Goal: Task Accomplishment & Management: Manage account settings

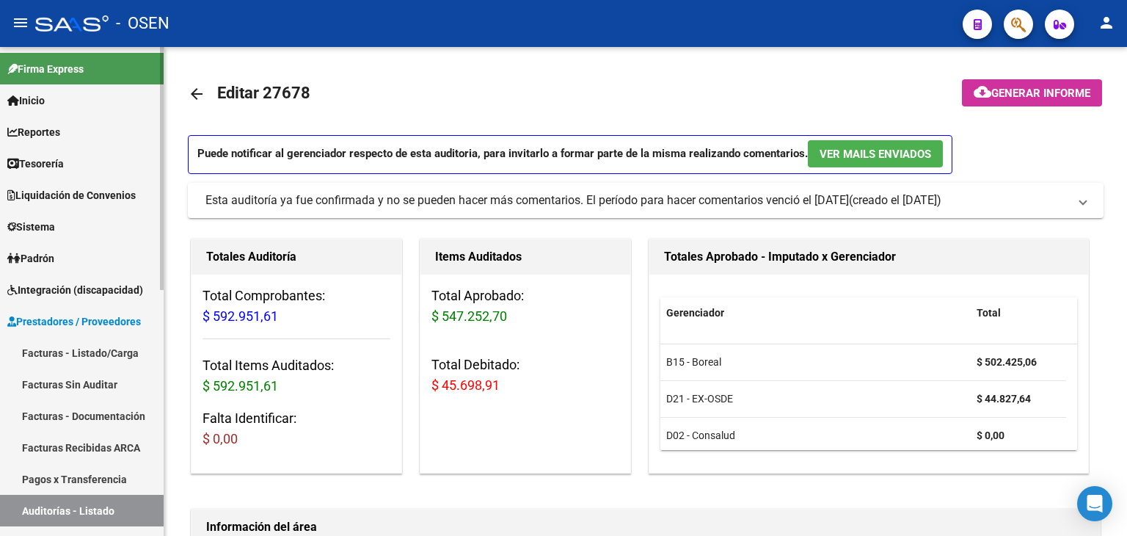
scroll to position [489, 0]
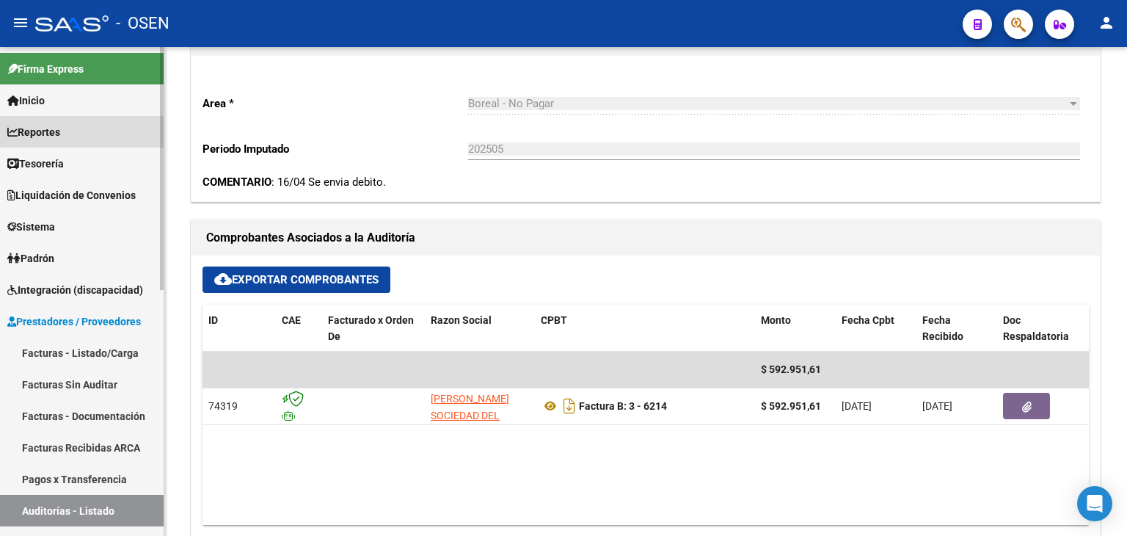
click at [47, 133] on span "Reportes" at bounding box center [33, 132] width 53 height 16
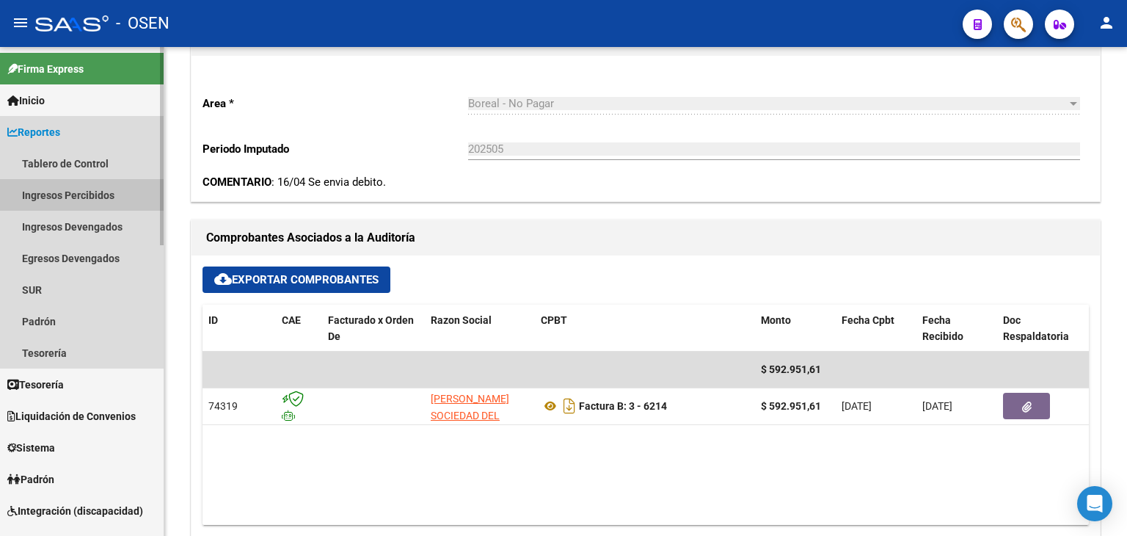
click at [98, 188] on link "Ingresos Percibidos" at bounding box center [82, 195] width 164 height 32
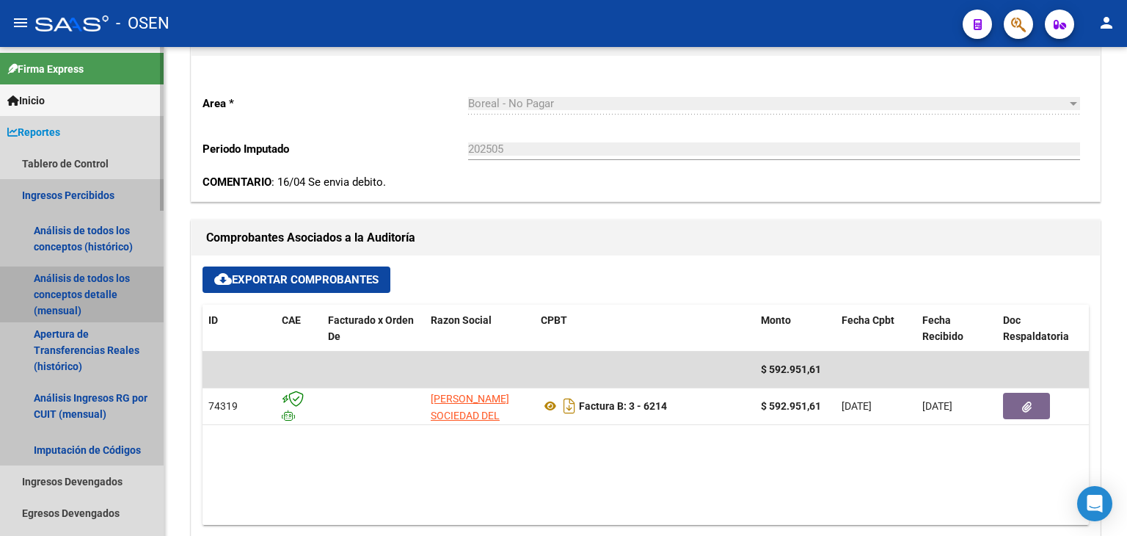
click at [92, 290] on link "Análisis de todos los conceptos detalle (mensual)" at bounding box center [82, 294] width 164 height 56
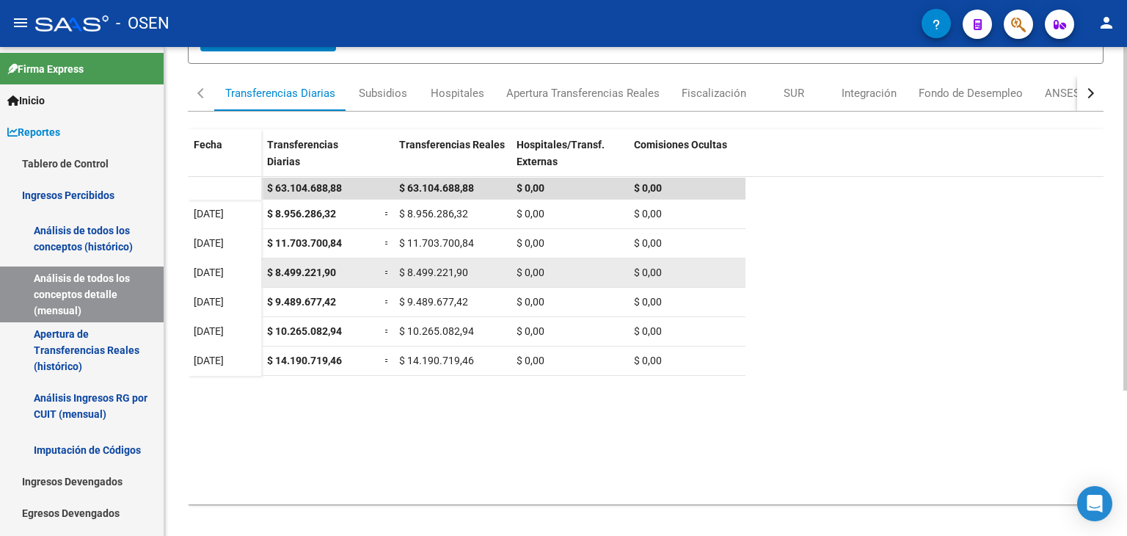
scroll to position [207, 0]
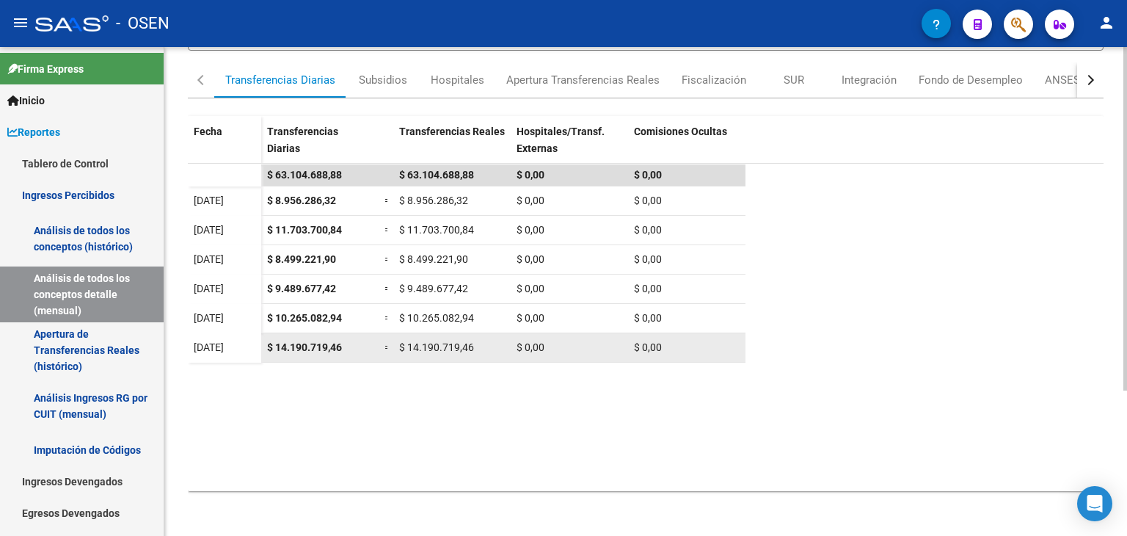
drag, startPoint x: 272, startPoint y: 343, endPoint x: 511, endPoint y: 348, distance: 239.3
click at [511, 348] on div "$ 14.190.719,46 = $ 14.190.719,46 $ 0,00 $ 0,00" at bounding box center [503, 347] width 484 height 29
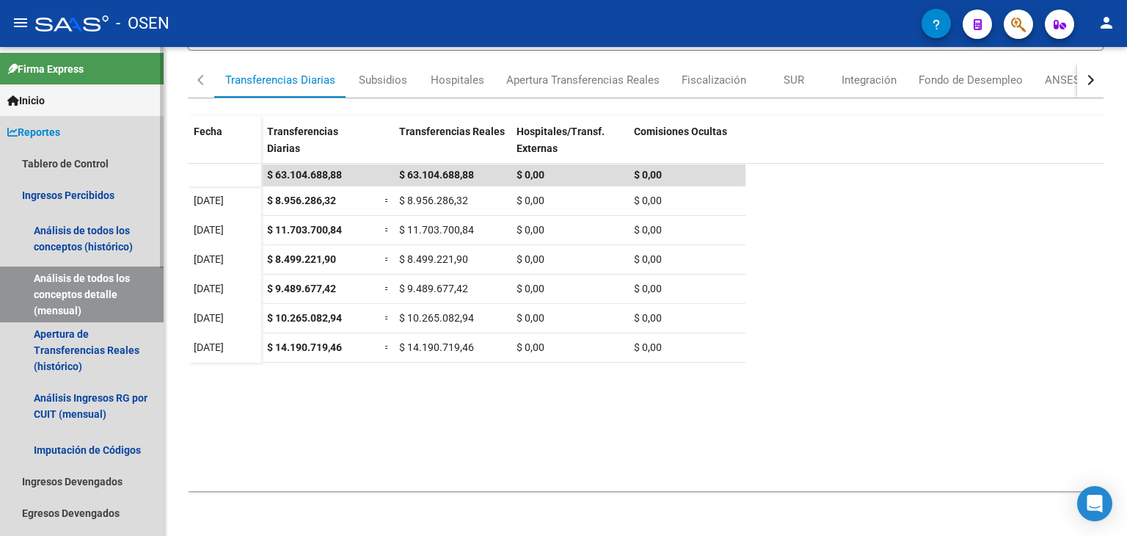
click at [84, 139] on link "Reportes" at bounding box center [82, 132] width 164 height 32
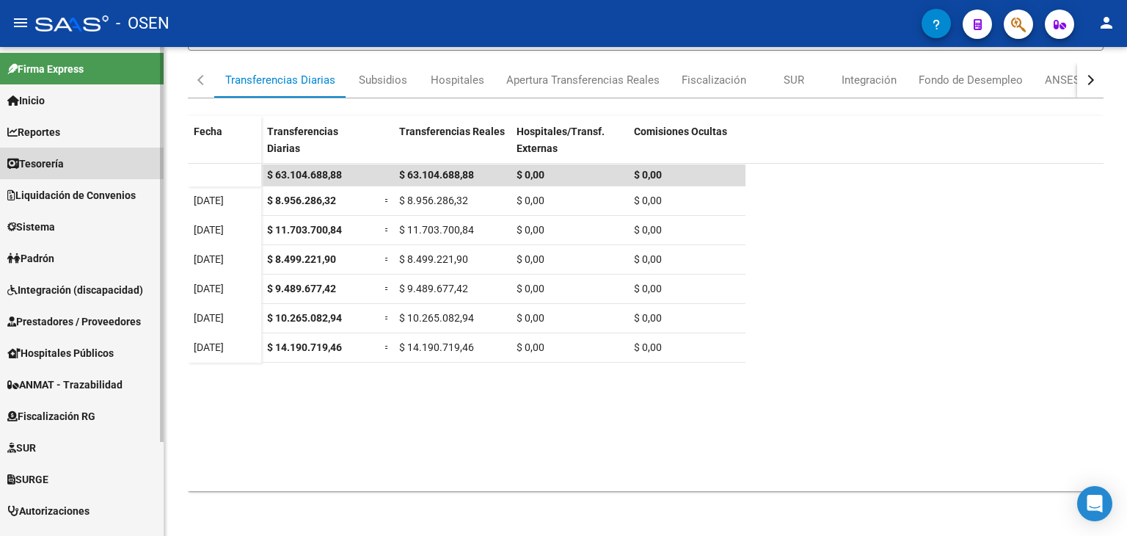
click at [78, 159] on link "Tesorería" at bounding box center [82, 164] width 164 height 32
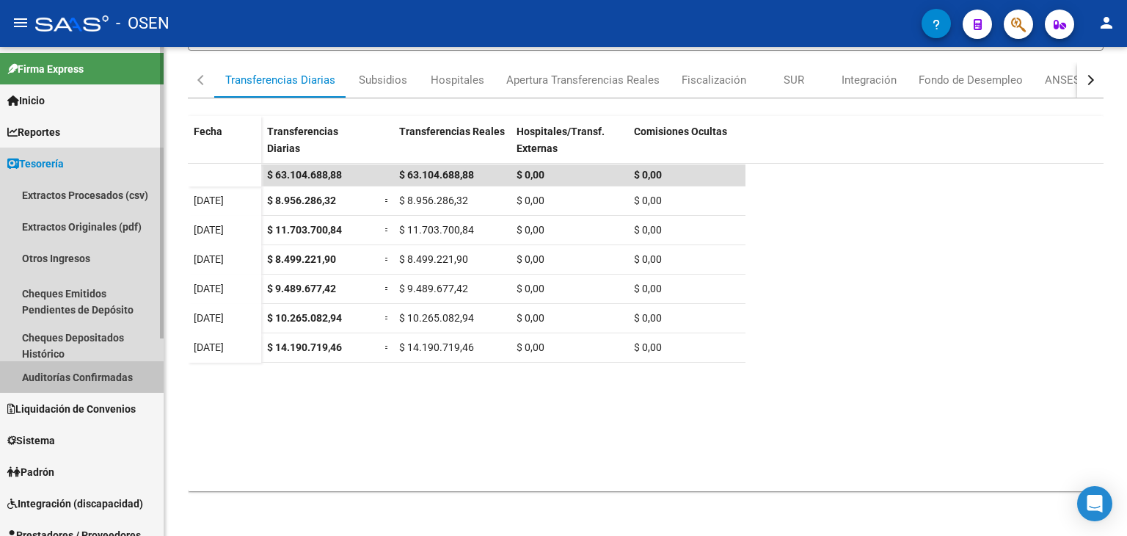
click at [70, 368] on link "Auditorías Confirmadas" at bounding box center [82, 377] width 164 height 32
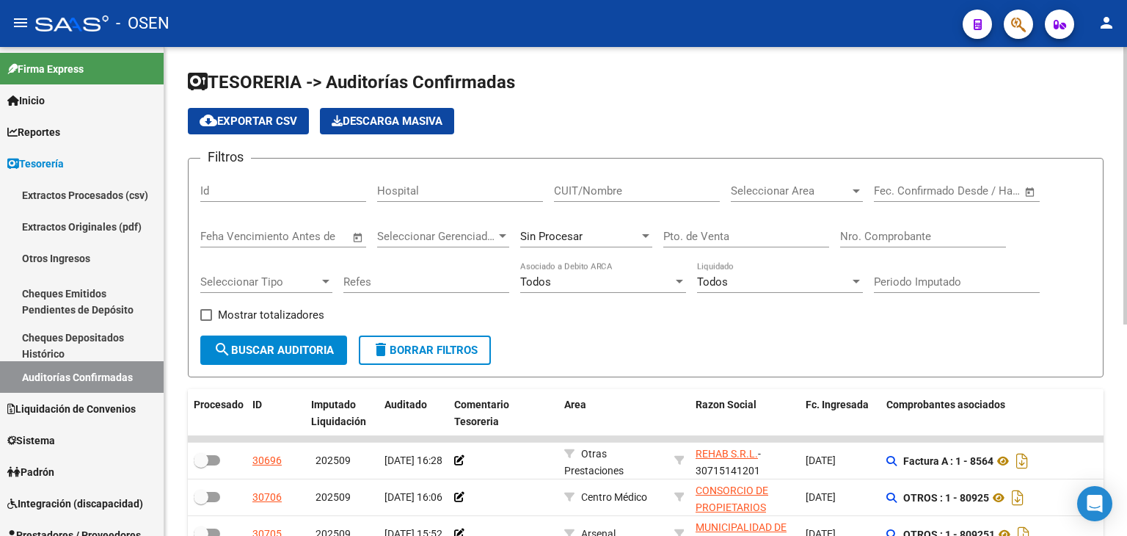
click at [663, 186] on input "CUIT/Nombre" at bounding box center [637, 190] width 166 height 13
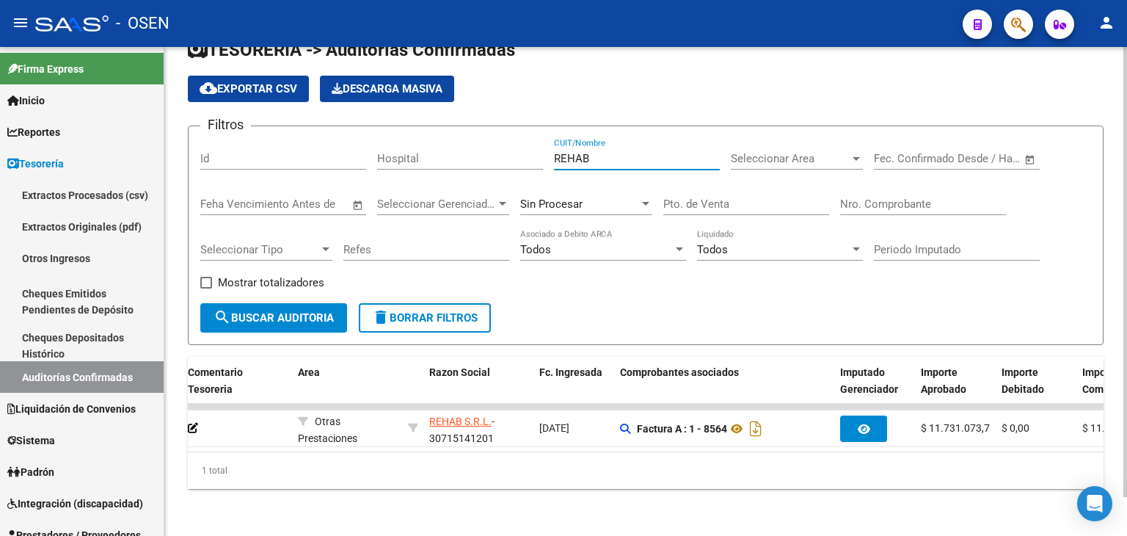
scroll to position [0, 392]
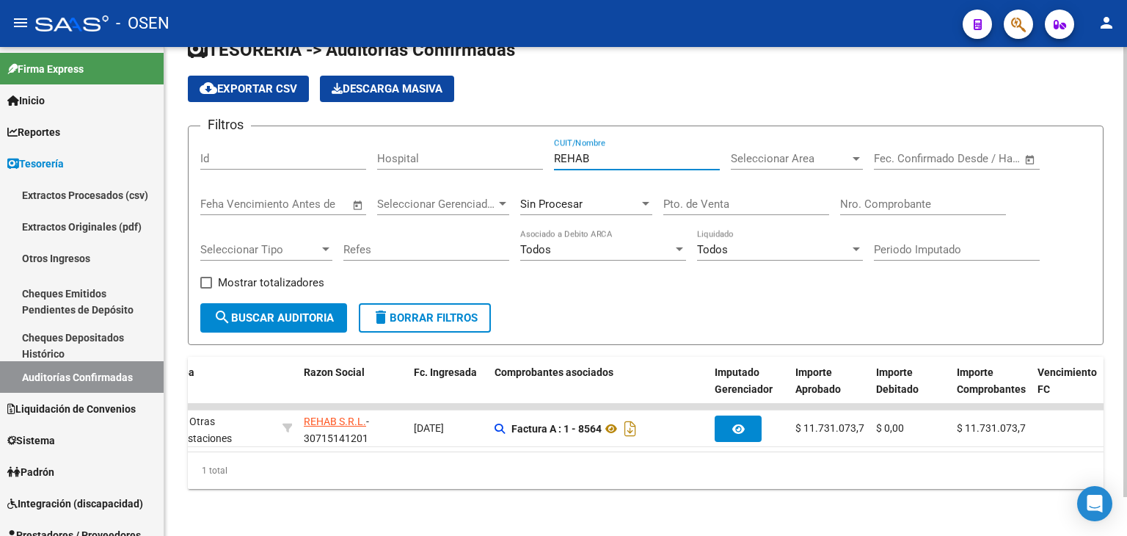
drag, startPoint x: 616, startPoint y: 148, endPoint x: 423, endPoint y: 139, distance: 193.9
click at [423, 139] on div "Filtros Id Hospital REHAB CUIT/Nombre Seleccionar Area Seleccionar Area Fecha i…" at bounding box center [645, 220] width 891 height 165
type input "EDESUR"
click at [612, 197] on div "Sin Procesar" at bounding box center [579, 203] width 119 height 13
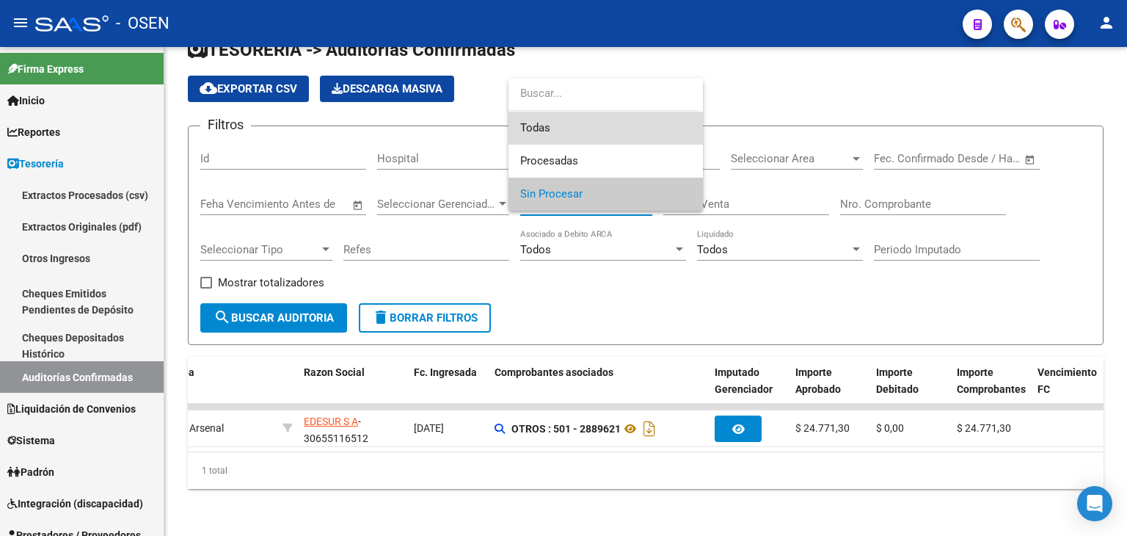
click at [622, 120] on span "Todas" at bounding box center [605, 128] width 171 height 33
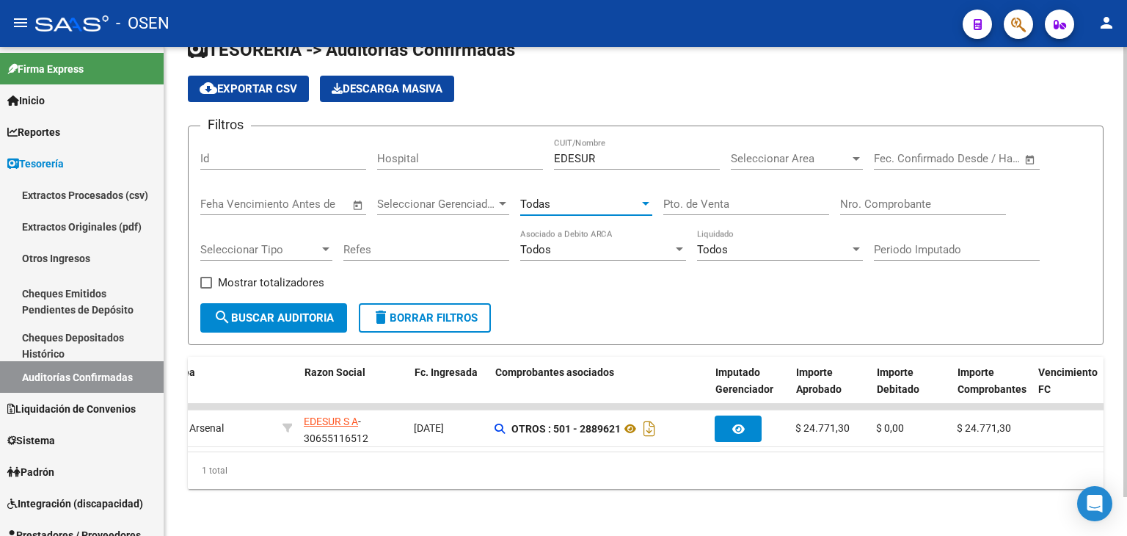
scroll to position [0, 76]
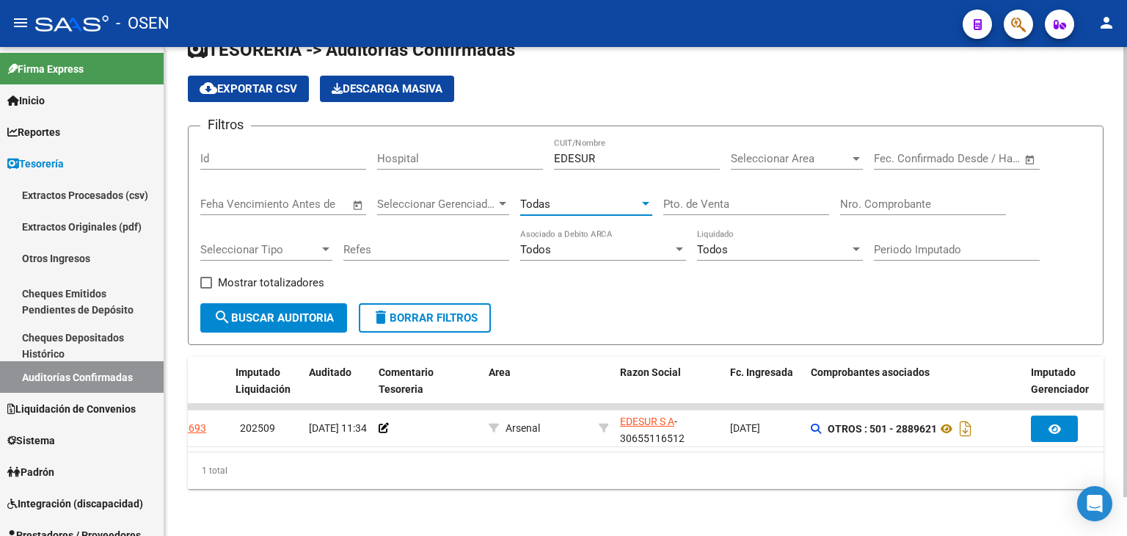
click at [285, 321] on form "Filtros Id Hospital EDESUR CUIT/Nombre Seleccionar Area Seleccionar Area Fecha …" at bounding box center [646, 234] width 916 height 219
click at [617, 197] on div "Todas" at bounding box center [579, 203] width 119 height 13
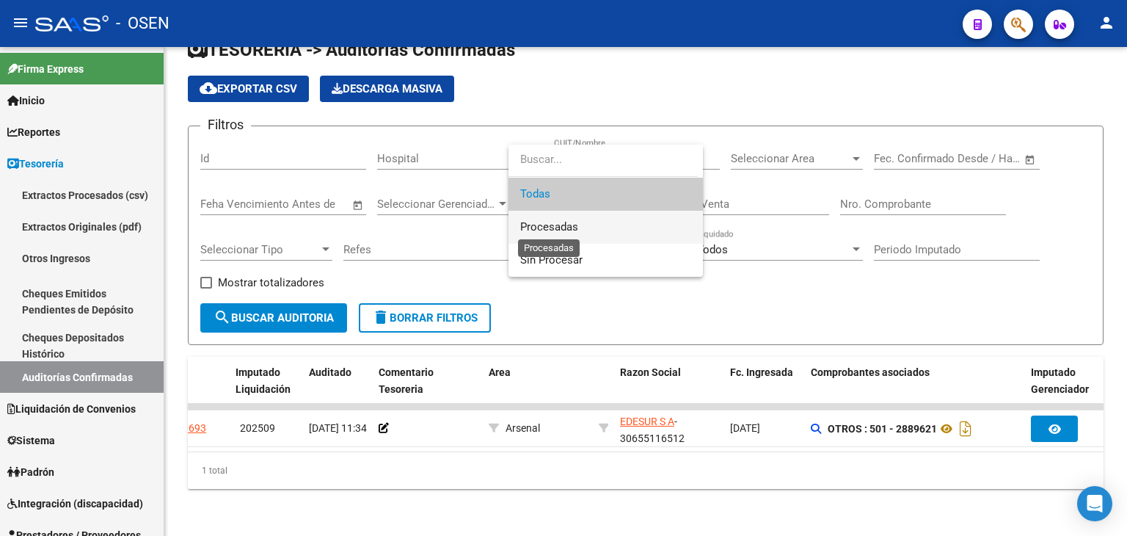
click at [575, 233] on span "Procesadas" at bounding box center [549, 226] width 58 height 13
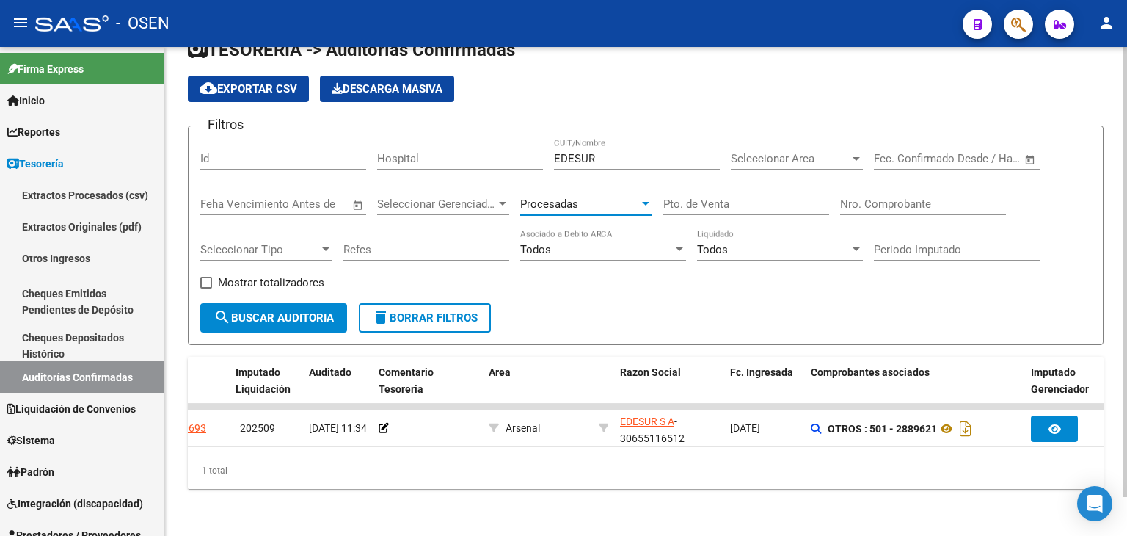
click at [307, 311] on span "search Buscar Auditoria" at bounding box center [274, 317] width 120 height 13
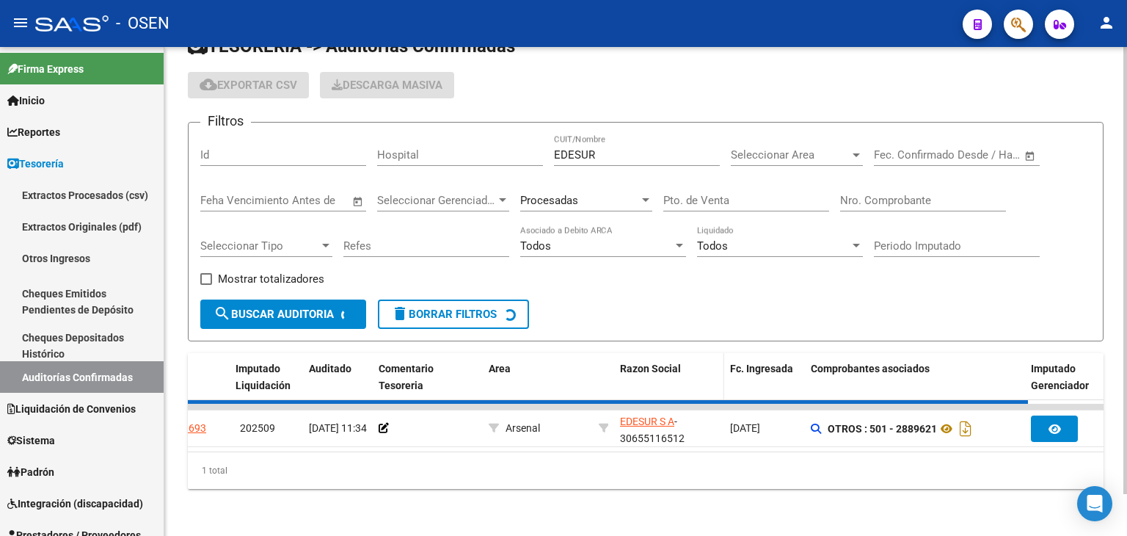
checkbox input "true"
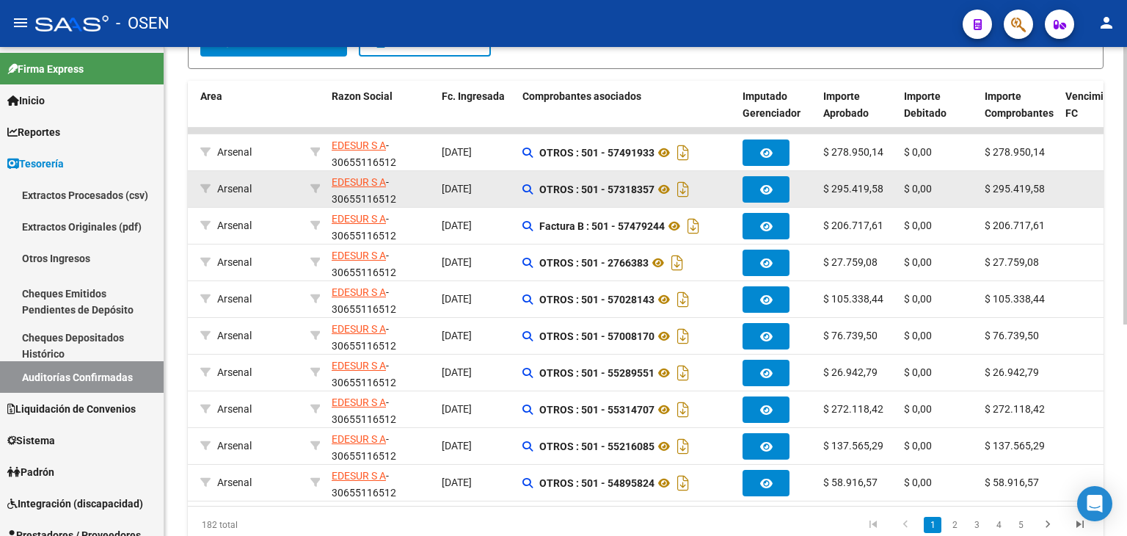
scroll to position [372, 0]
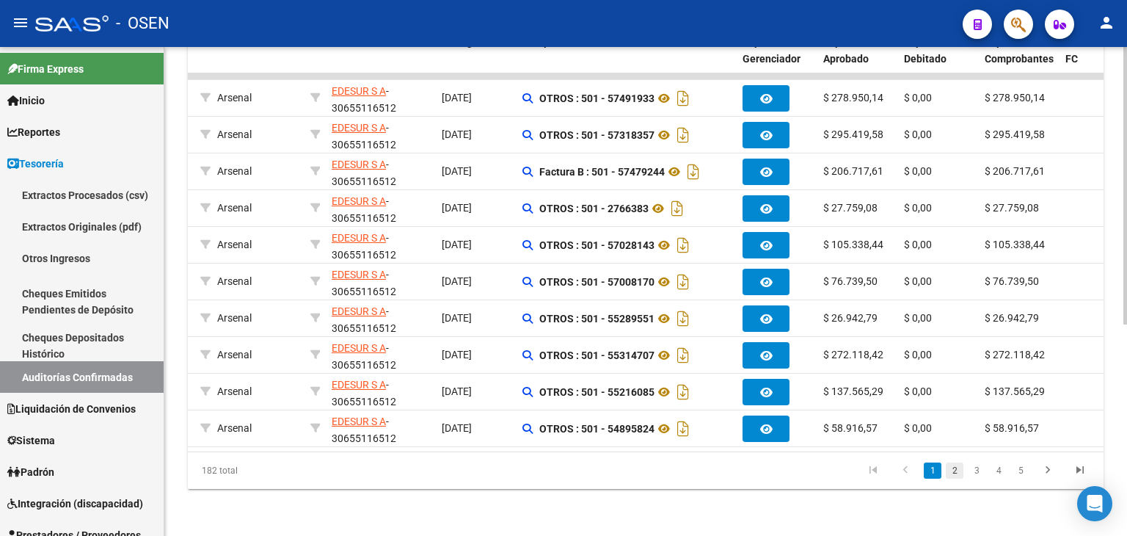
click at [953, 473] on link "2" at bounding box center [955, 470] width 18 height 16
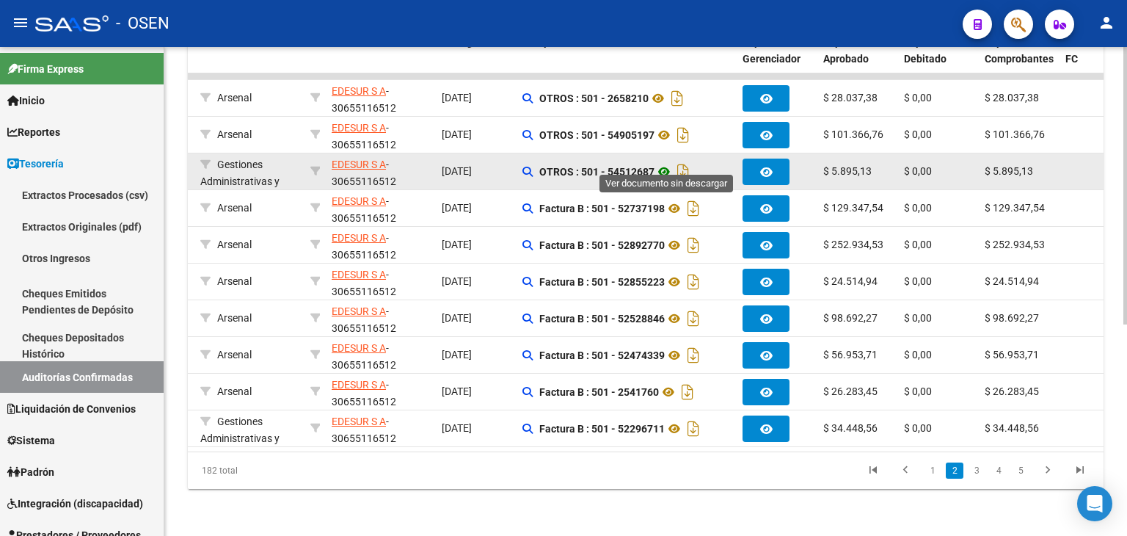
click at [669, 163] on icon at bounding box center [664, 172] width 19 height 18
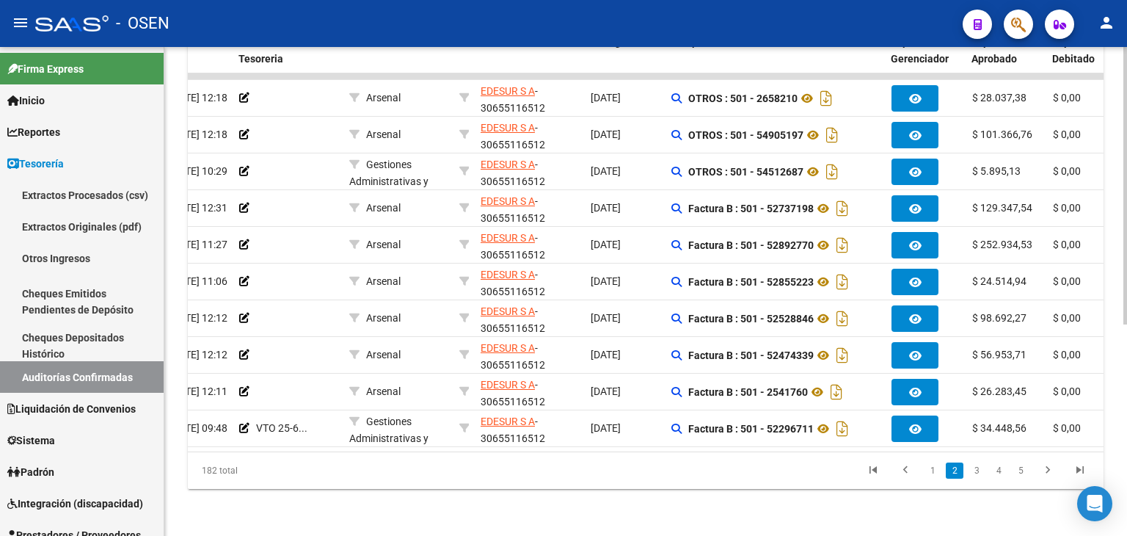
scroll to position [0, 84]
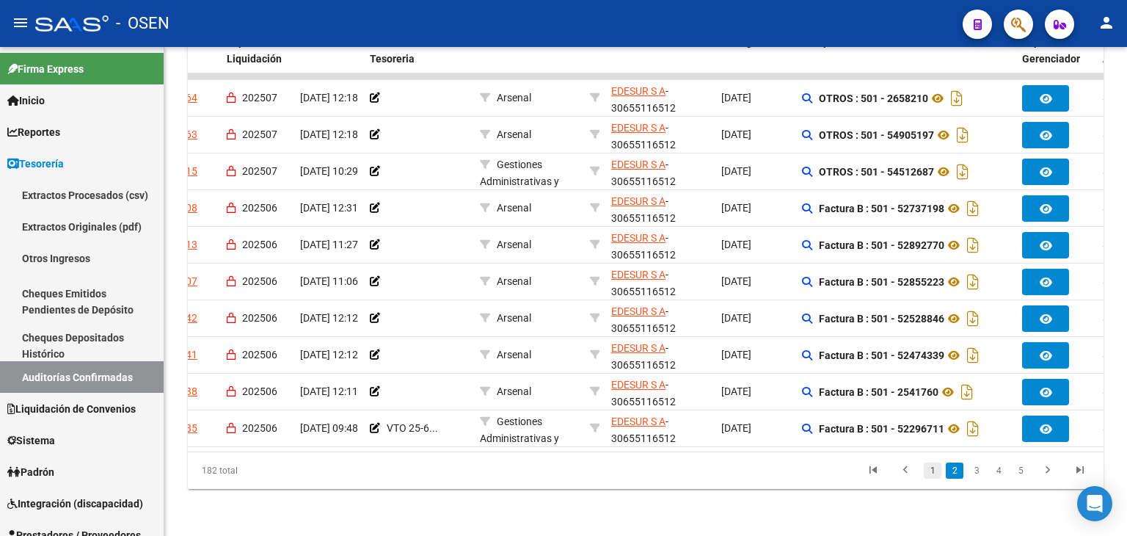
click at [930, 475] on link "1" at bounding box center [933, 470] width 18 height 16
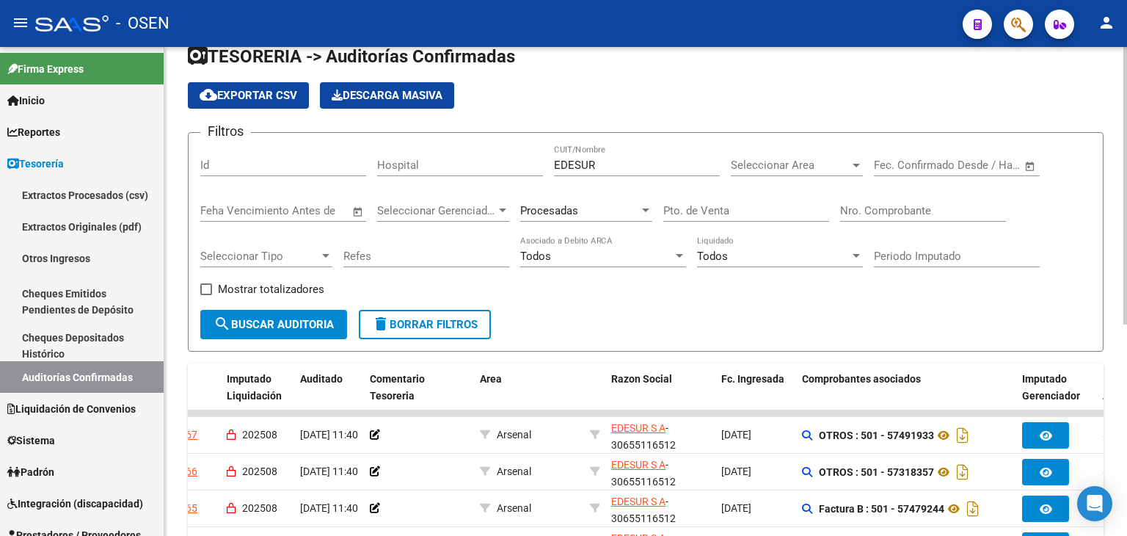
scroll to position [0, 0]
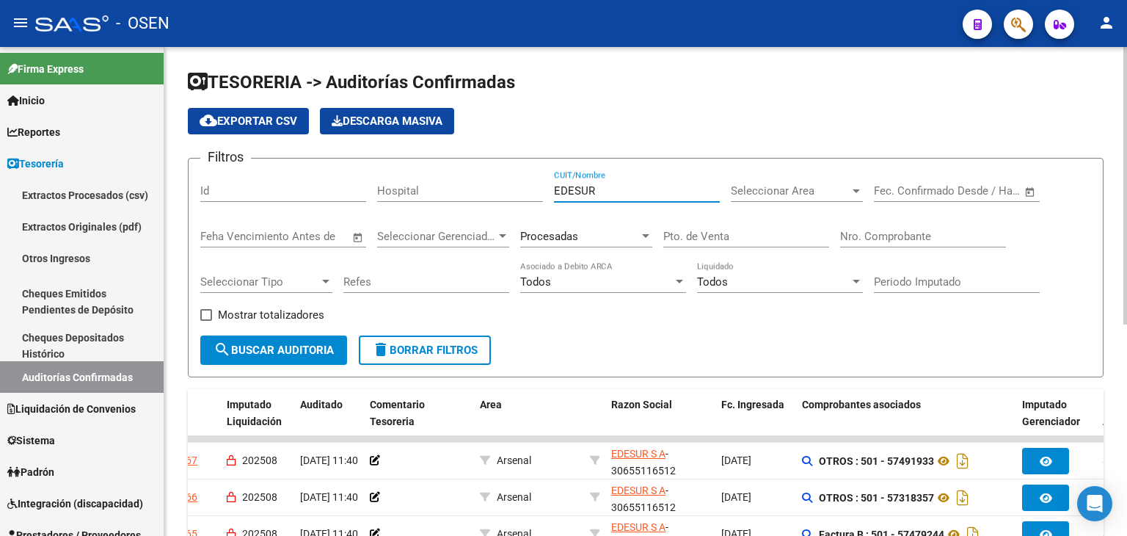
drag, startPoint x: 608, startPoint y: 189, endPoint x: 280, endPoint y: 161, distance: 328.5
click at [280, 161] on form "Filtros Id Hospital EDESUR CUIT/Nombre Seleccionar Area Seleccionar Area Fecha …" at bounding box center [646, 267] width 916 height 219
click at [819, 190] on span "Seleccionar Area" at bounding box center [790, 190] width 119 height 13
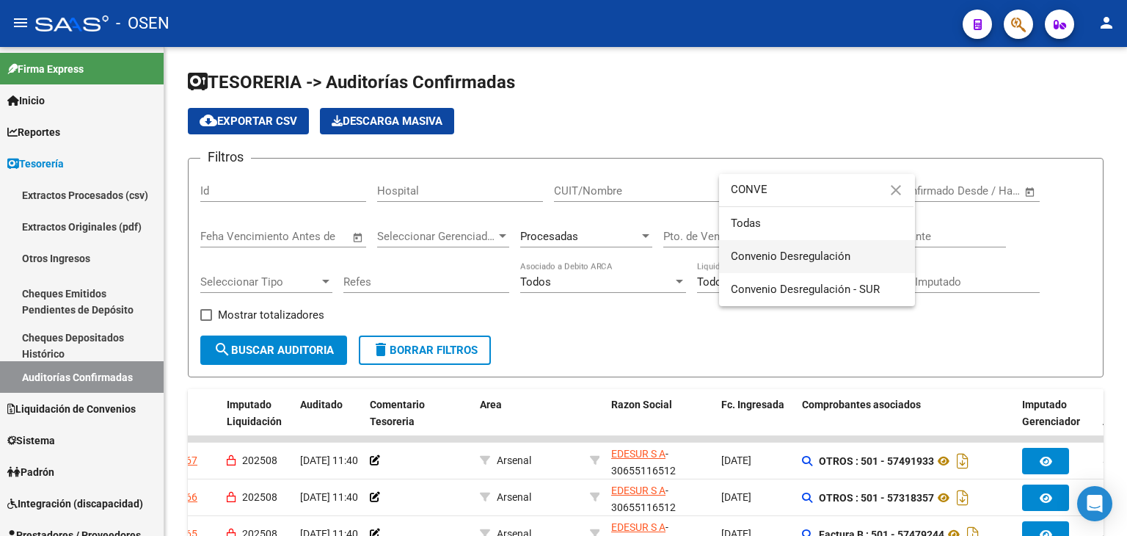
type input "CONVE"
click at [860, 254] on span "Convenio Desregulación" at bounding box center [817, 256] width 172 height 33
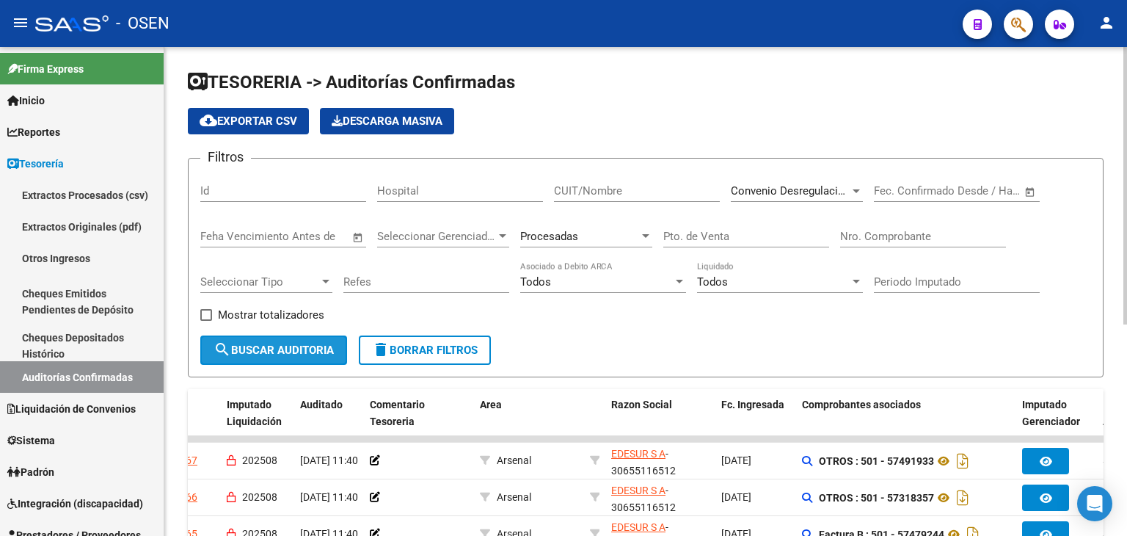
click at [255, 354] on span "search Buscar Auditoria" at bounding box center [274, 349] width 120 height 13
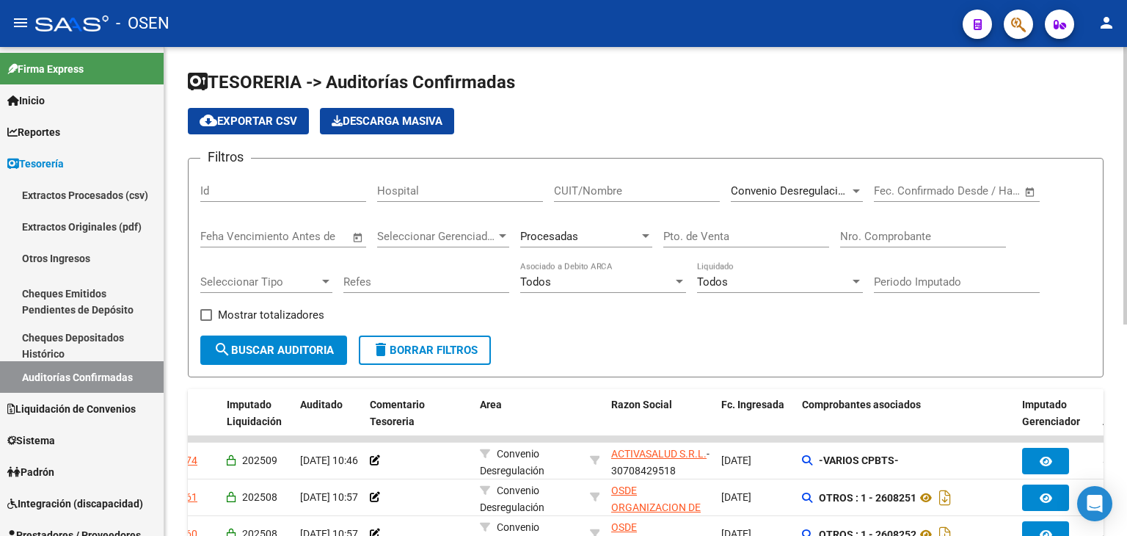
click at [613, 181] on div "CUIT/Nombre" at bounding box center [637, 186] width 166 height 32
type input "OSDE"
click at [583, 244] on div "Procesadas" at bounding box center [586, 232] width 132 height 32
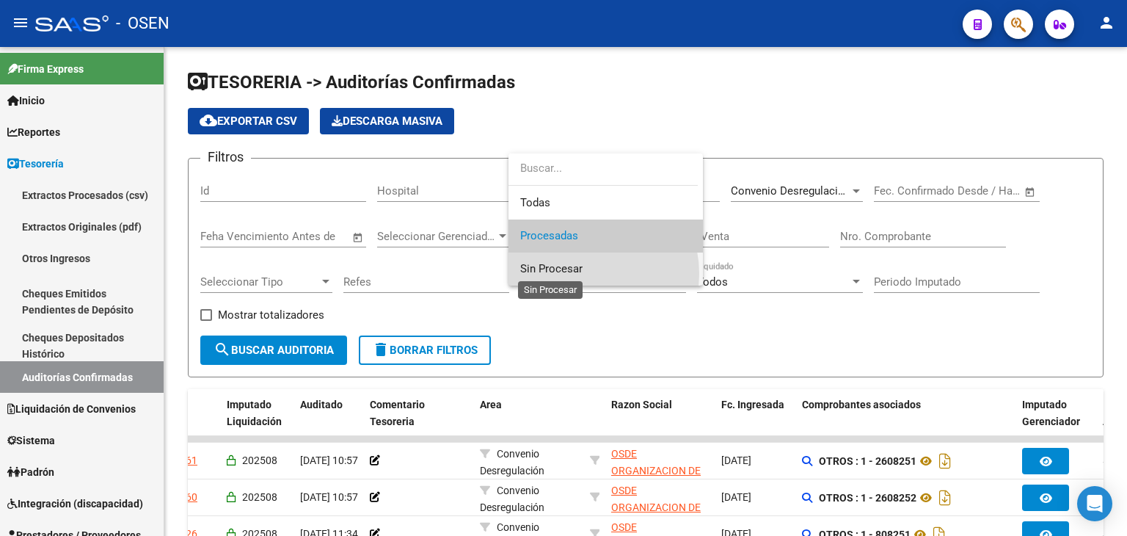
click at [576, 274] on span "Sin Procesar" at bounding box center [551, 268] width 62 height 13
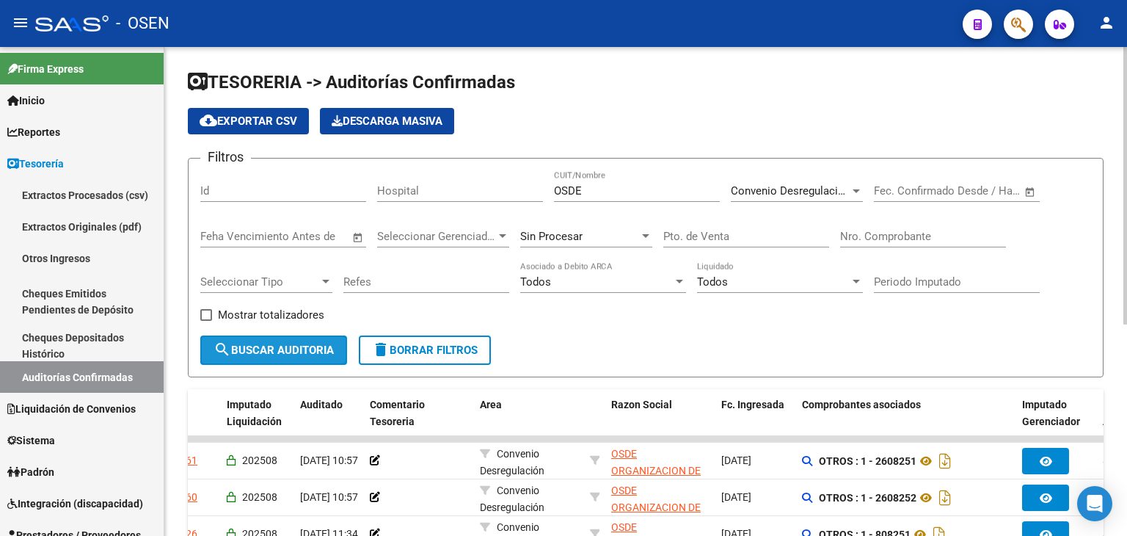
click at [325, 335] on button "search Buscar Auditoria" at bounding box center [273, 349] width 147 height 29
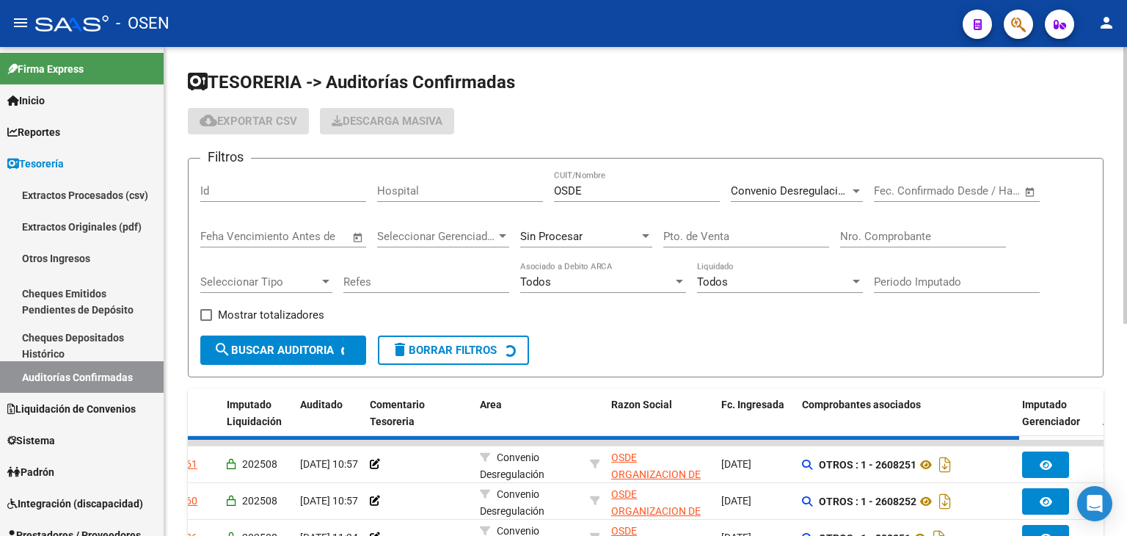
checkbox input "false"
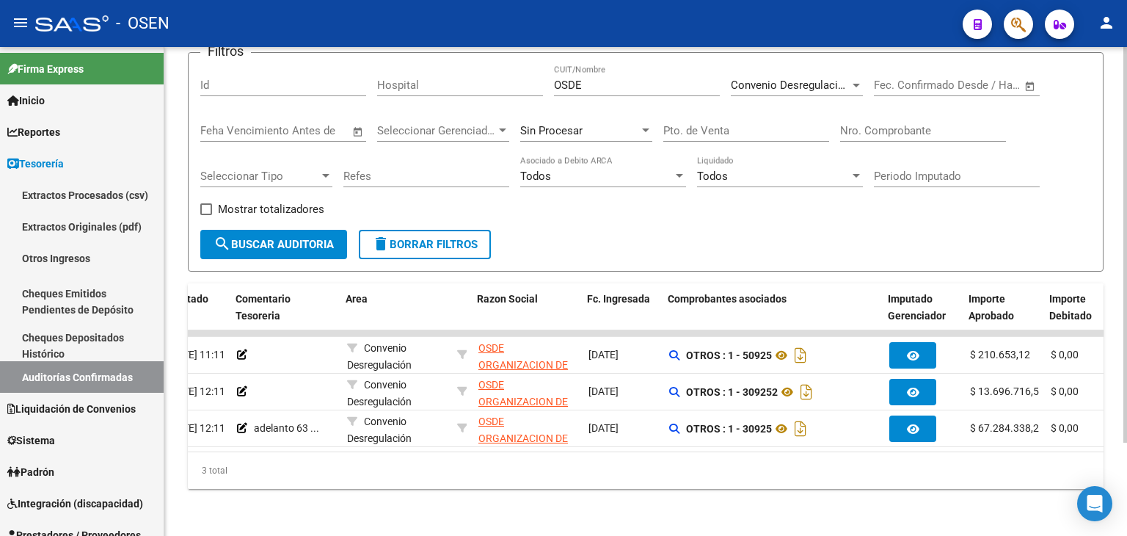
scroll to position [0, 219]
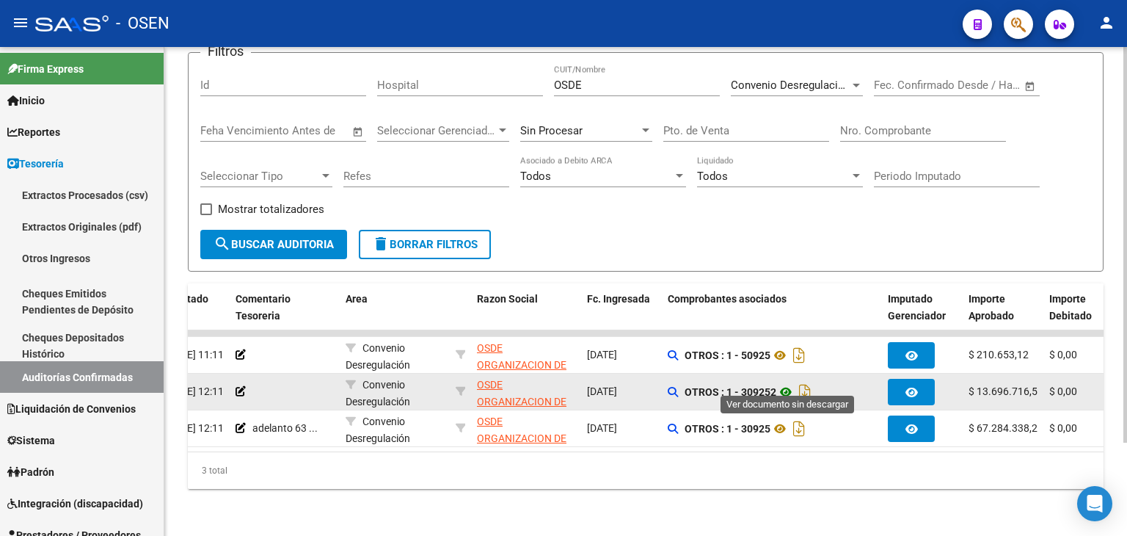
click at [782, 385] on icon at bounding box center [785, 392] width 19 height 18
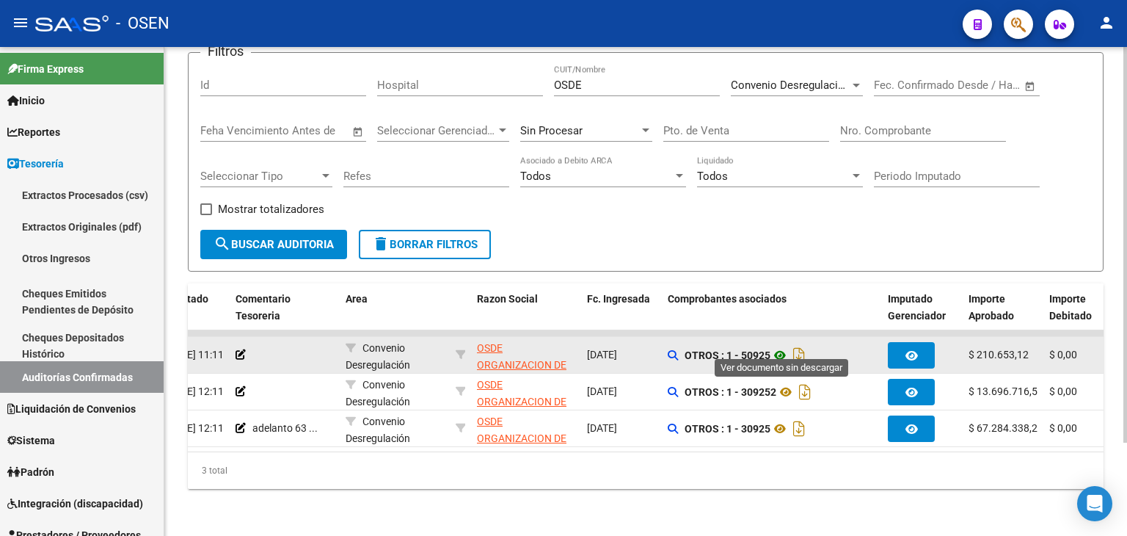
click at [786, 346] on icon at bounding box center [780, 355] width 19 height 18
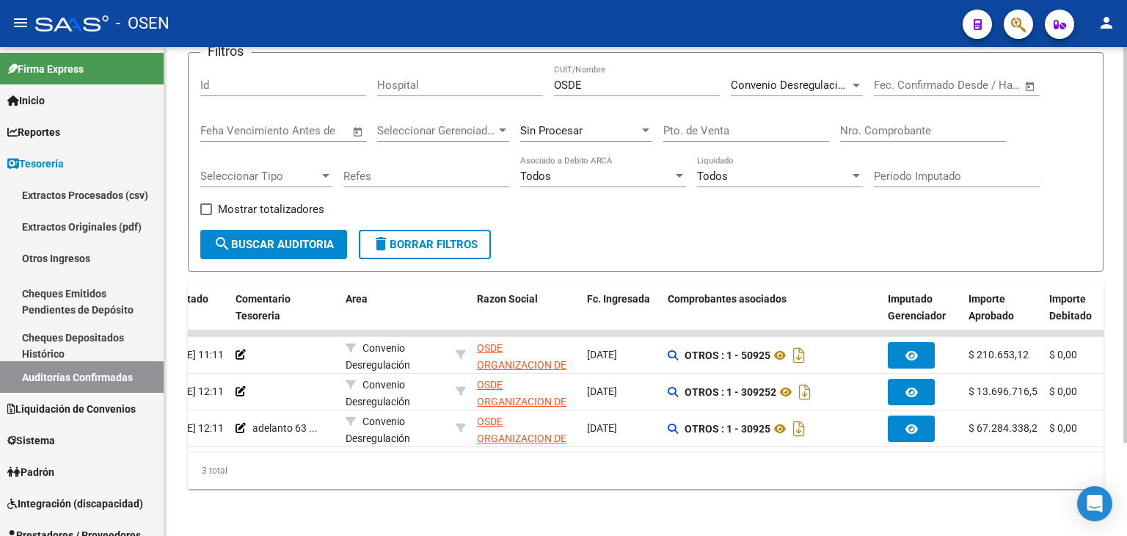
scroll to position [0, 0]
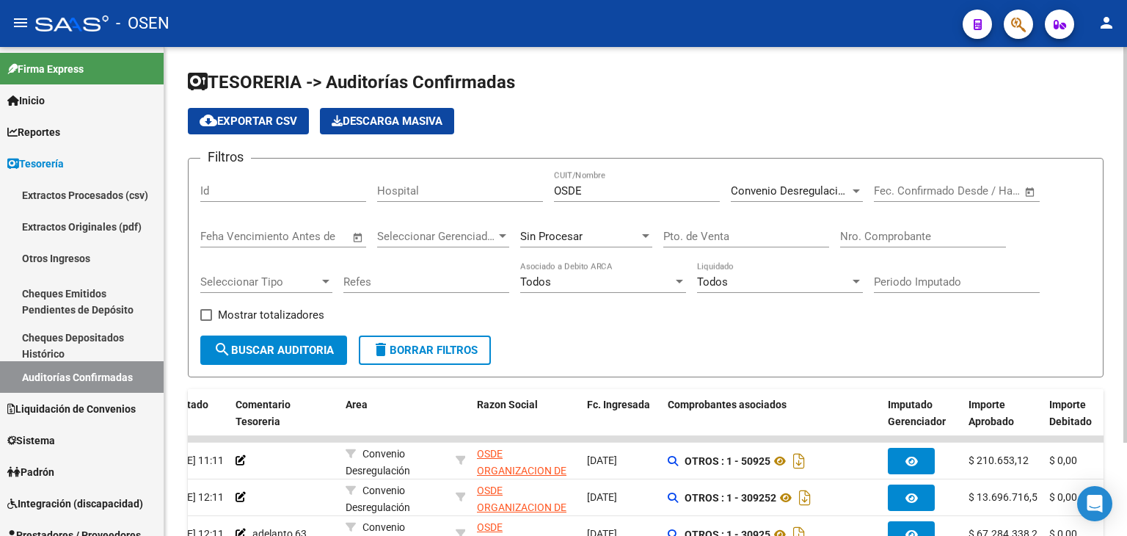
click at [763, 115] on div "cloud_download Exportar CSV Descarga Masiva" at bounding box center [646, 121] width 916 height 26
click at [783, 186] on span "Convenio Desregulación" at bounding box center [791, 190] width 120 height 13
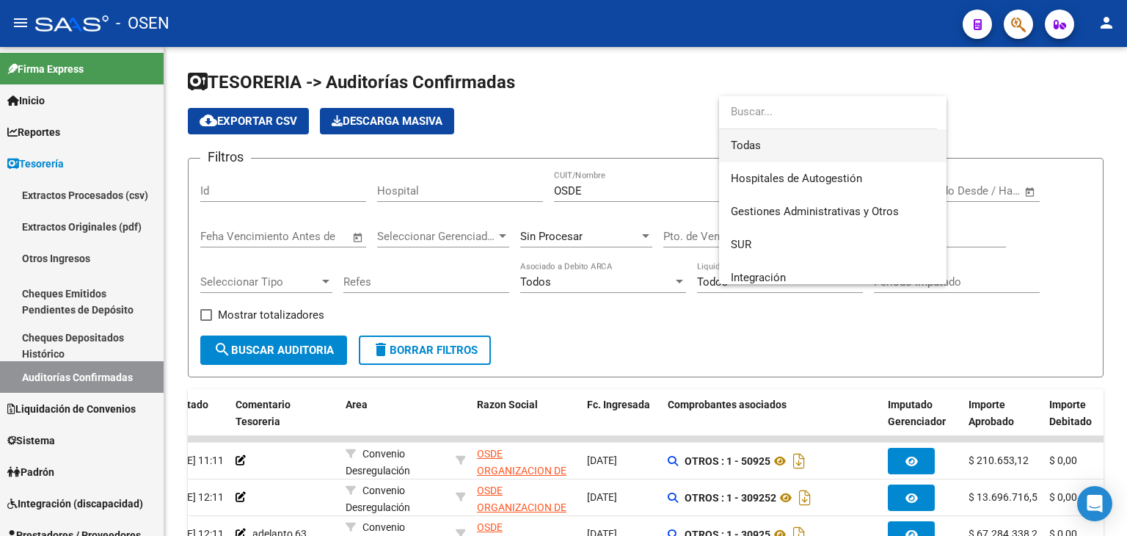
click at [796, 153] on span "Todas" at bounding box center [833, 145] width 204 height 33
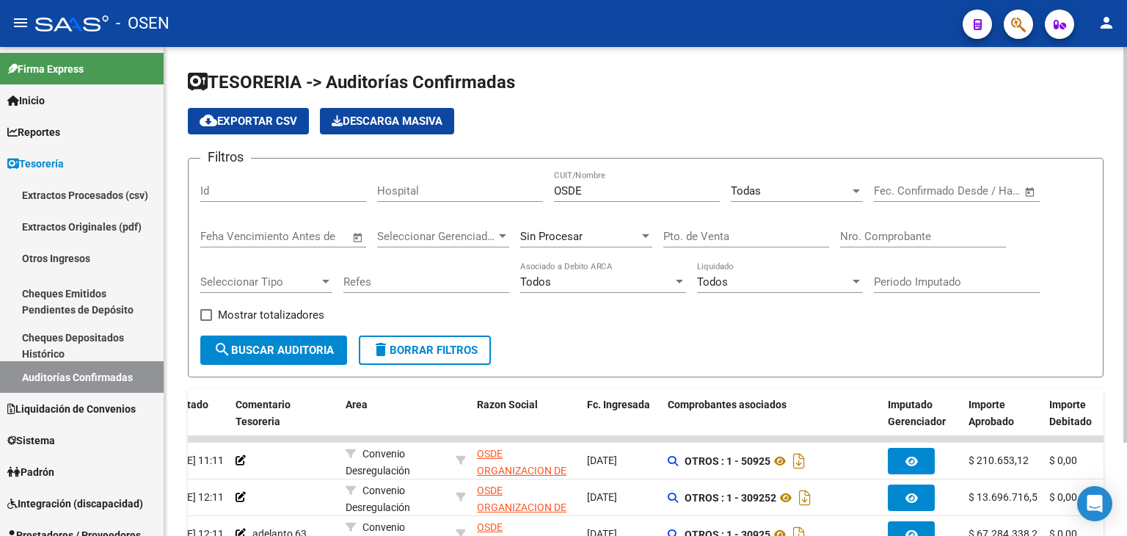
drag, startPoint x: 675, startPoint y: 200, endPoint x: 625, endPoint y: 200, distance: 49.9
click at [625, 200] on div "OSDE CUIT/Nombre" at bounding box center [637, 186] width 166 height 32
drag, startPoint x: 625, startPoint y: 196, endPoint x: 396, endPoint y: 197, distance: 229.0
click at [396, 197] on div "Filtros Id Hospital OSDE CUIT/Nombre Todas Seleccionar Area Fecha inicio – Fech…" at bounding box center [645, 252] width 891 height 165
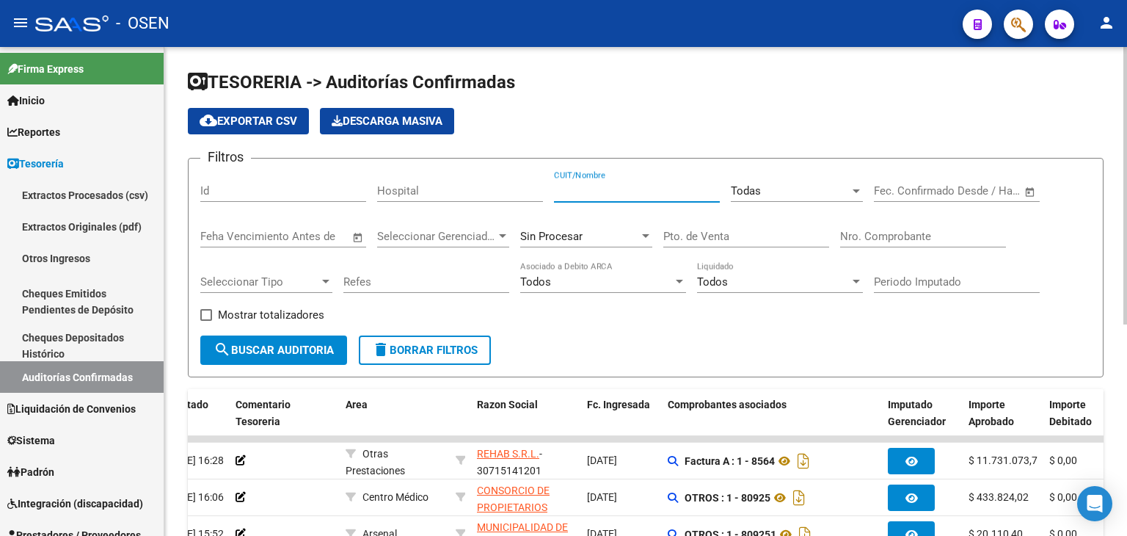
click at [653, 187] on input "CUIT/Nombre" at bounding box center [637, 190] width 166 height 13
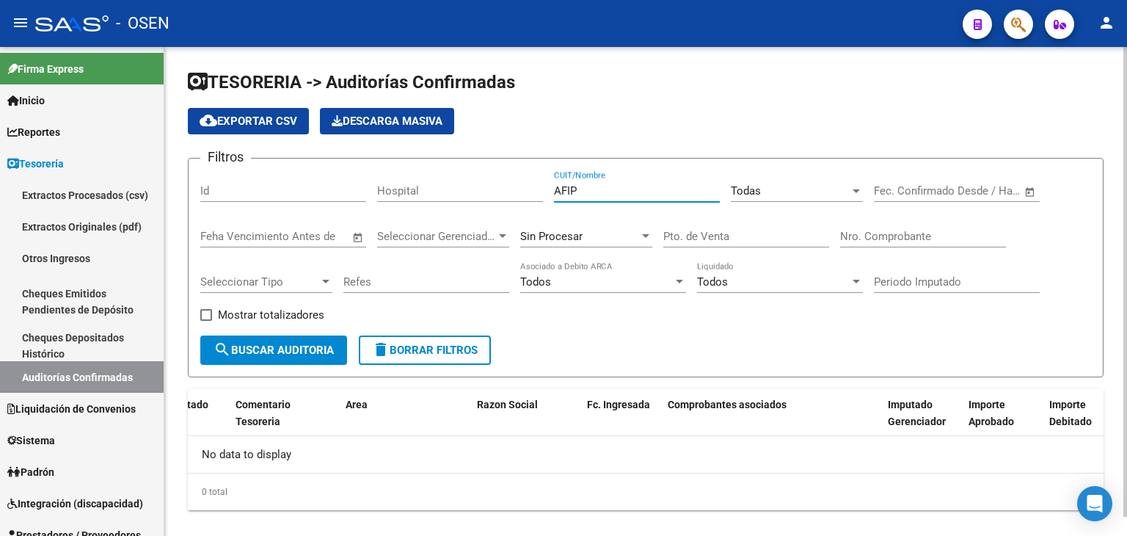
drag, startPoint x: 653, startPoint y: 187, endPoint x: 475, endPoint y: 189, distance: 178.3
click at [475, 189] on div "Filtros Id Hospital AFIP CUIT/Nombre Todas Seleccionar Area Fecha inicio – Fech…" at bounding box center [645, 252] width 891 height 165
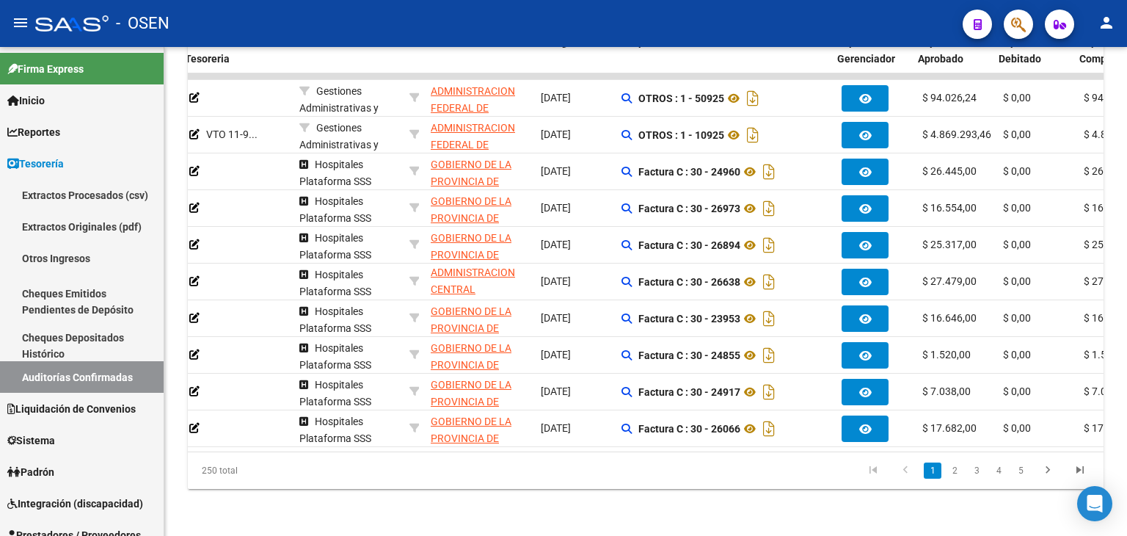
scroll to position [0, 269]
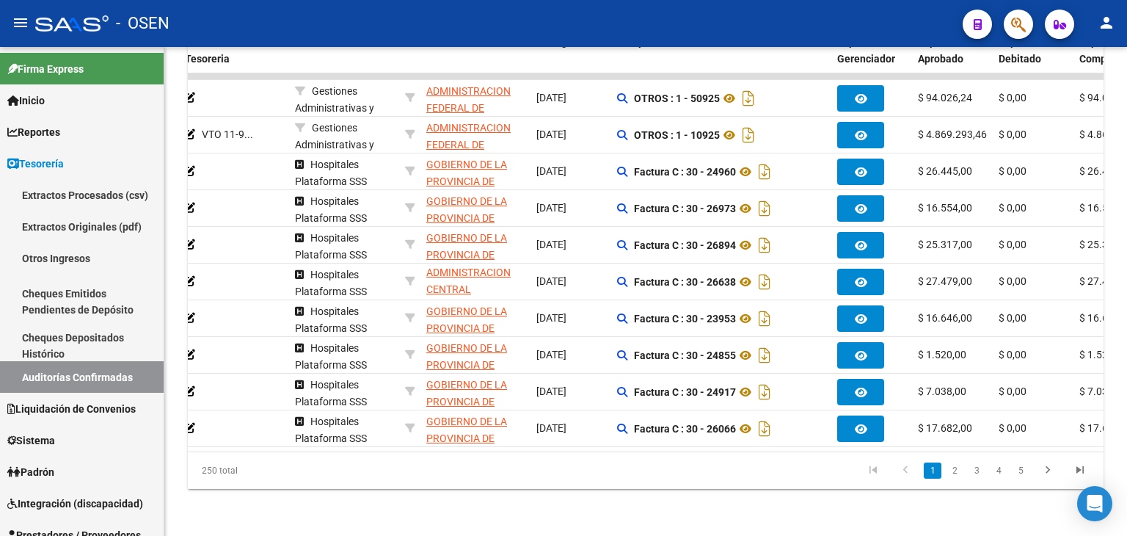
type input "ADMINIS"
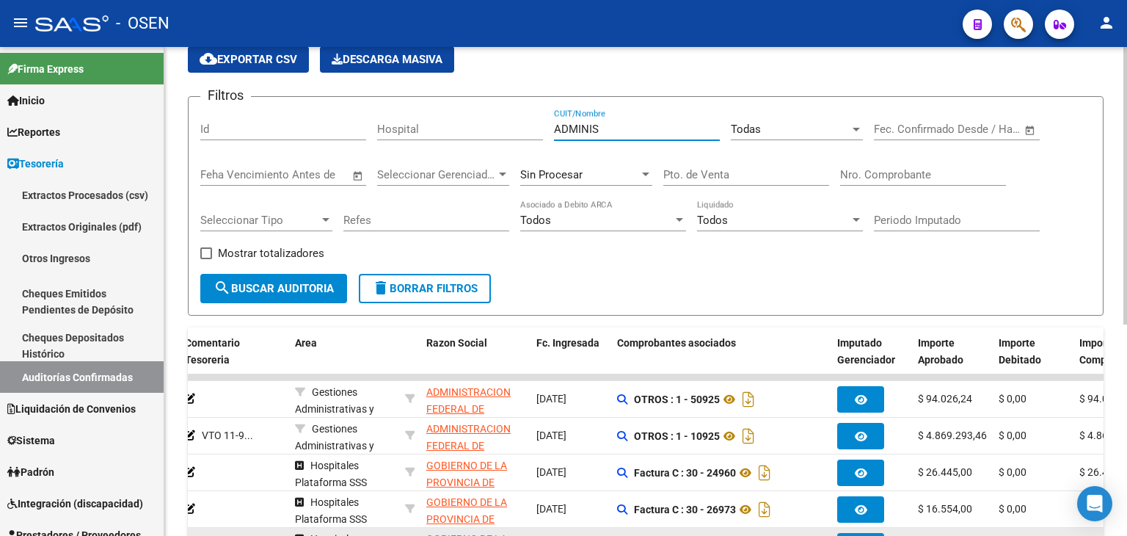
scroll to position [0, 0]
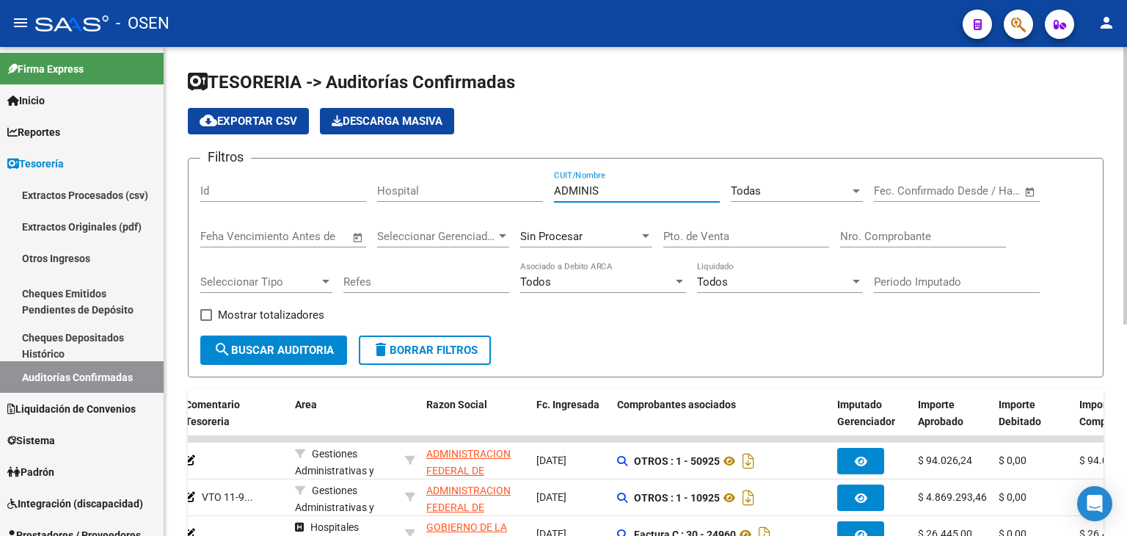
drag, startPoint x: 618, startPoint y: 188, endPoint x: 338, endPoint y: 180, distance: 280.4
click at [338, 180] on div "Filtros Id Hospital ADMINIS CUIT/Nombre Todas Seleccionar Area Fecha inicio – F…" at bounding box center [645, 252] width 891 height 165
click at [913, 236] on input "Nro. Comprobante" at bounding box center [923, 236] width 166 height 13
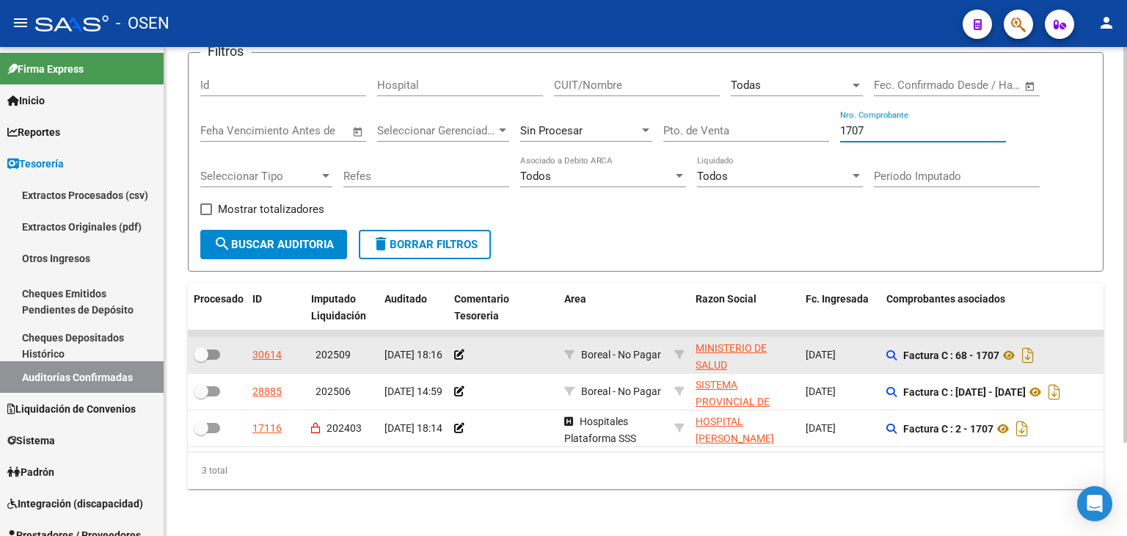
type input "1707"
drag, startPoint x: 451, startPoint y: 338, endPoint x: 459, endPoint y: 346, distance: 11.4
click at [457, 345] on datatable-body-cell at bounding box center [503, 355] width 110 height 36
click at [460, 349] on icon at bounding box center [459, 354] width 10 height 10
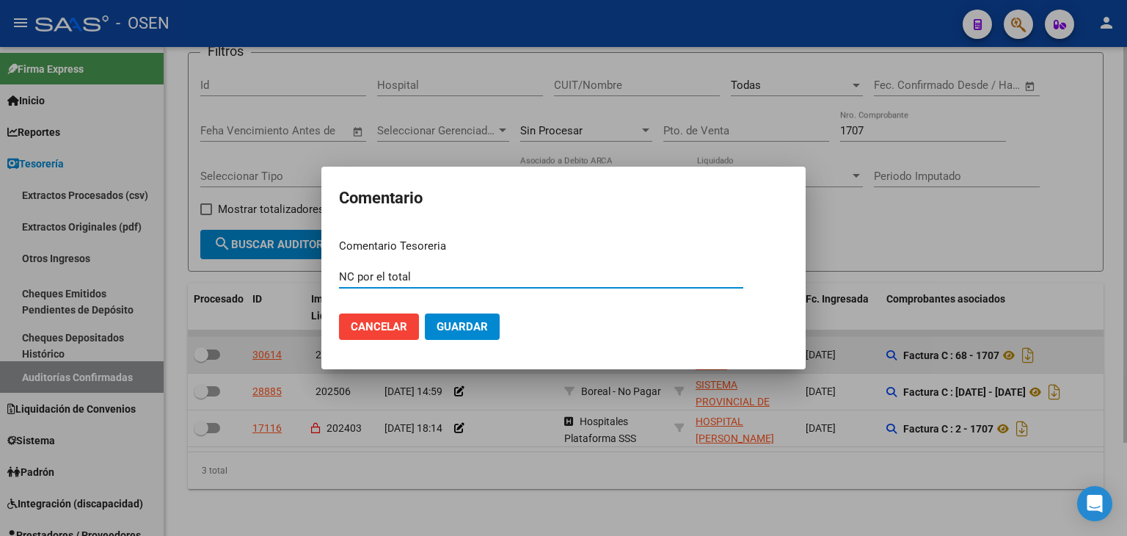
type input "NC por el total"
click at [425, 313] on button "Guardar" at bounding box center [462, 326] width 75 height 26
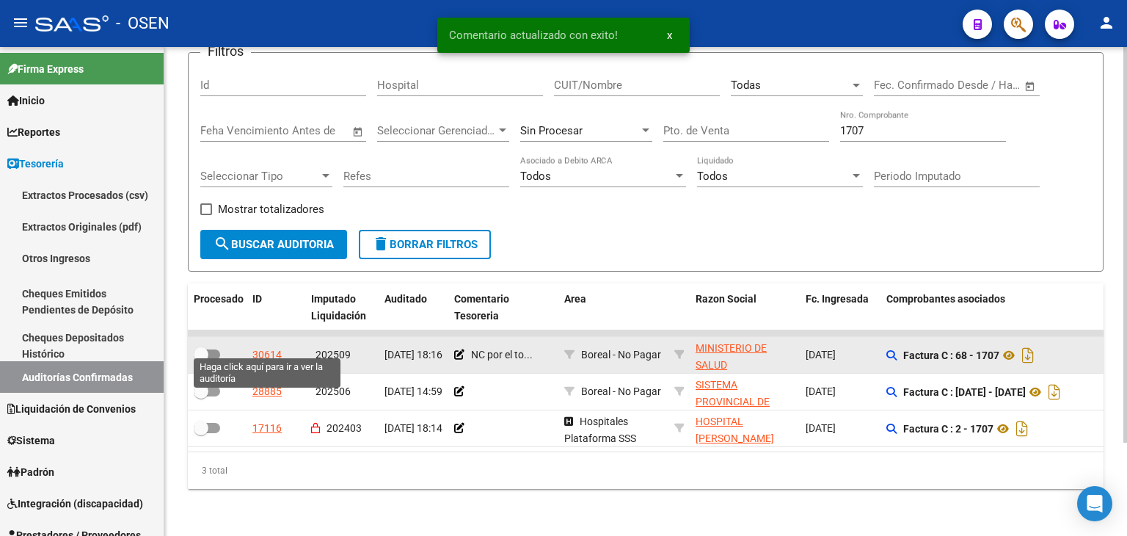
click at [269, 346] on div "30614" at bounding box center [266, 354] width 29 height 17
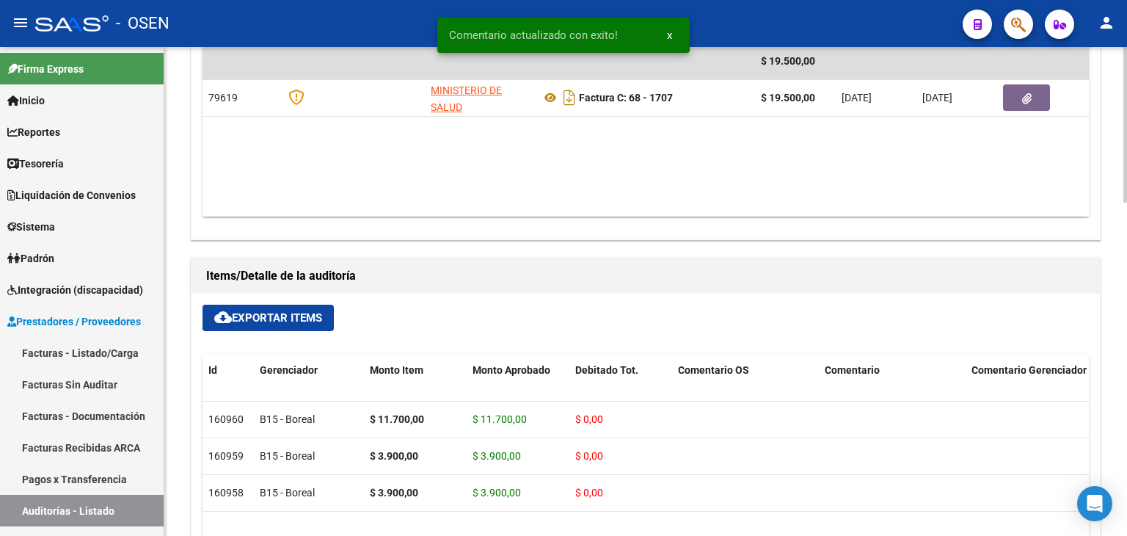
scroll to position [734, 0]
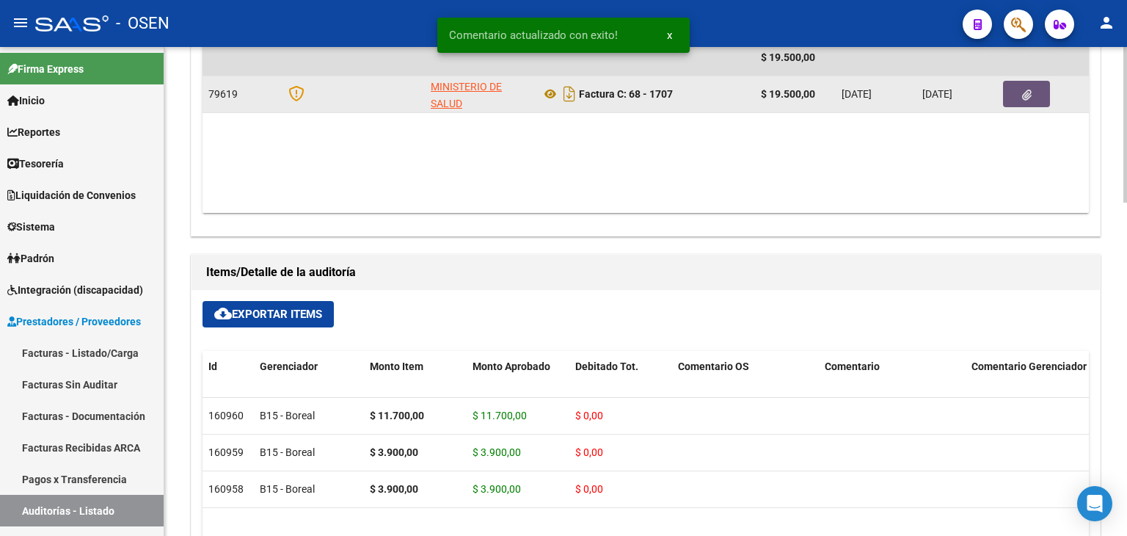
click at [1027, 95] on icon "button" at bounding box center [1027, 95] width 10 height 11
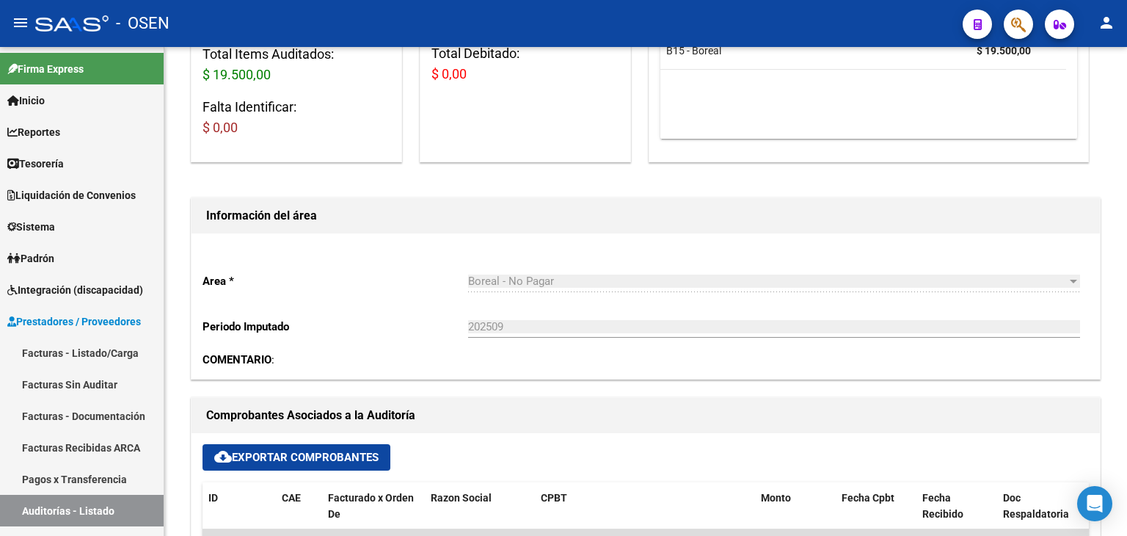
scroll to position [0, 0]
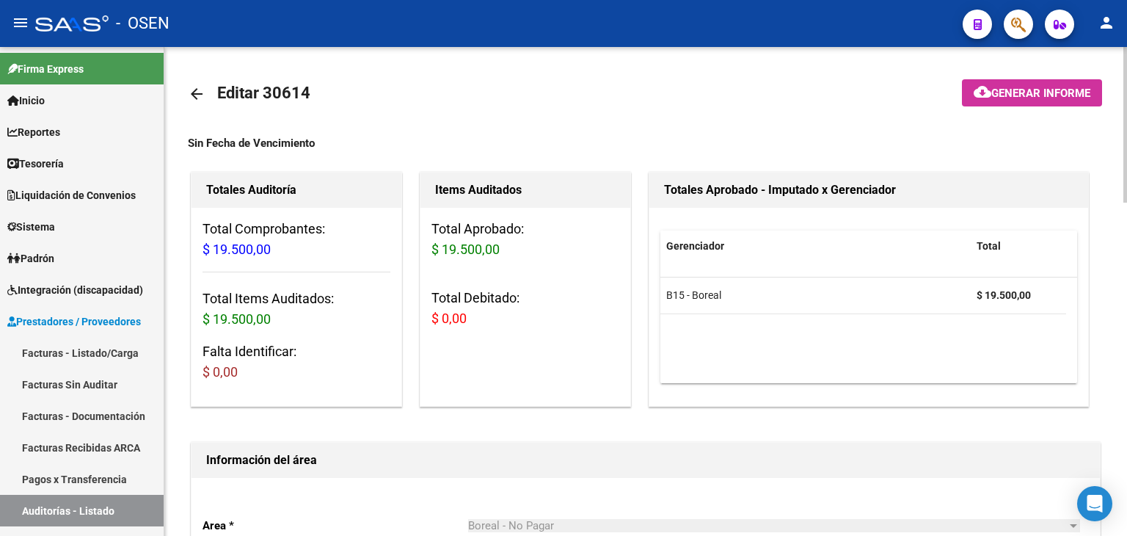
click at [193, 90] on mat-icon "arrow_back" at bounding box center [197, 94] width 18 height 18
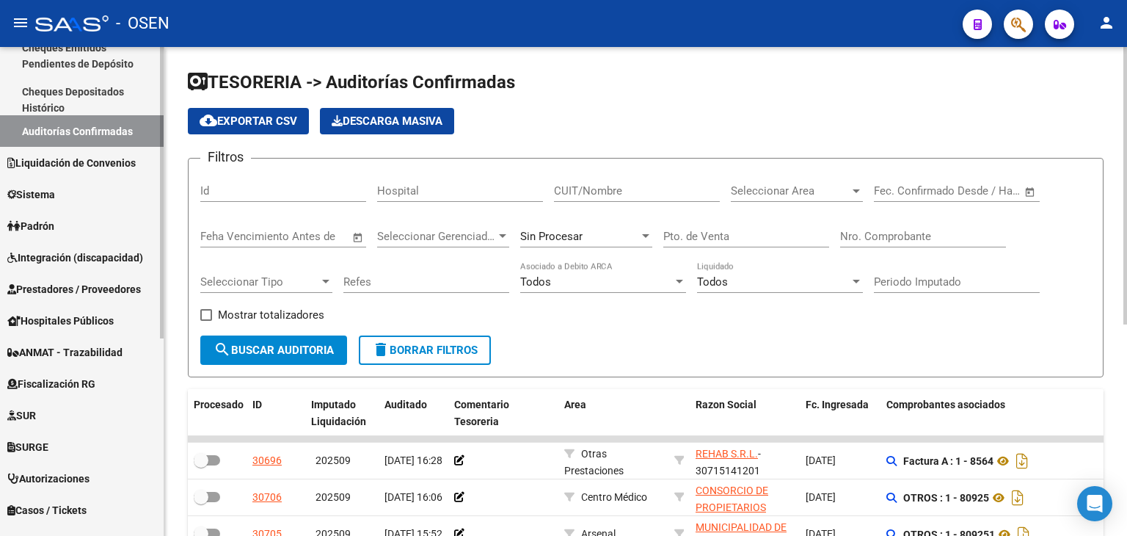
scroll to position [330, 0]
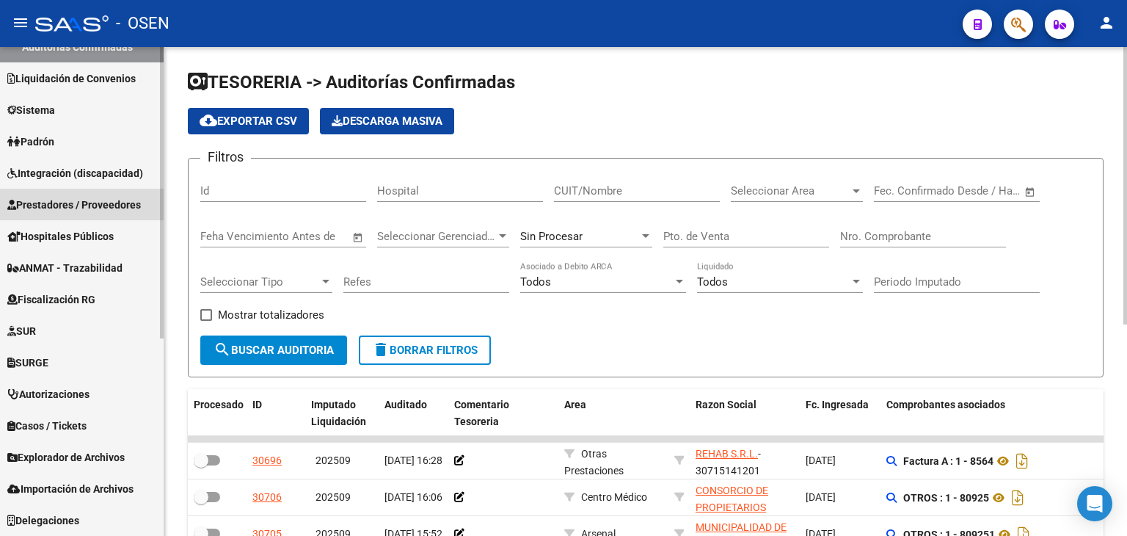
click at [107, 207] on span "Prestadores / Proveedores" at bounding box center [74, 205] width 134 height 16
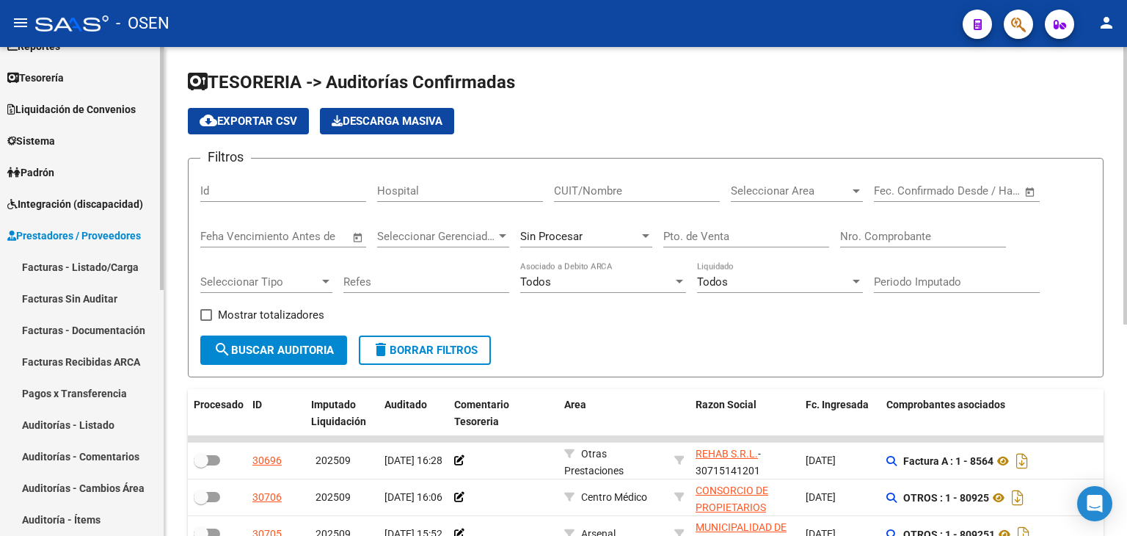
scroll to position [85, 0]
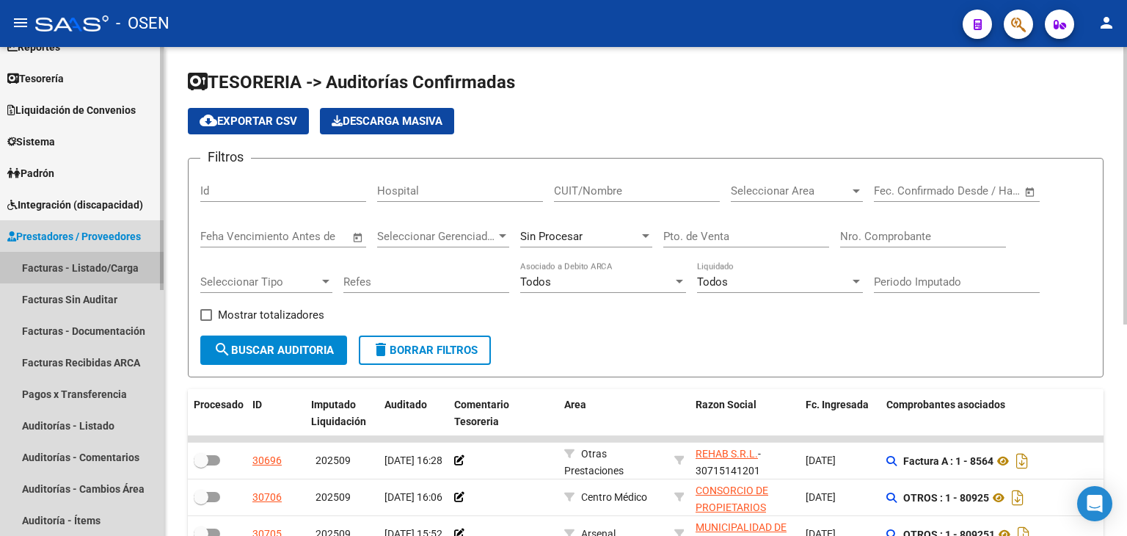
click at [106, 266] on link "Facturas - Listado/Carga" at bounding box center [82, 268] width 164 height 32
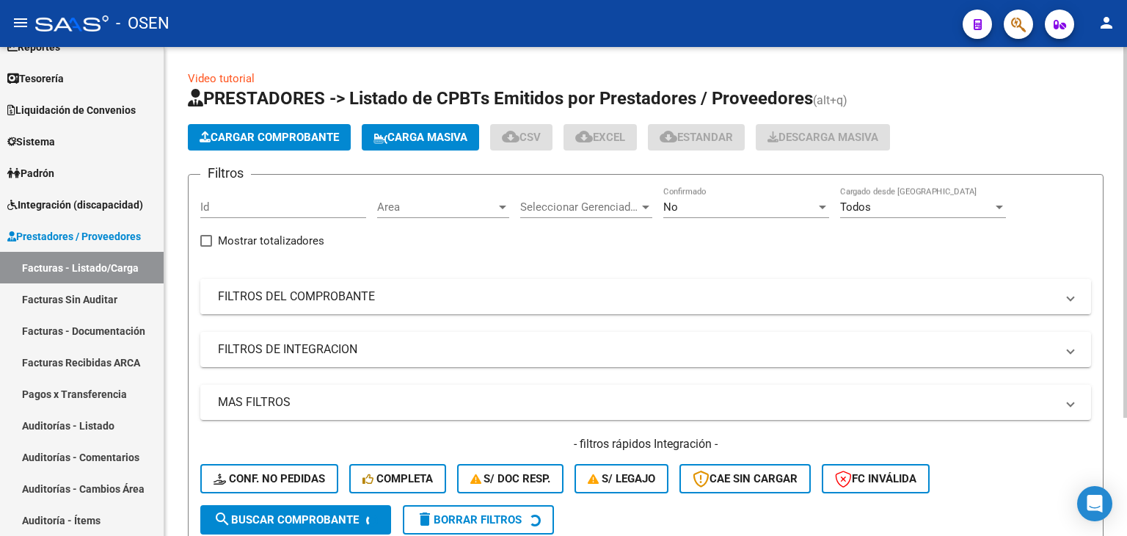
click at [452, 299] on mat-panel-title "FILTROS DEL COMPROBANTE" at bounding box center [637, 296] width 838 height 16
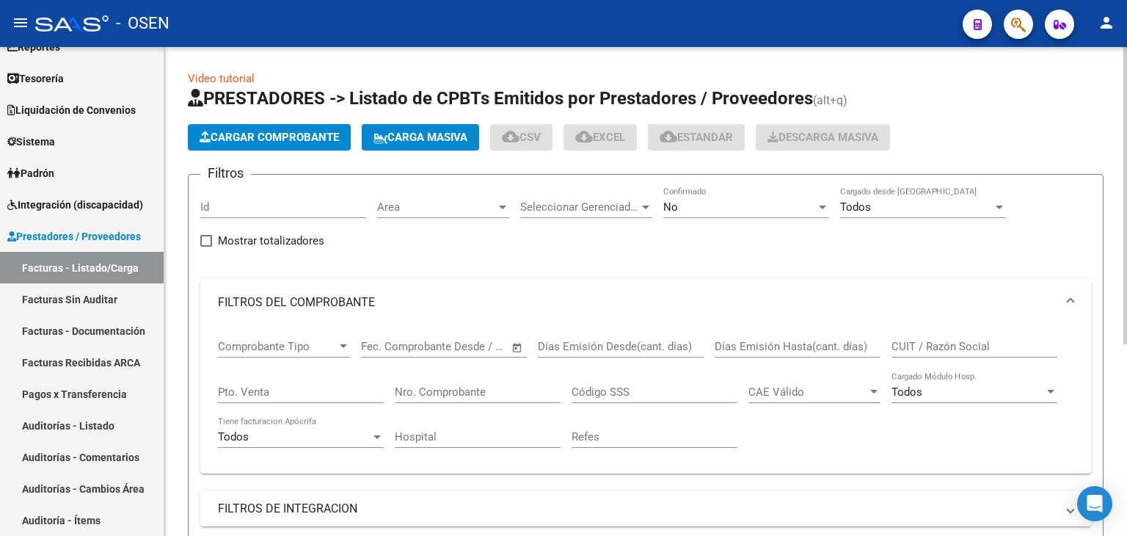
click at [471, 390] on input "Nro. Comprobante" at bounding box center [478, 391] width 166 height 13
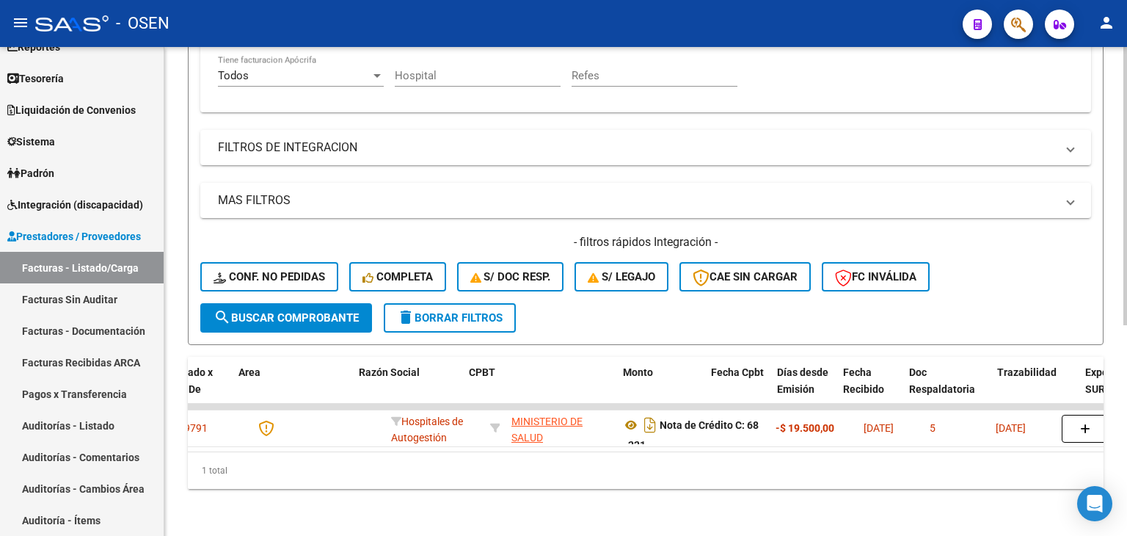
scroll to position [0, 285]
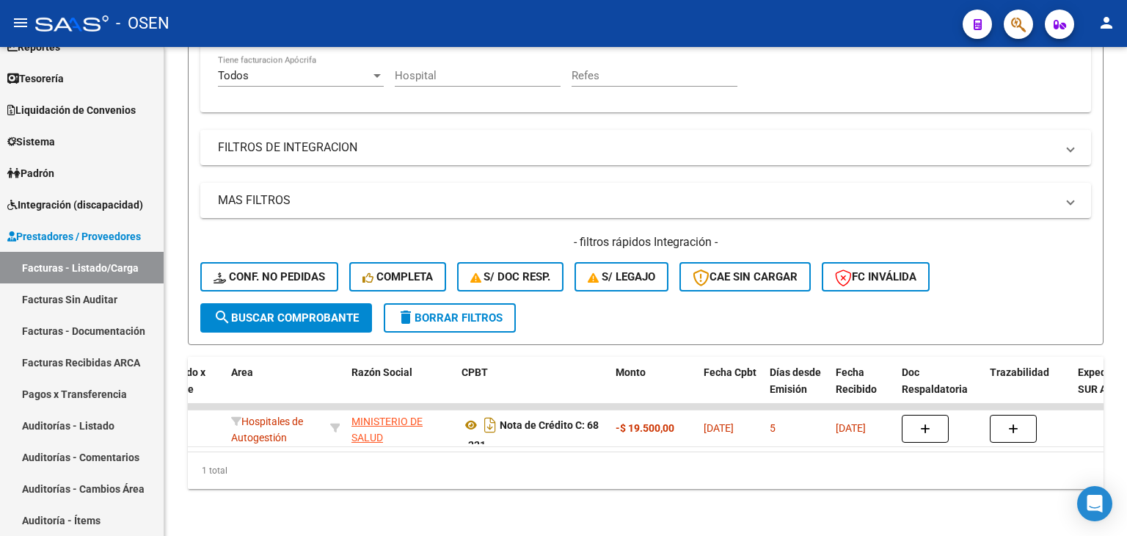
type input "221"
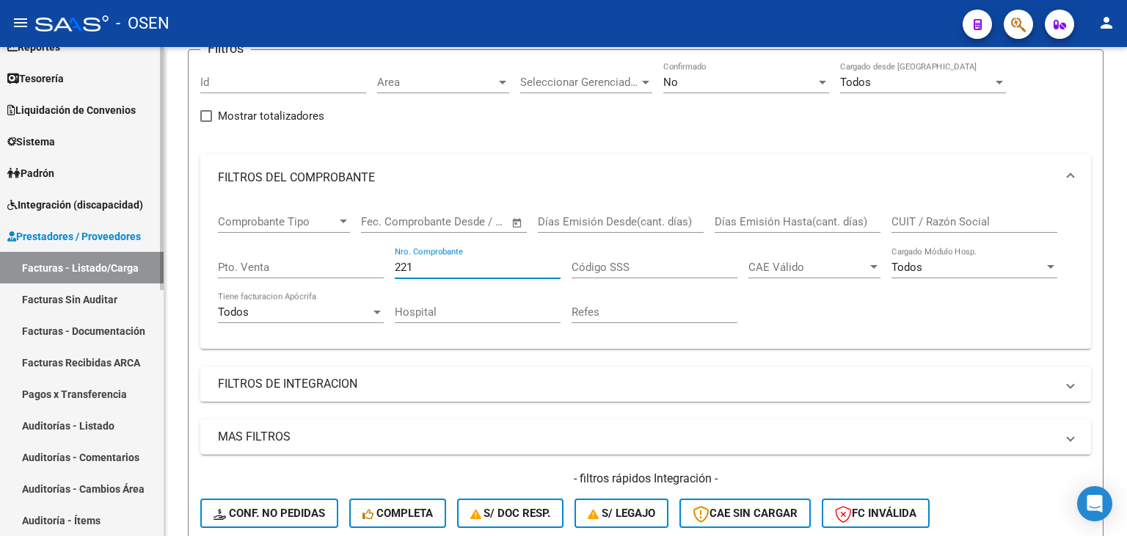
scroll to position [0, 0]
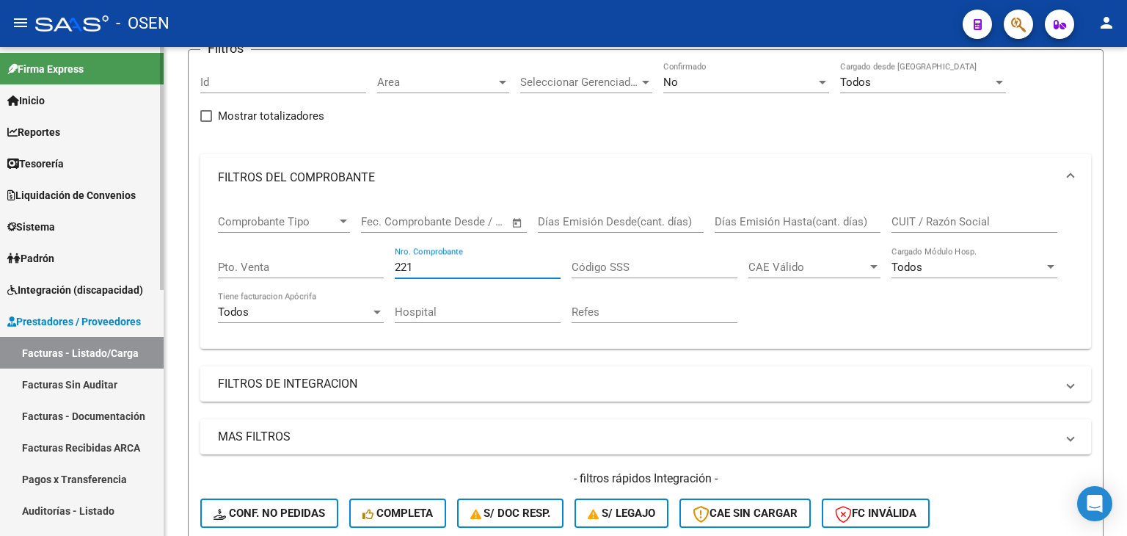
click at [99, 164] on link "Tesorería" at bounding box center [82, 164] width 164 height 32
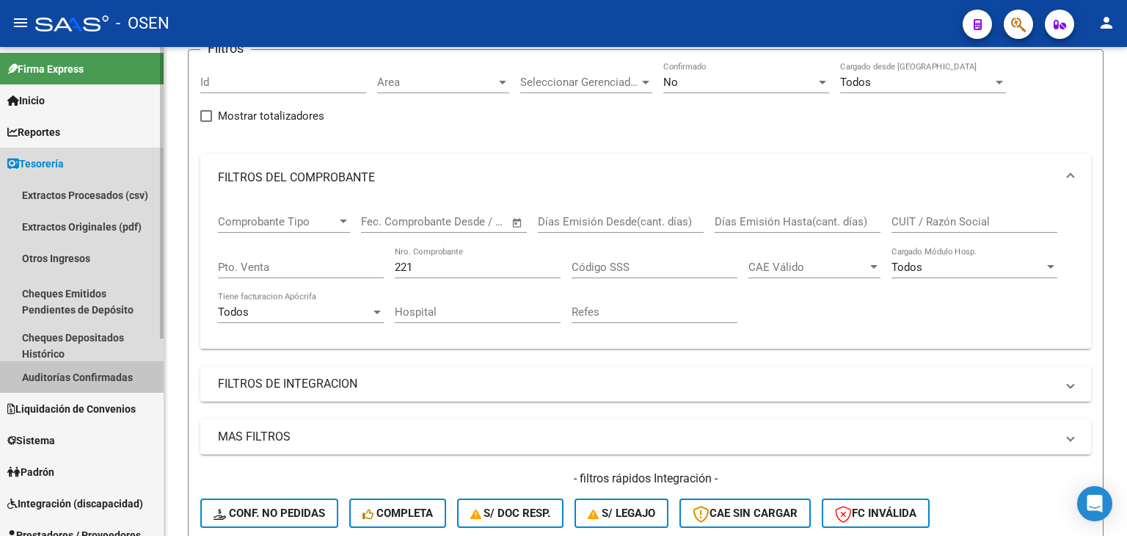
click at [92, 382] on link "Auditorías Confirmadas" at bounding box center [82, 377] width 164 height 32
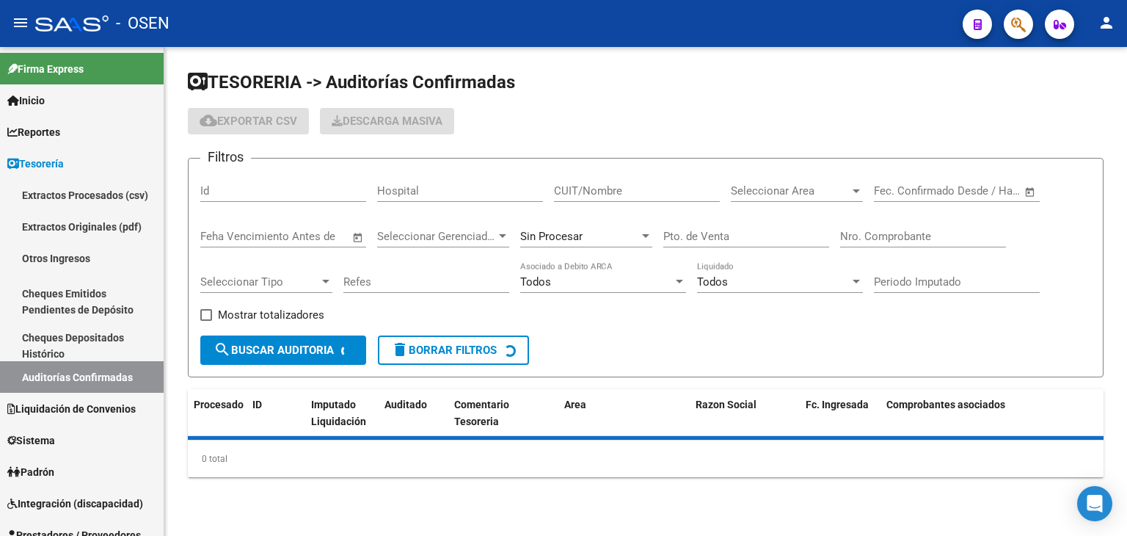
click at [919, 233] on input "Nro. Comprobante" at bounding box center [923, 236] width 166 height 13
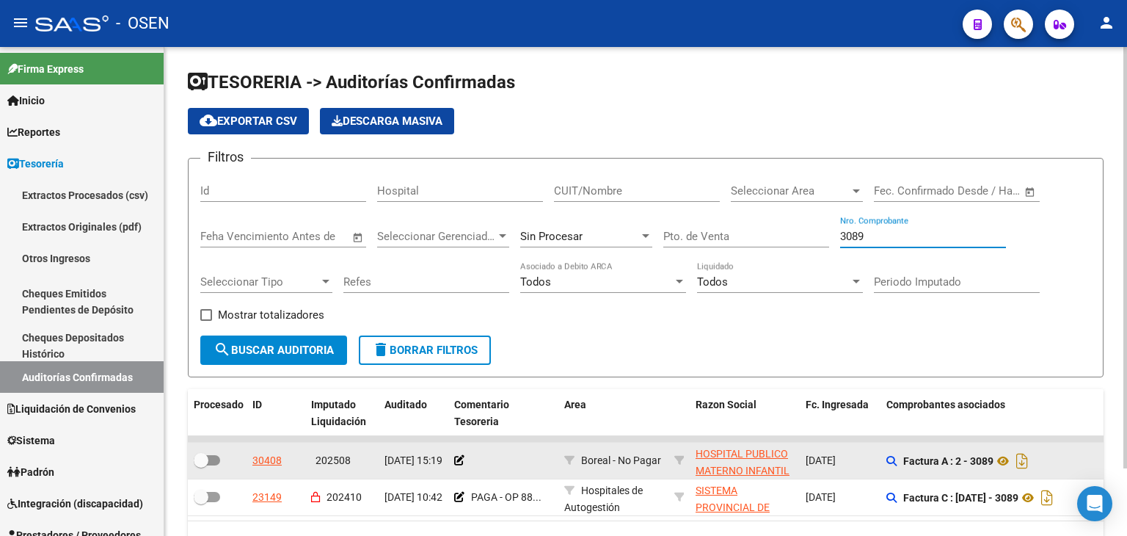
type input "3089"
click at [460, 466] on div at bounding box center [503, 460] width 98 height 17
click at [452, 462] on datatable-body-cell at bounding box center [503, 461] width 110 height 36
click at [458, 460] on icon at bounding box center [459, 460] width 10 height 10
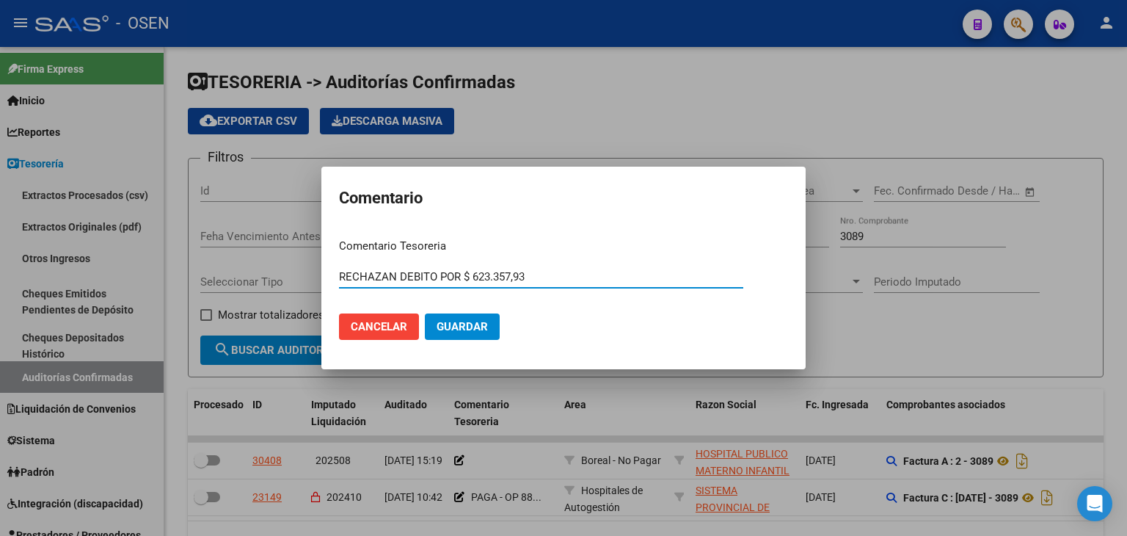
type input "RECHAZAN DEBITO POR $ 623.357,93"
click at [478, 318] on button "Guardar" at bounding box center [462, 326] width 75 height 26
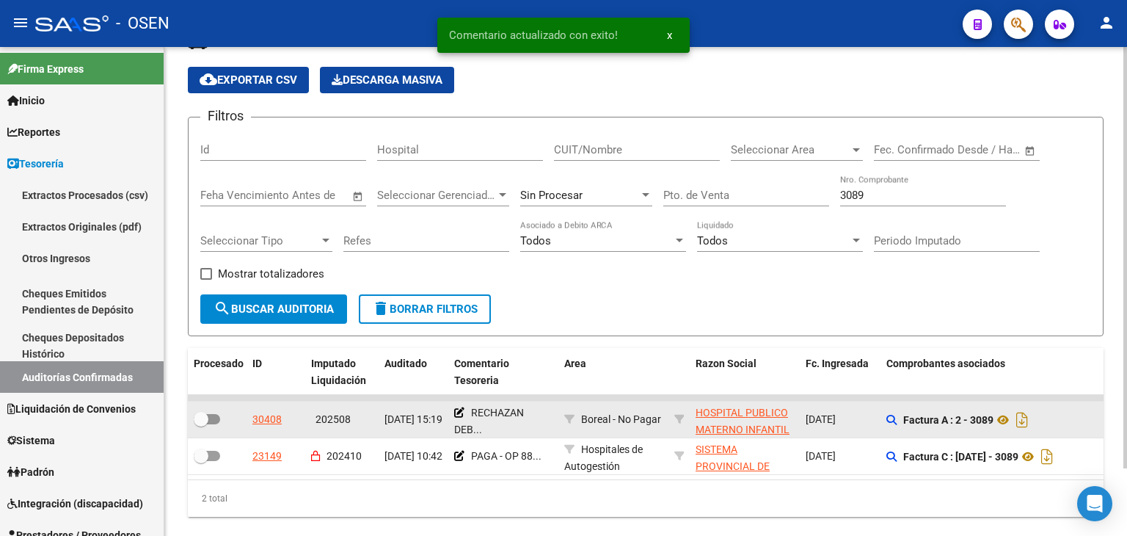
scroll to position [79, 0]
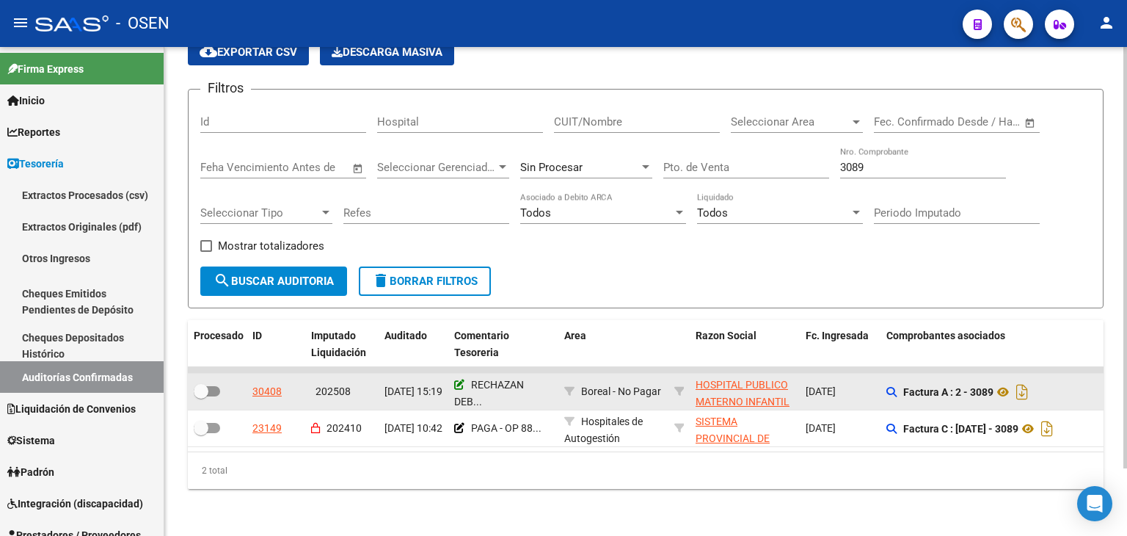
click at [459, 379] on icon at bounding box center [459, 384] width 10 height 10
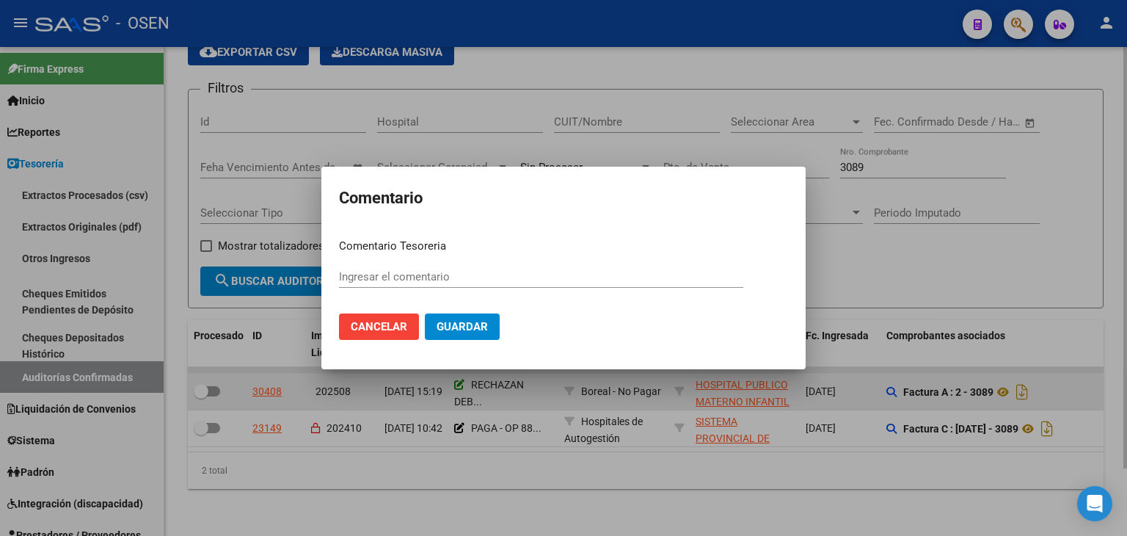
type input "RECHAZAN DEBITO POR $ 623.357,93"
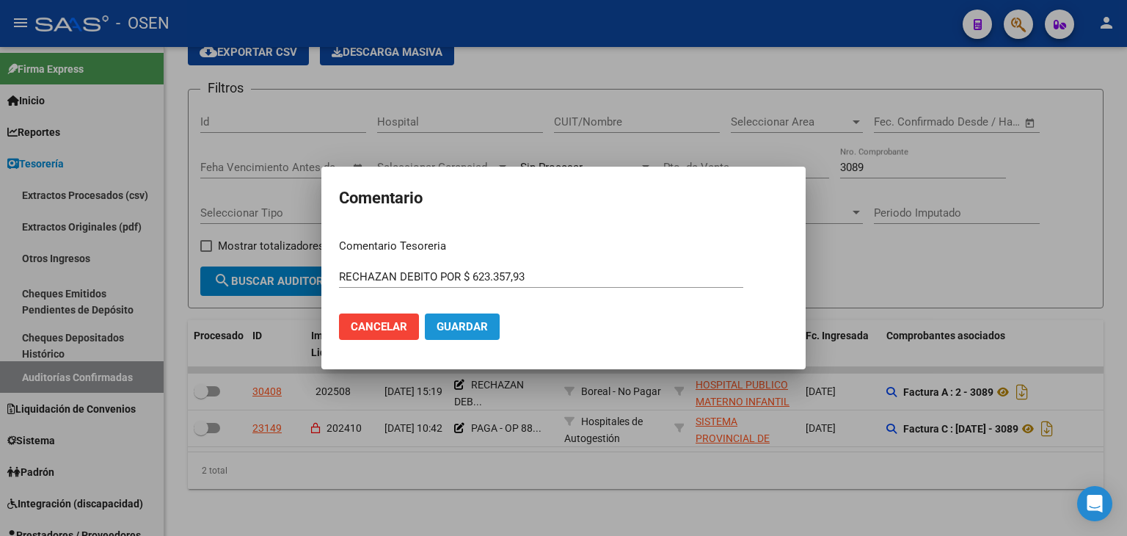
click at [470, 338] on button "Guardar" at bounding box center [462, 326] width 75 height 26
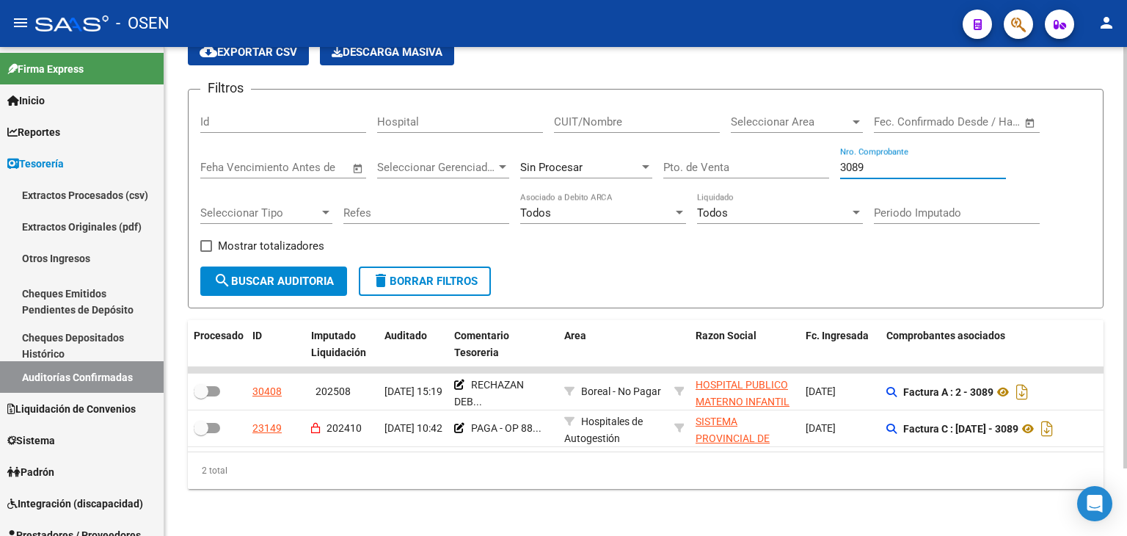
drag, startPoint x: 874, startPoint y: 150, endPoint x: 834, endPoint y: 153, distance: 40.5
click at [834, 153] on div "Filtros Id Hospital CUIT/Nombre Seleccionar Area Seleccionar Area Fecha inicio …" at bounding box center [645, 183] width 891 height 165
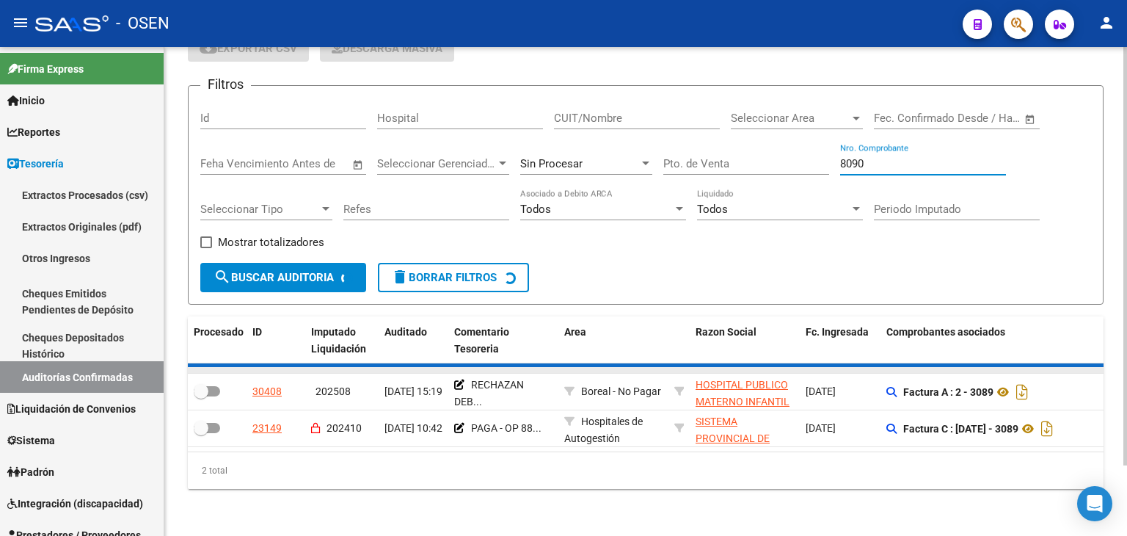
scroll to position [41, 0]
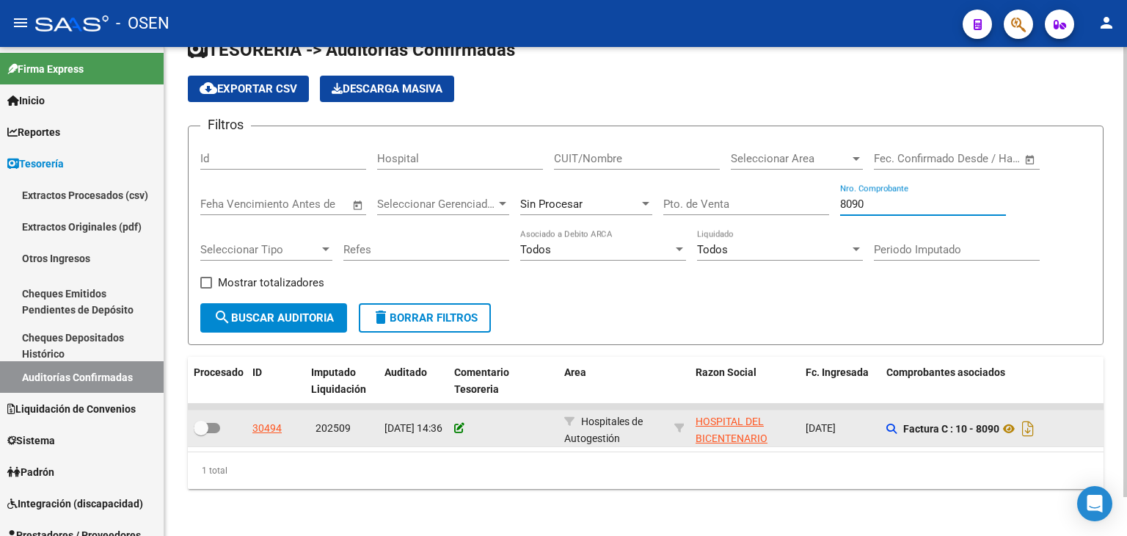
type input "8090"
click at [457, 423] on icon at bounding box center [459, 428] width 10 height 10
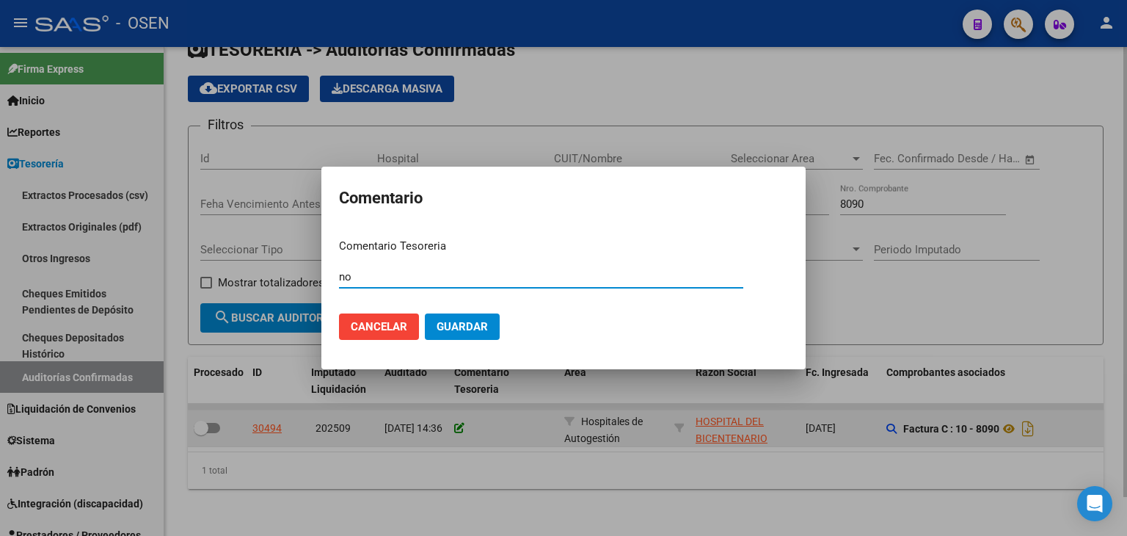
type input "n"
type input "N"
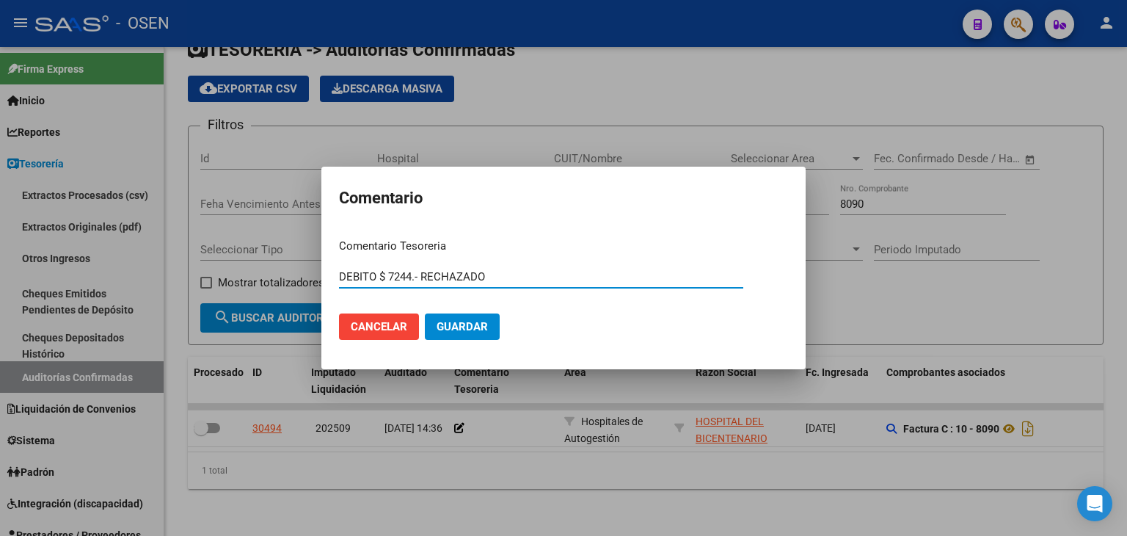
type input "DEBITO $ 7244.- RECHAZADO"
click at [425, 313] on button "Guardar" at bounding box center [462, 326] width 75 height 26
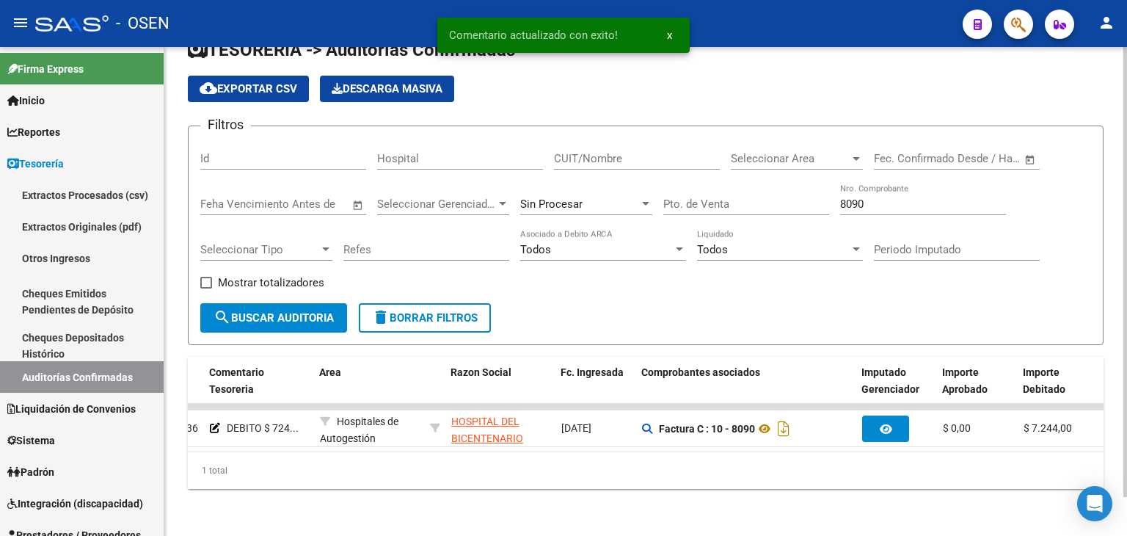
scroll to position [0, 0]
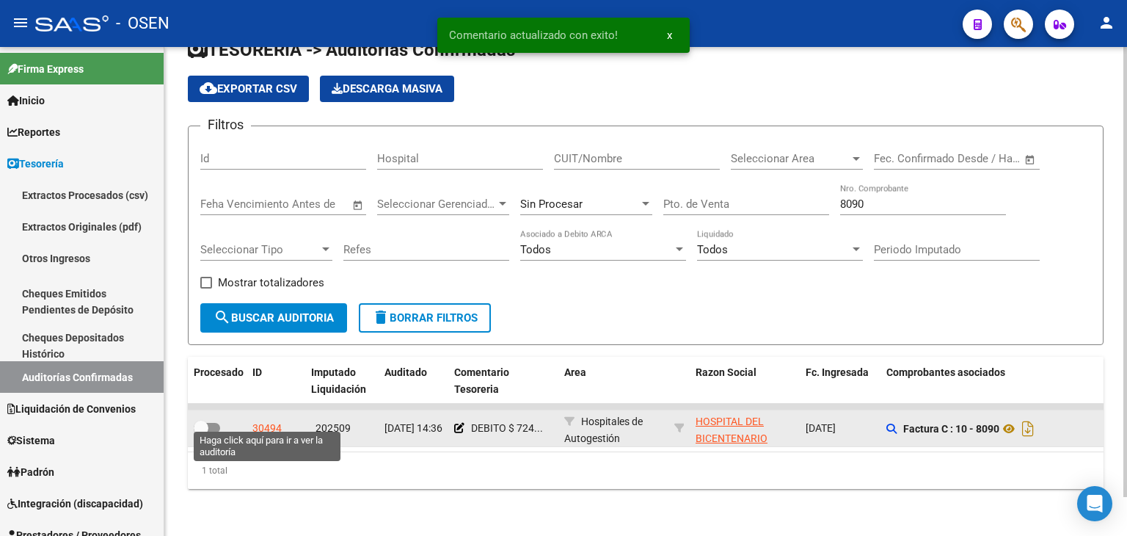
click at [275, 420] on div "30494" at bounding box center [266, 428] width 29 height 17
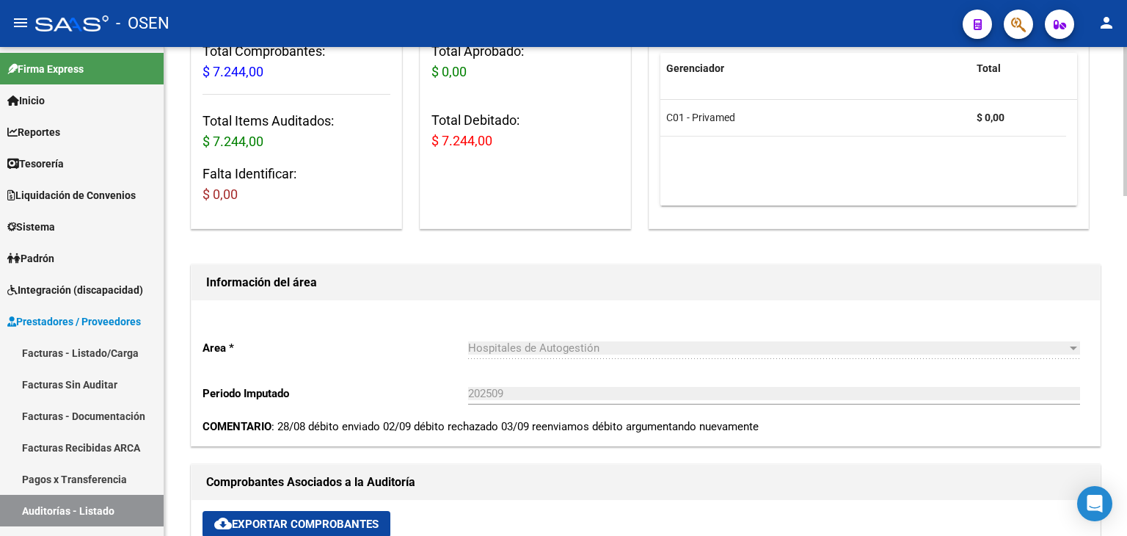
scroll to position [489, 0]
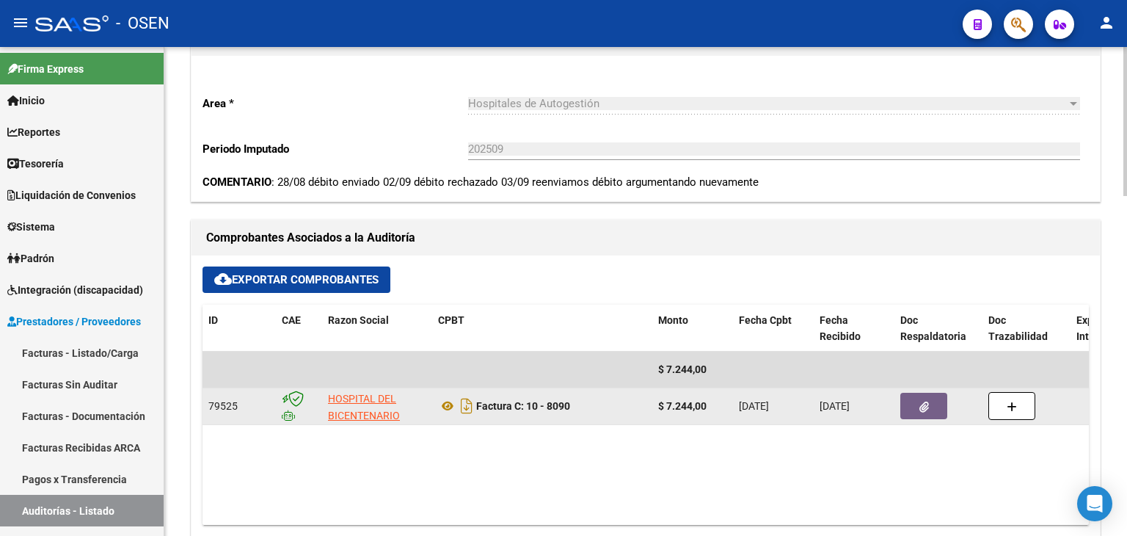
click at [922, 407] on icon "button" at bounding box center [924, 406] width 10 height 11
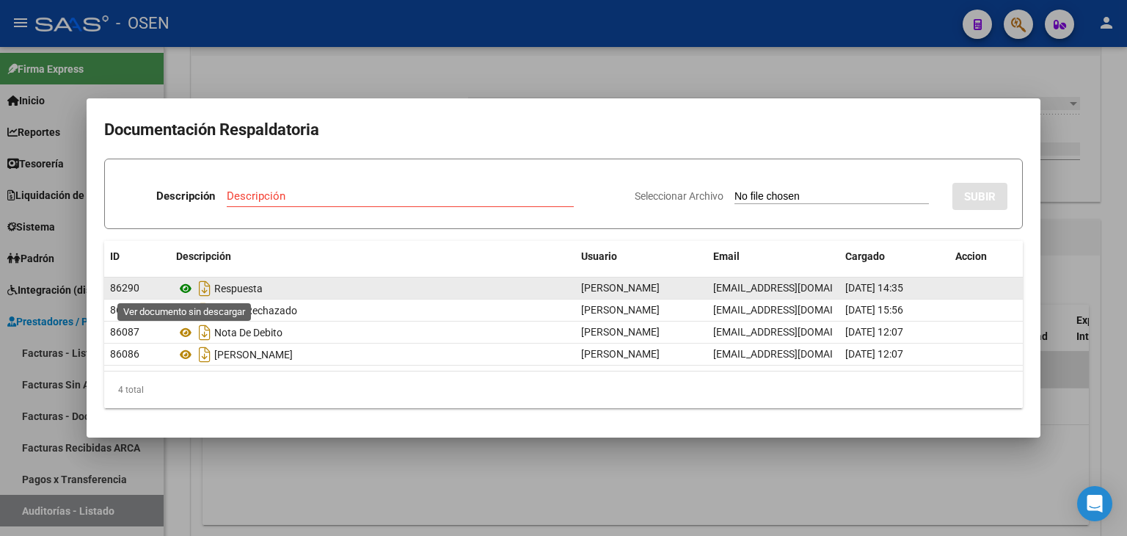
click at [186, 293] on icon at bounding box center [185, 289] width 19 height 18
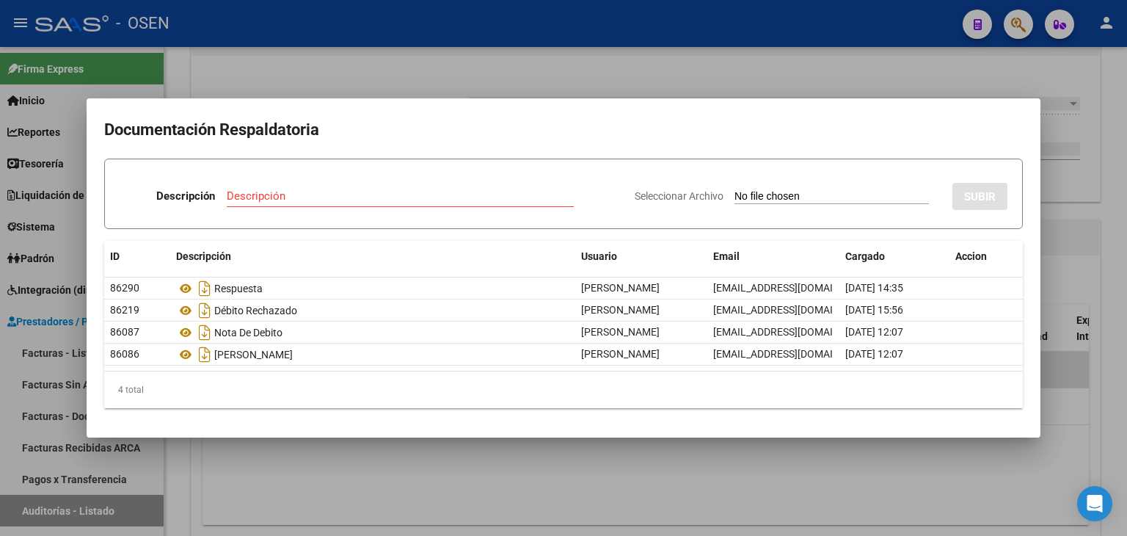
click at [657, 172] on div "Seleccionar Archivo SUBIR" at bounding box center [821, 193] width 373 height 45
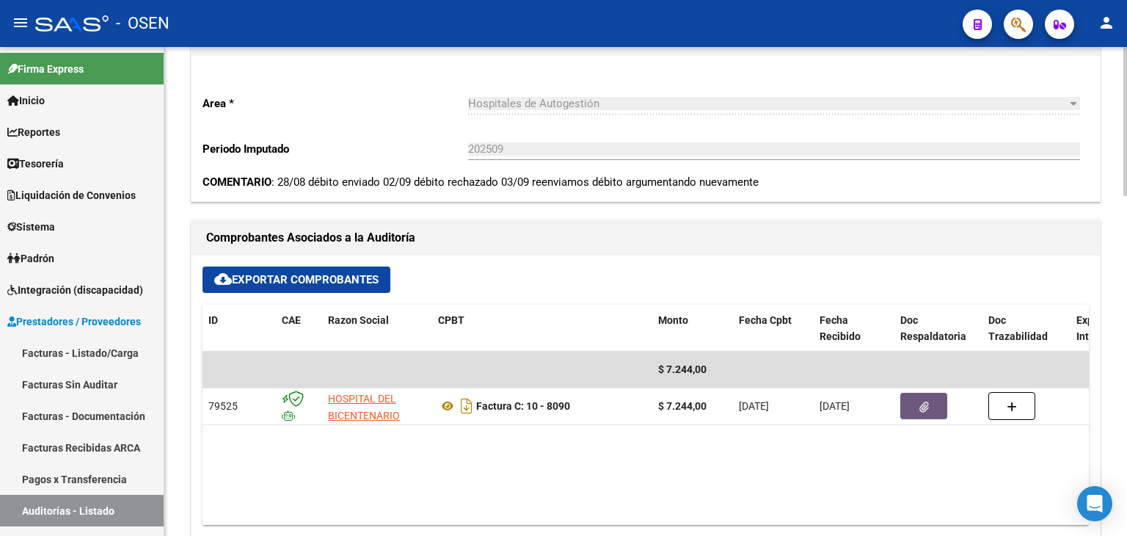
scroll to position [0, 0]
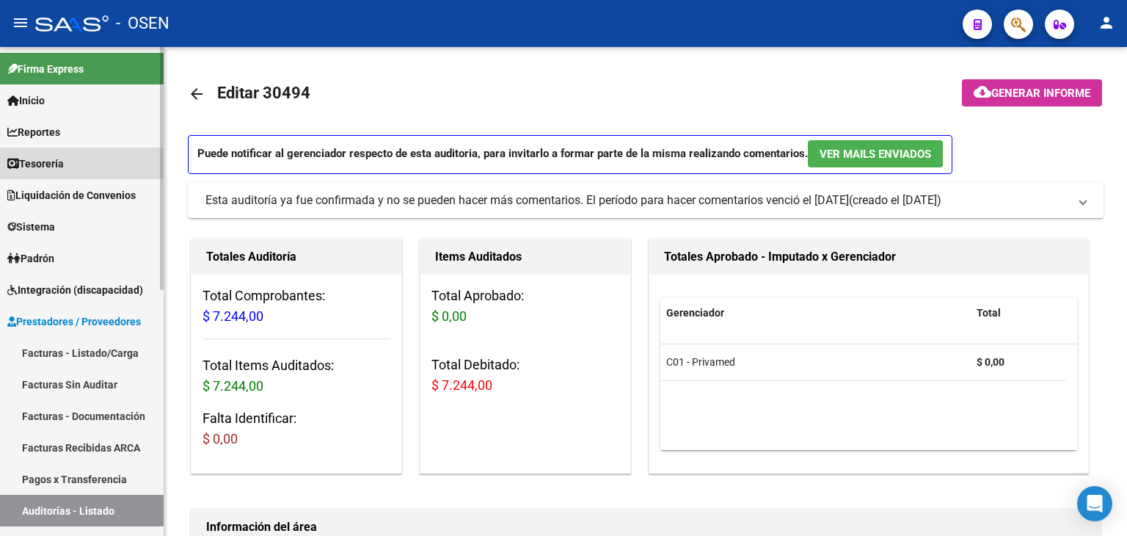
click at [54, 156] on span "Tesorería" at bounding box center [35, 164] width 57 height 16
click at [92, 165] on link "Tesorería" at bounding box center [82, 164] width 164 height 32
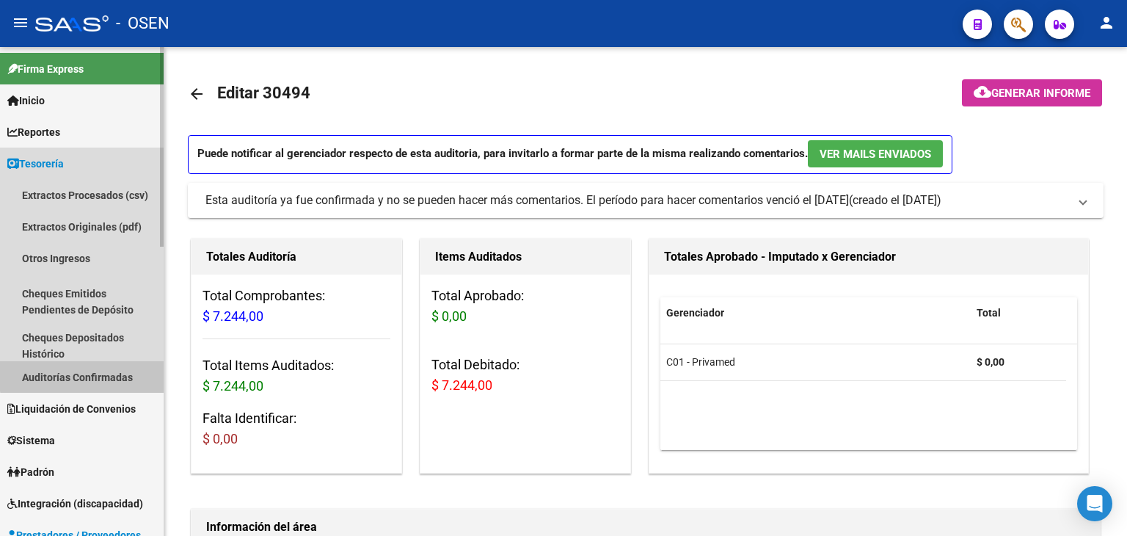
click at [104, 370] on link "Auditorías Confirmadas" at bounding box center [82, 377] width 164 height 32
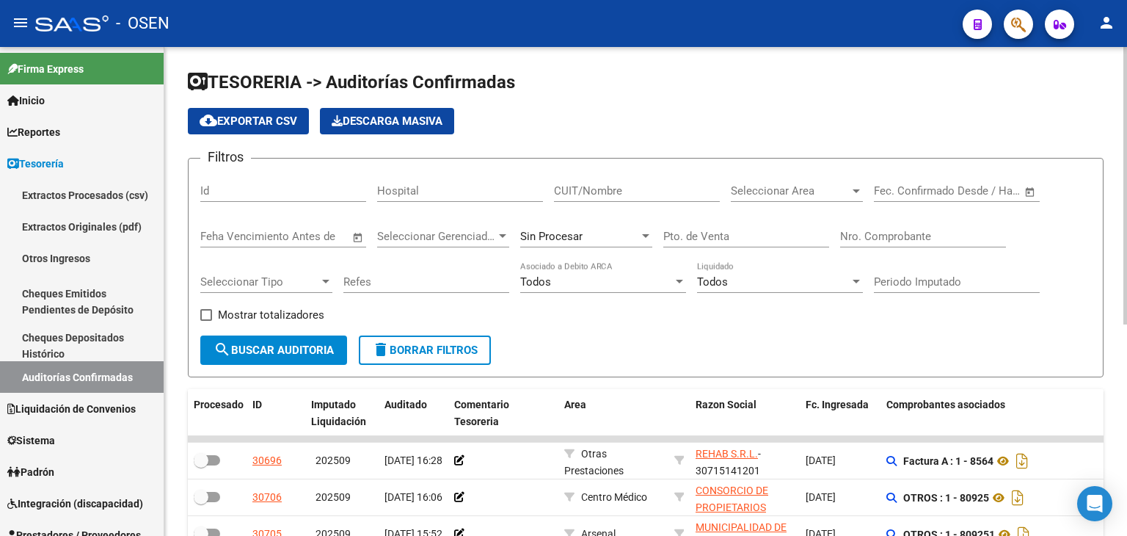
click at [836, 242] on div "Filtros Id Hospital CUIT/Nombre Seleccionar Area Seleccionar Area Fecha inicio …" at bounding box center [645, 252] width 891 height 165
click at [883, 243] on div "Nro. Comprobante" at bounding box center [923, 232] width 166 height 32
click at [885, 232] on input "Nro. Comprobante" at bounding box center [923, 236] width 166 height 13
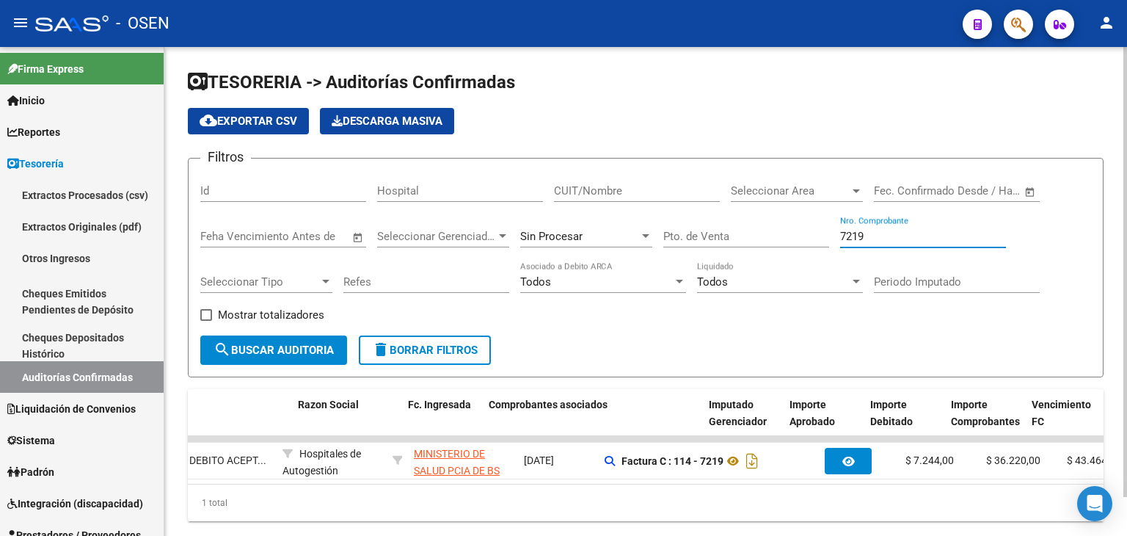
scroll to position [0, 397]
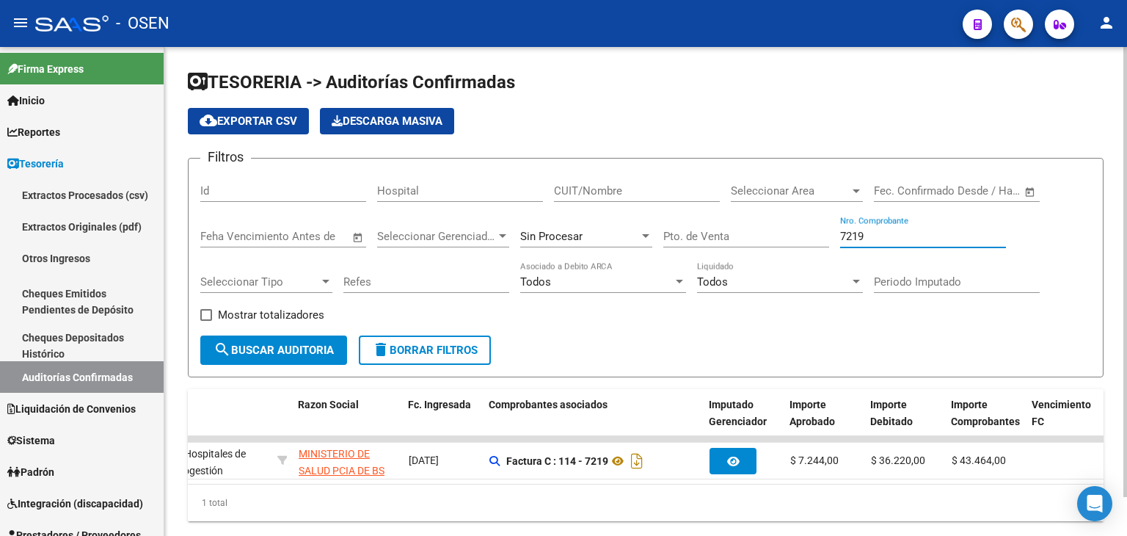
drag, startPoint x: 917, startPoint y: 233, endPoint x: 729, endPoint y: 145, distance: 207.5
click at [732, 150] on app-list-header "TESORERIA -> Auditorías Confirmadas cloud_download Exportar CSV Descarga Masiva…" at bounding box center [646, 223] width 916 height 307
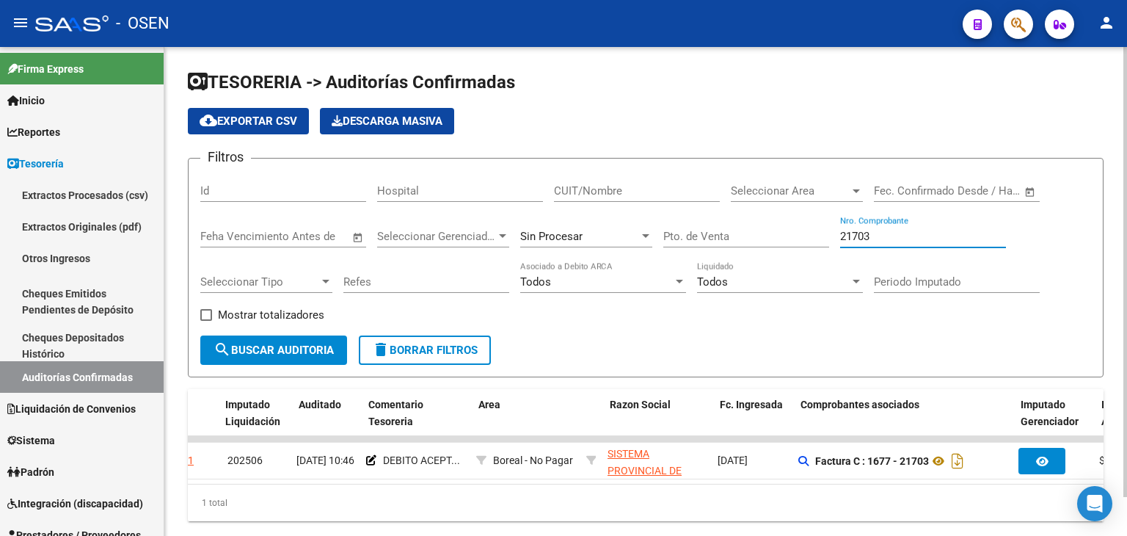
scroll to position [0, 0]
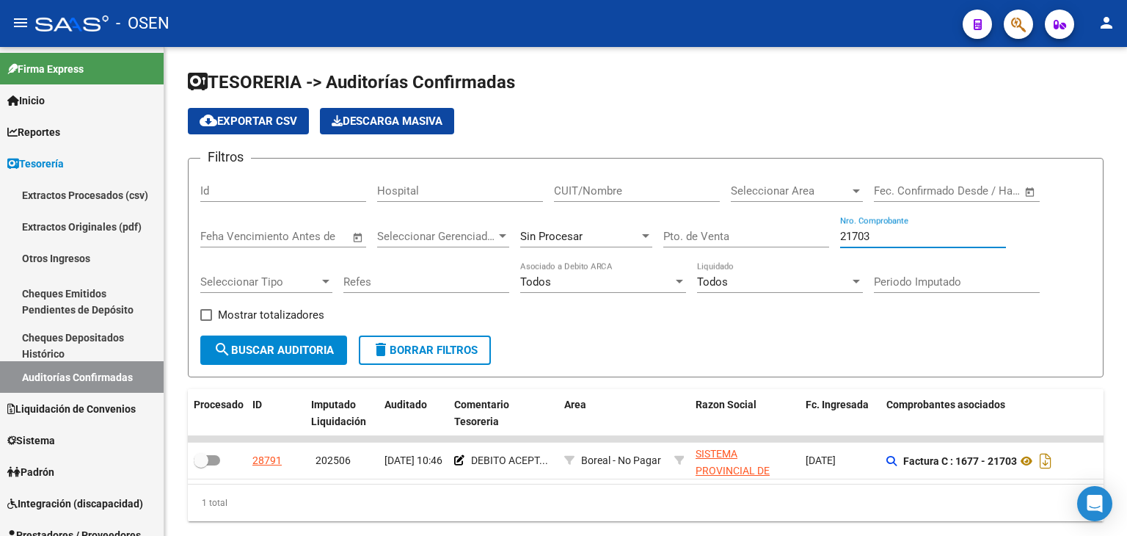
type input "21703"
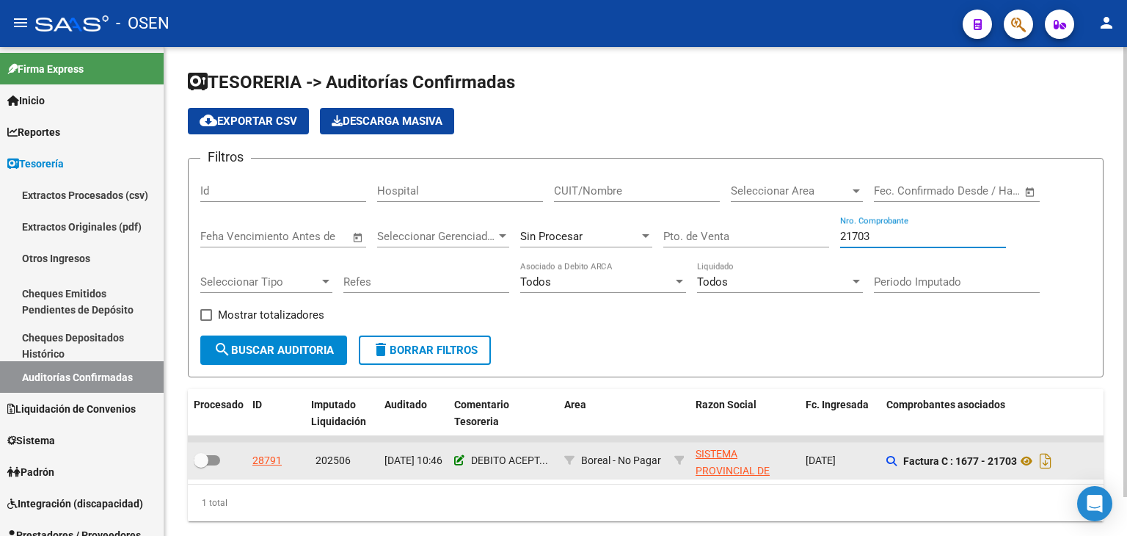
click at [458, 459] on icon at bounding box center [459, 460] width 10 height 10
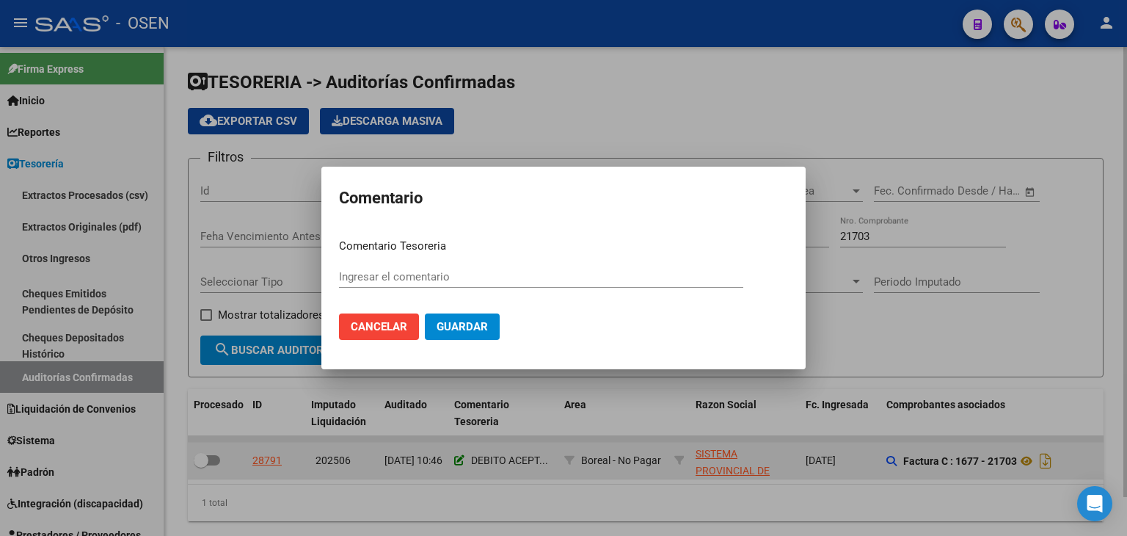
type input "DEBITO ACEPTADO $ 274405.10"
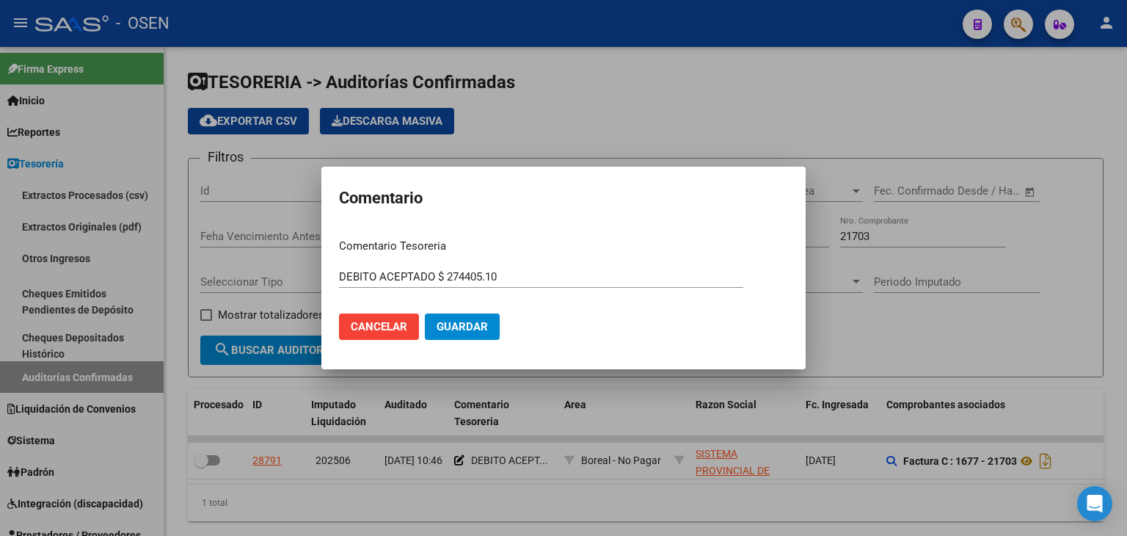
click at [572, 488] on div at bounding box center [563, 268] width 1127 height 536
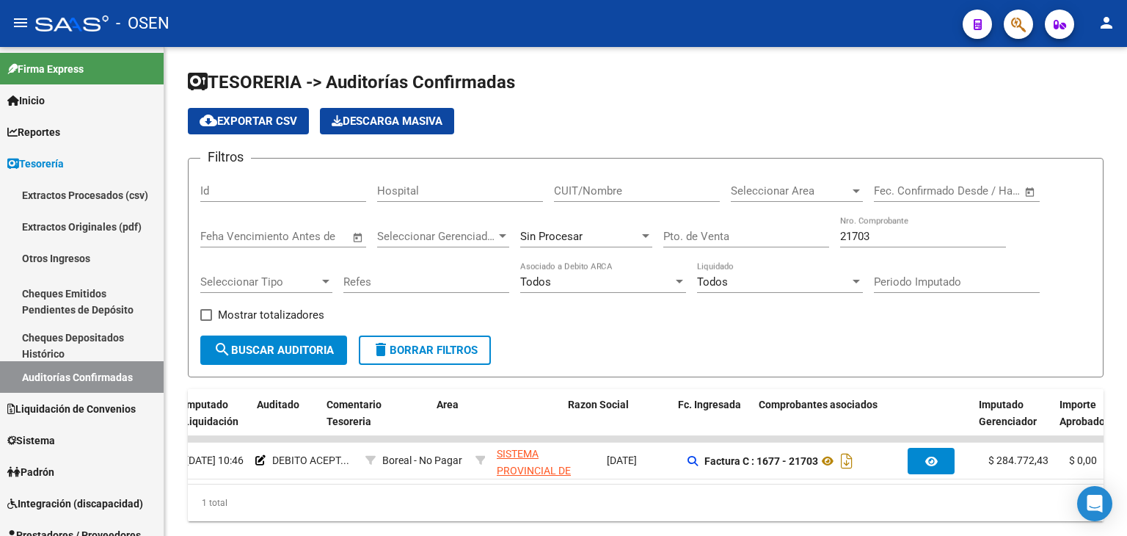
scroll to position [0, 128]
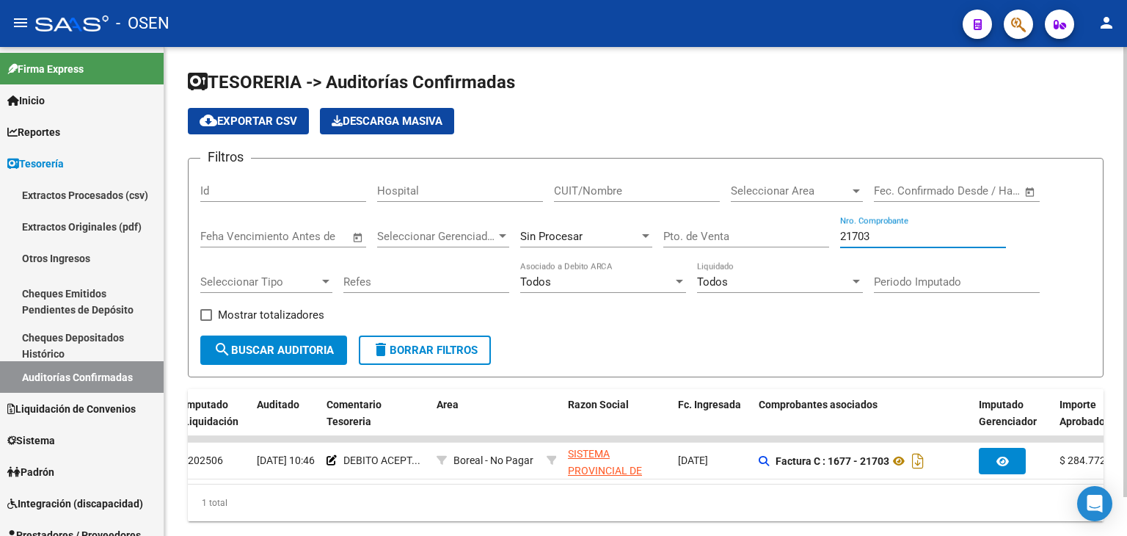
drag, startPoint x: 910, startPoint y: 236, endPoint x: 540, endPoint y: 180, distance: 374.1
click at [540, 180] on div "Filtros Id Hospital CUIT/Nombre Seleccionar Area Seleccionar Area Fecha inicio …" at bounding box center [645, 252] width 891 height 165
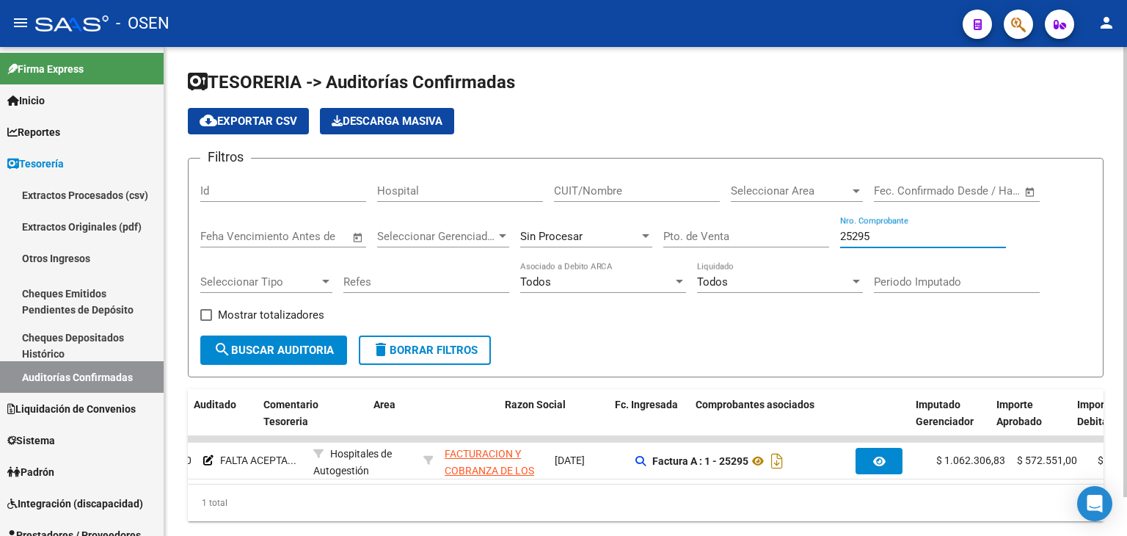
scroll to position [0, 189]
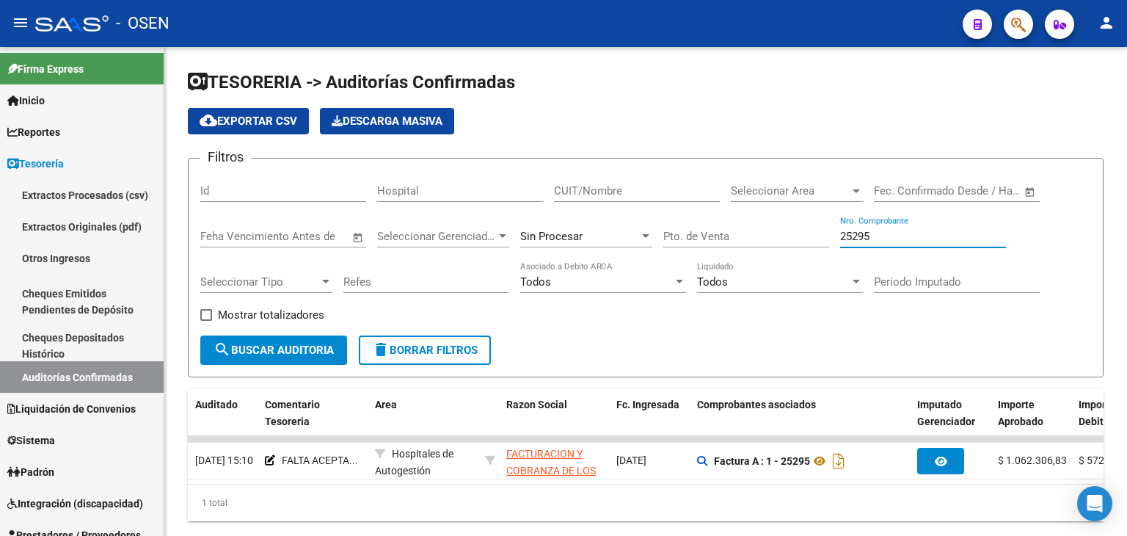
type input "25295"
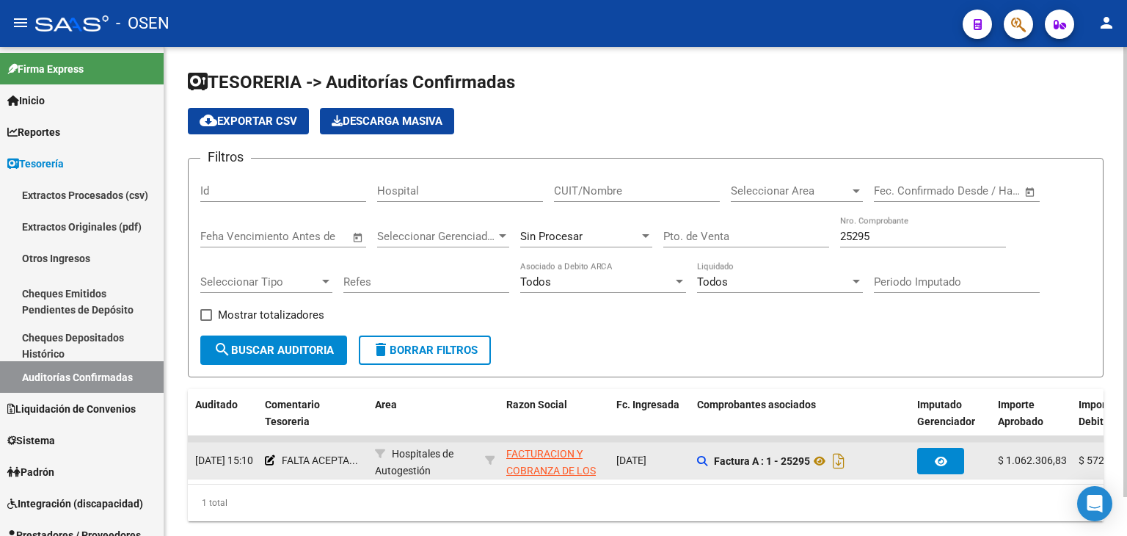
click at [277, 456] on div "FALTA ACEPTA..." at bounding box center [314, 460] width 98 height 17
click at [270, 456] on icon at bounding box center [270, 460] width 10 height 10
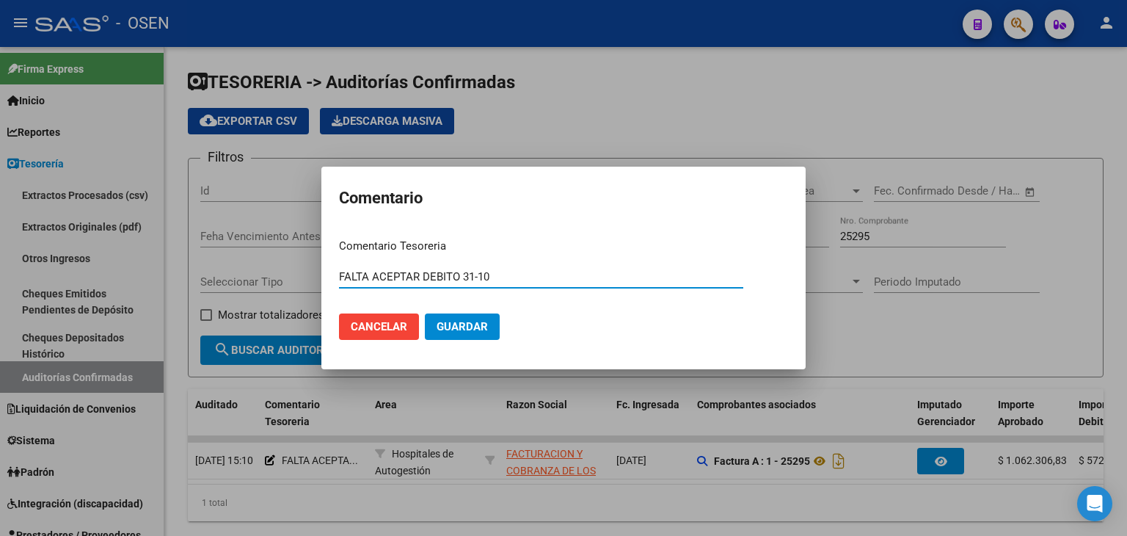
drag, startPoint x: 461, startPoint y: 272, endPoint x: 347, endPoint y: 273, distance: 113.7
click at [347, 273] on input "FALTA ACEPTAR DEBITO 31-10" at bounding box center [541, 276] width 404 height 13
click at [408, 275] on input "SALE 31-10" at bounding box center [541, 276] width 404 height 13
type input "SALE 31-10 / DEBITO ACEPTADO $ 572"
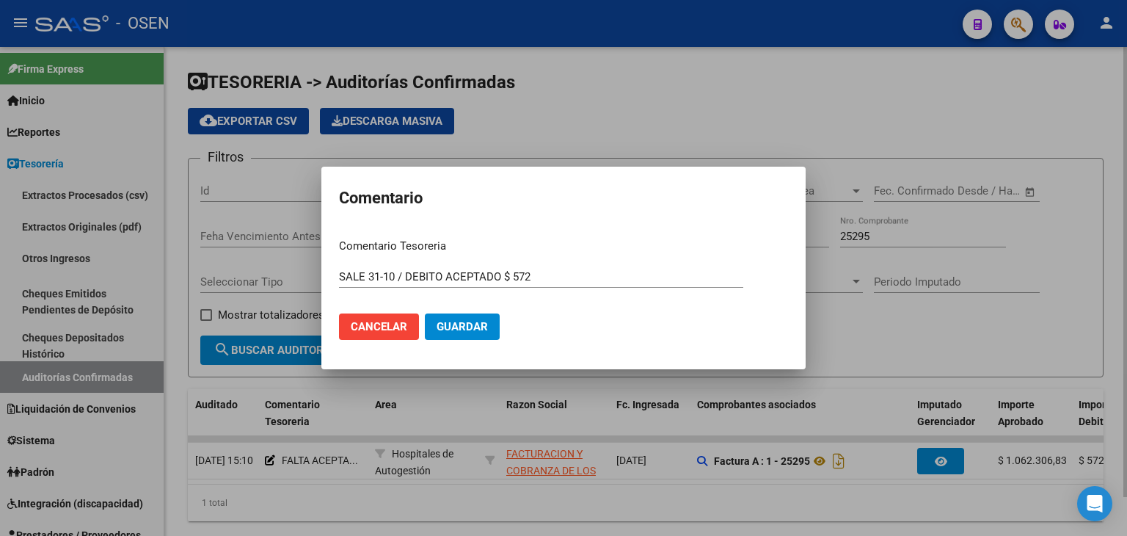
drag, startPoint x: 696, startPoint y: 485, endPoint x: 708, endPoint y: 485, distance: 12.5
click at [719, 482] on div at bounding box center [563, 268] width 1127 height 536
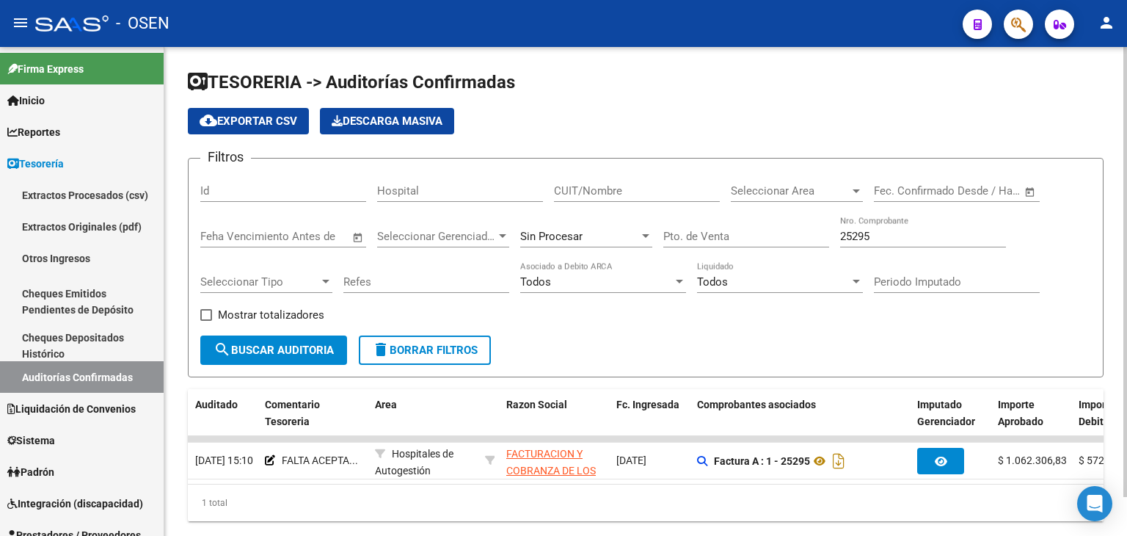
scroll to position [0, 299]
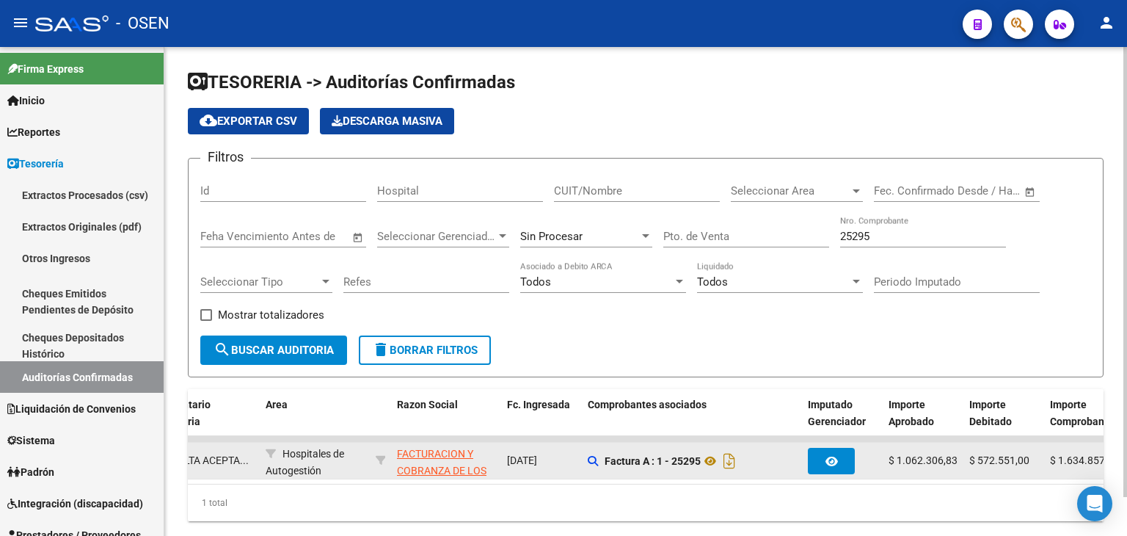
copy span "572.551,00"
drag, startPoint x: 972, startPoint y: 459, endPoint x: 1033, endPoint y: 455, distance: 61.0
click at [1033, 455] on div "$ 572.551,00" at bounding box center [1003, 460] width 69 height 17
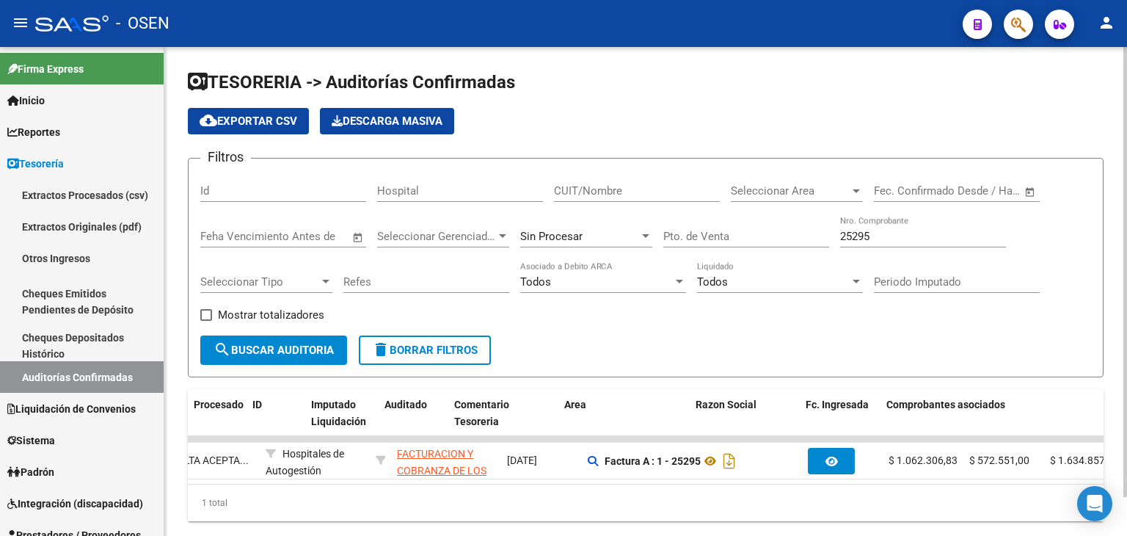
scroll to position [0, 0]
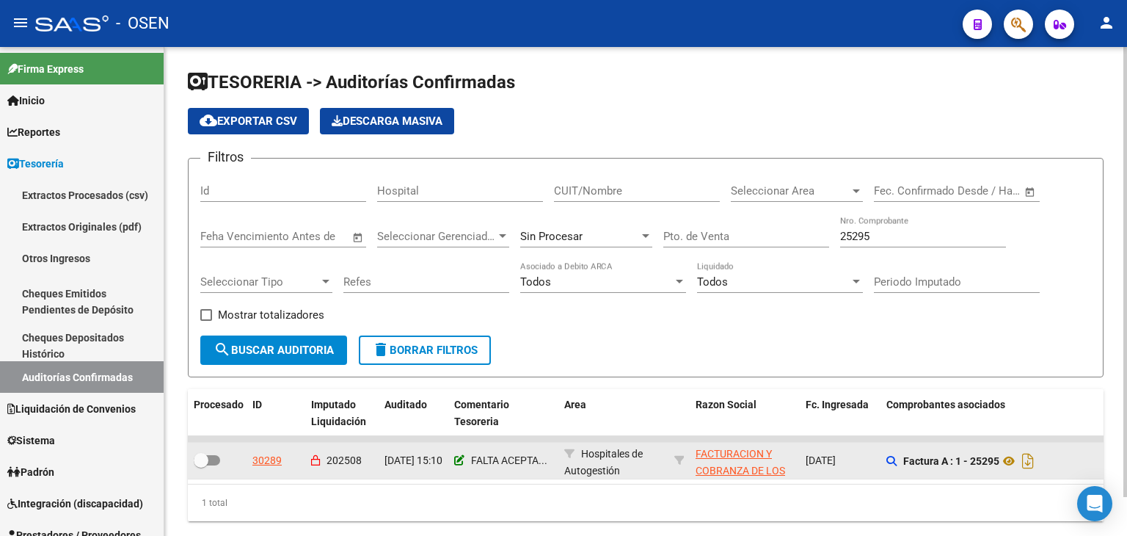
click at [459, 459] on icon at bounding box center [459, 460] width 10 height 10
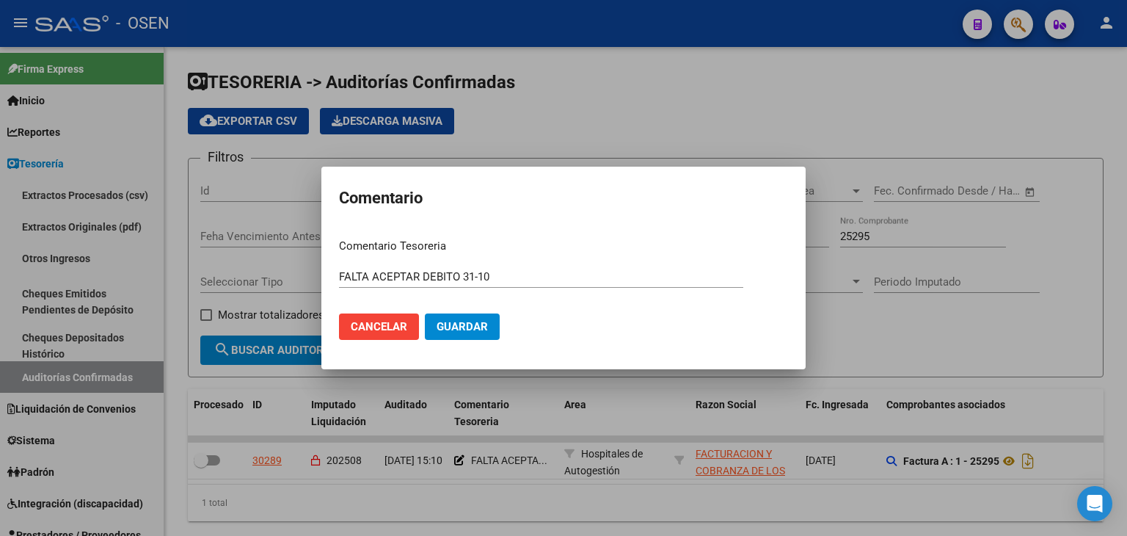
click at [498, 263] on form "Comentario Tesoreria FALTA ACEPTAR DEBITO 31-10 Ingresar el comentario Cancelar…" at bounding box center [563, 294] width 449 height 113
drag, startPoint x: 464, startPoint y: 269, endPoint x: 322, endPoint y: 268, distance: 141.6
click at [322, 268] on mat-dialog-content "Comentario Tesoreria FALTA ACEPTAR DEBITO 31-10 Ingresar el comentario Cancelar…" at bounding box center [563, 289] width 484 height 124
click at [406, 280] on input "SALE 31-10" at bounding box center [541, 276] width 404 height 13
paste input "572.551,00"
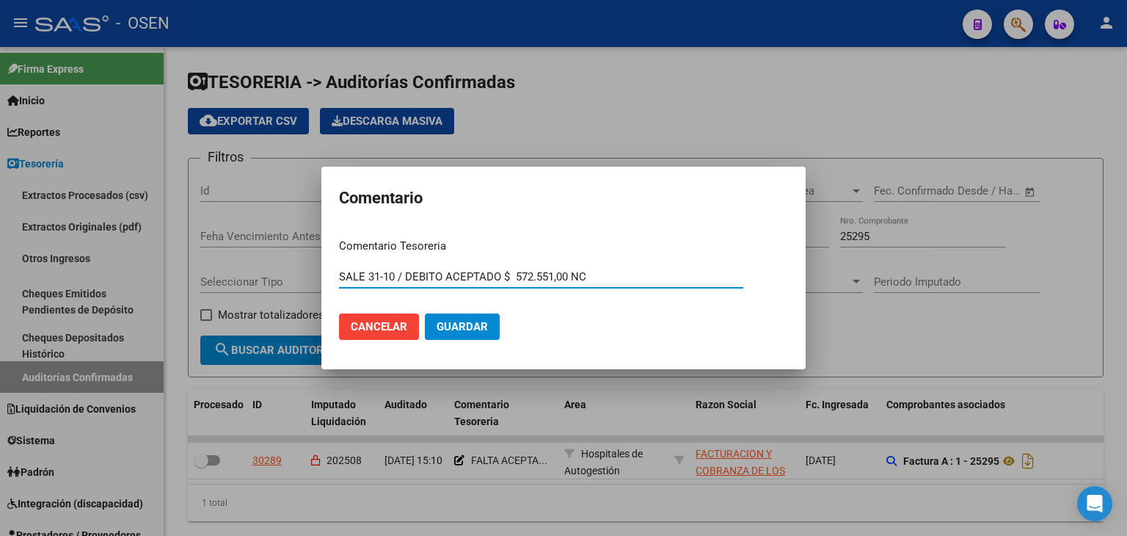
type input "SALE 31-10 / DEBITO ACEPTADO $ 572.551,00 NC"
click at [425, 313] on button "Guardar" at bounding box center [462, 326] width 75 height 26
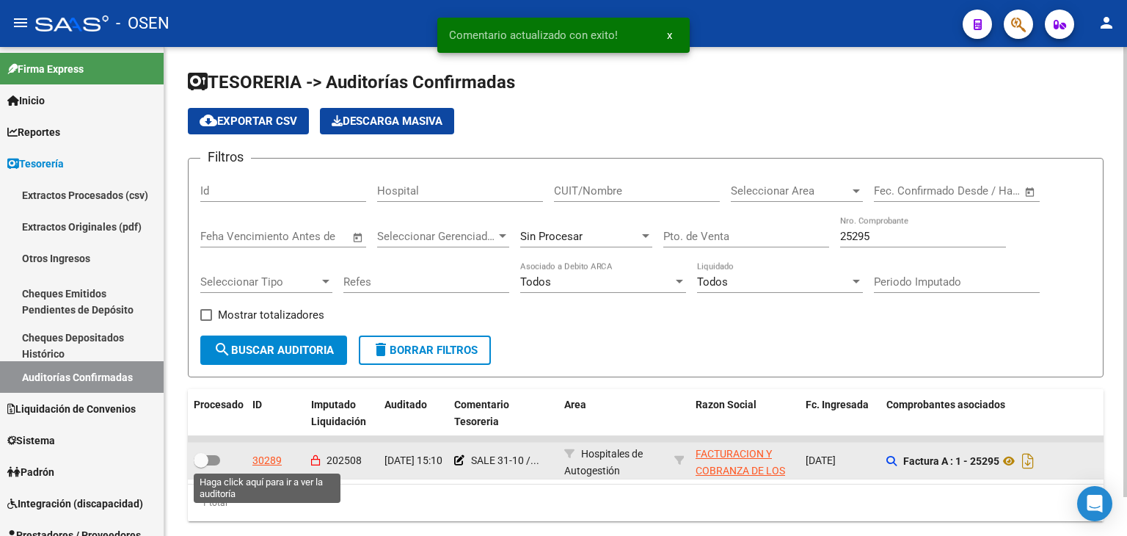
click at [276, 461] on div "30289" at bounding box center [266, 460] width 29 height 17
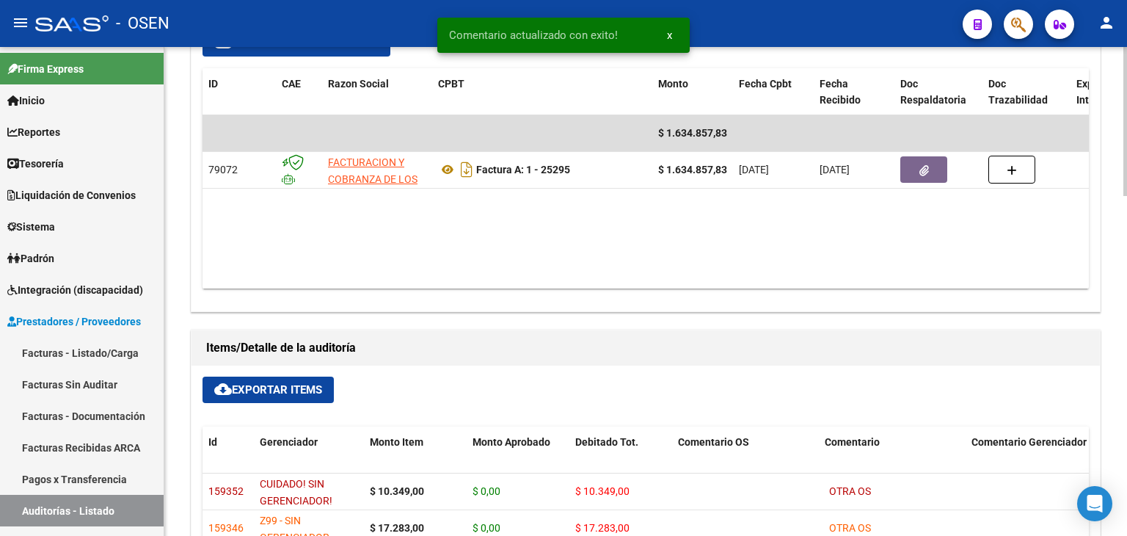
scroll to position [734, 0]
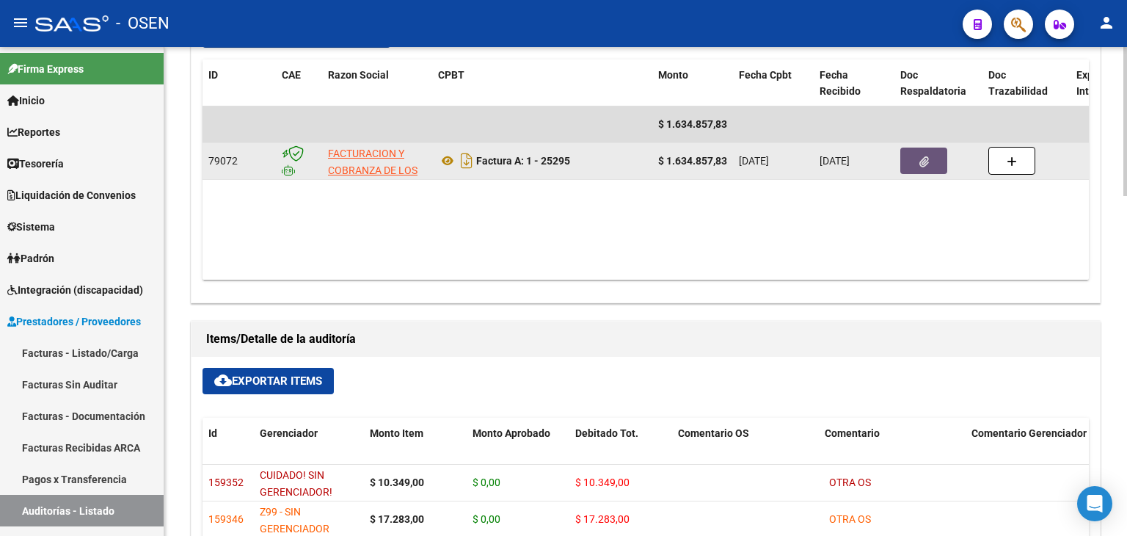
click at [911, 156] on button "button" at bounding box center [923, 161] width 47 height 26
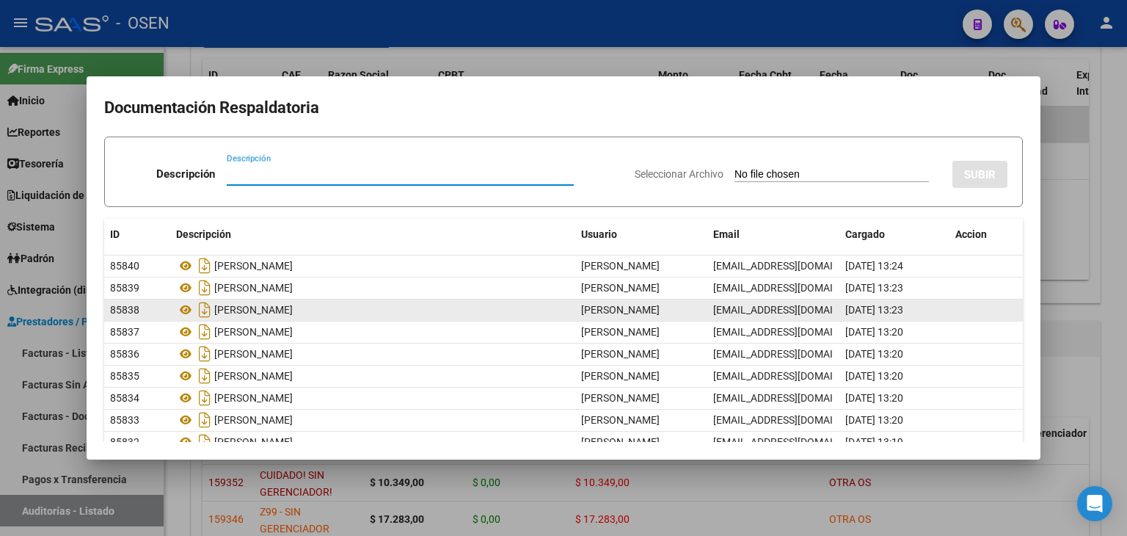
scroll to position [87, 0]
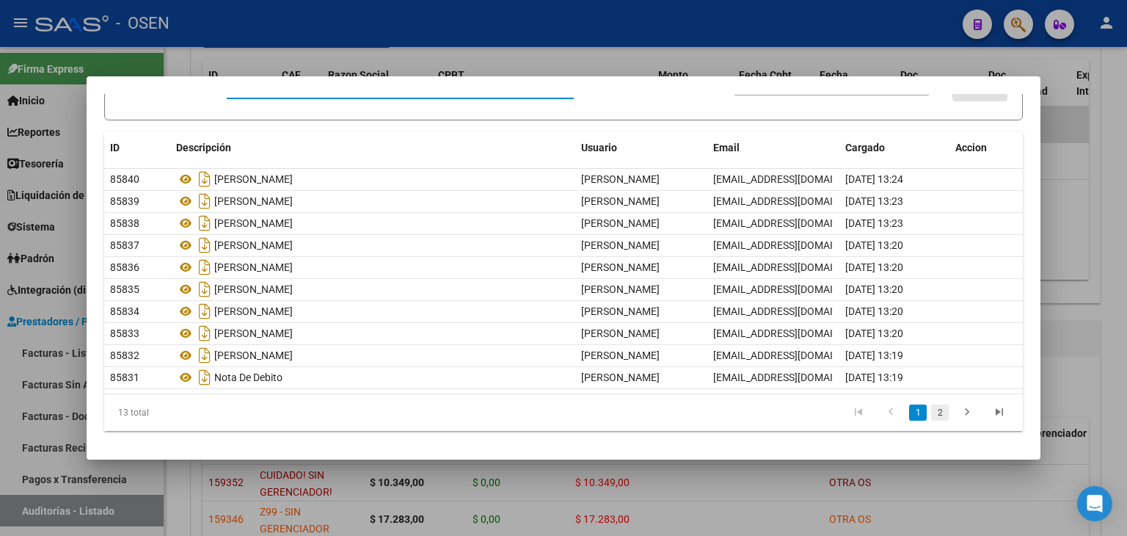
click at [933, 411] on link "2" at bounding box center [940, 412] width 18 height 16
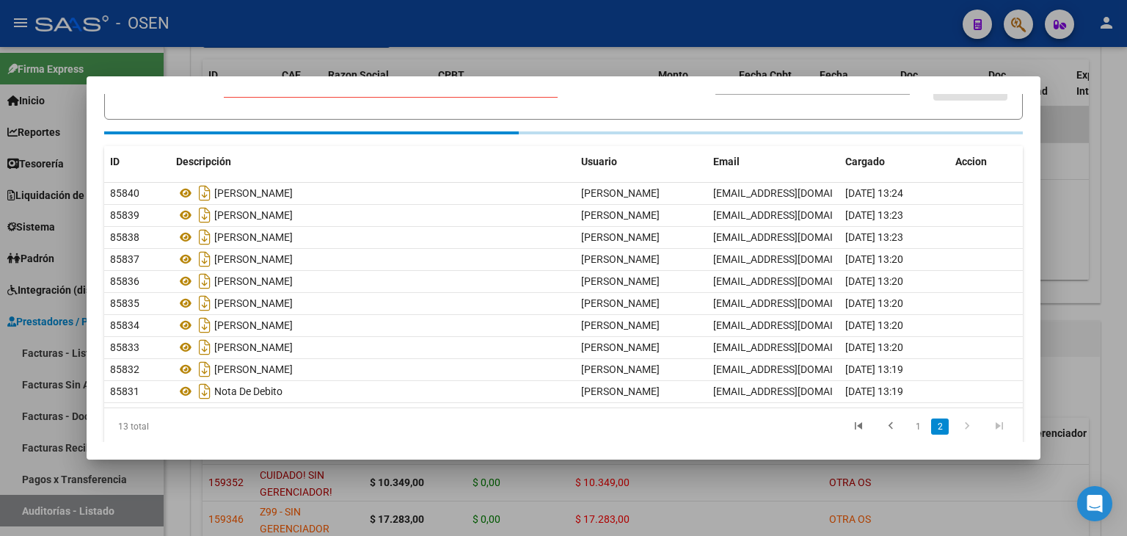
scroll to position [0, 0]
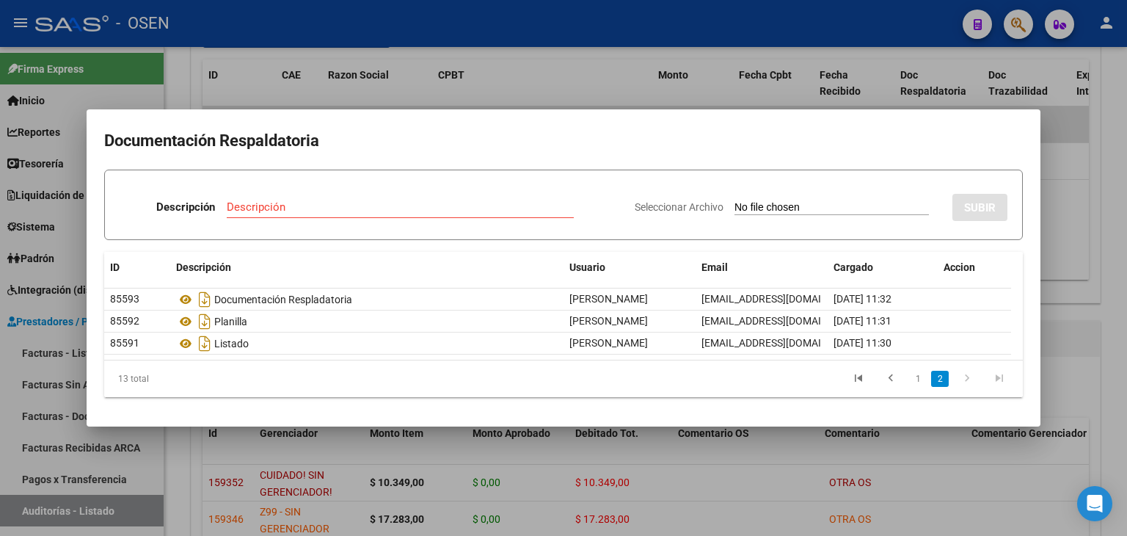
click at [603, 95] on div at bounding box center [563, 268] width 1127 height 536
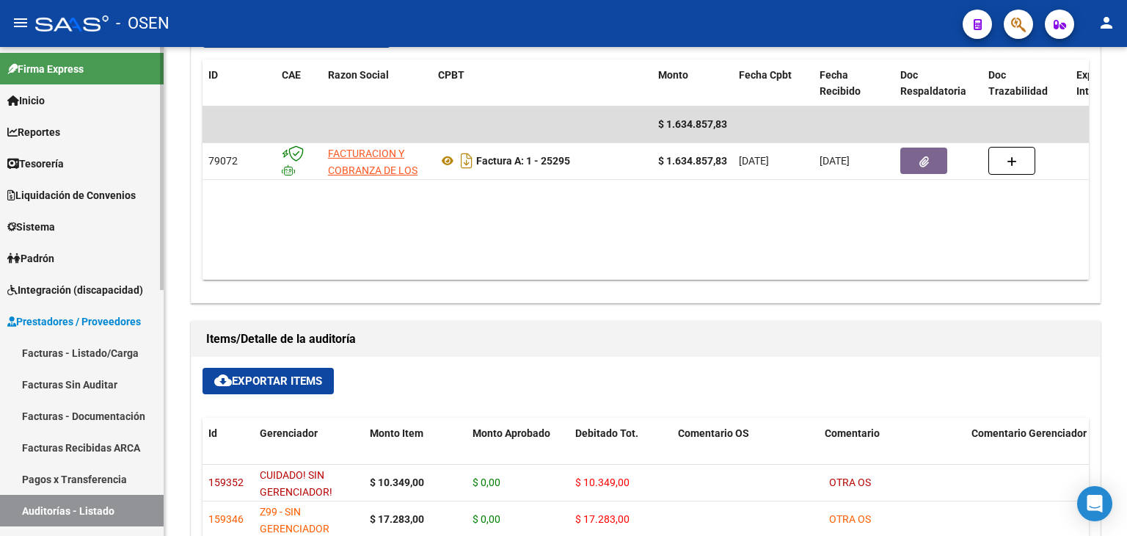
click at [93, 354] on link "Facturas - Listado/Carga" at bounding box center [82, 353] width 164 height 32
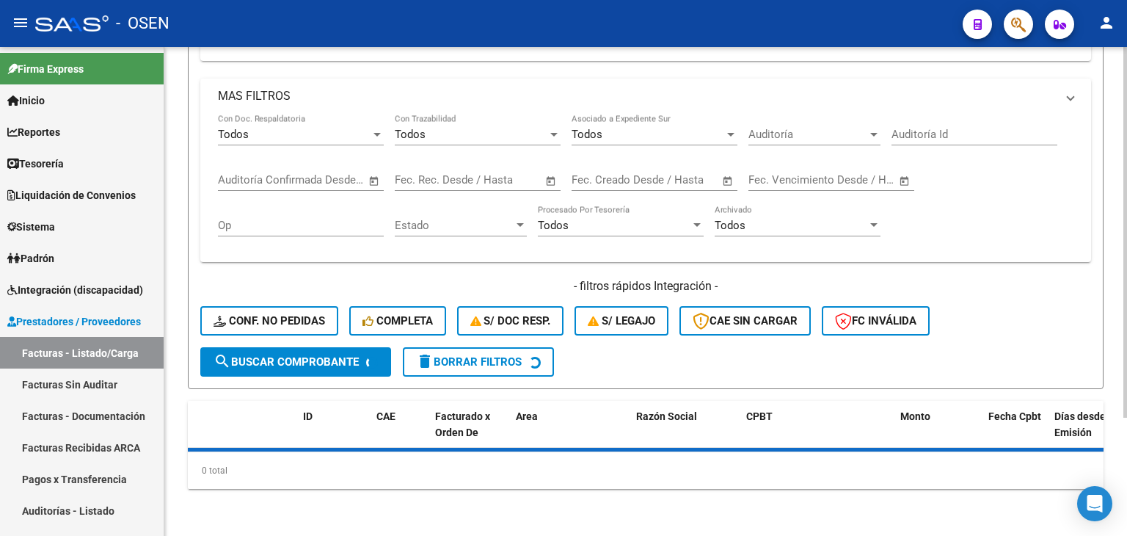
scroll to position [156, 0]
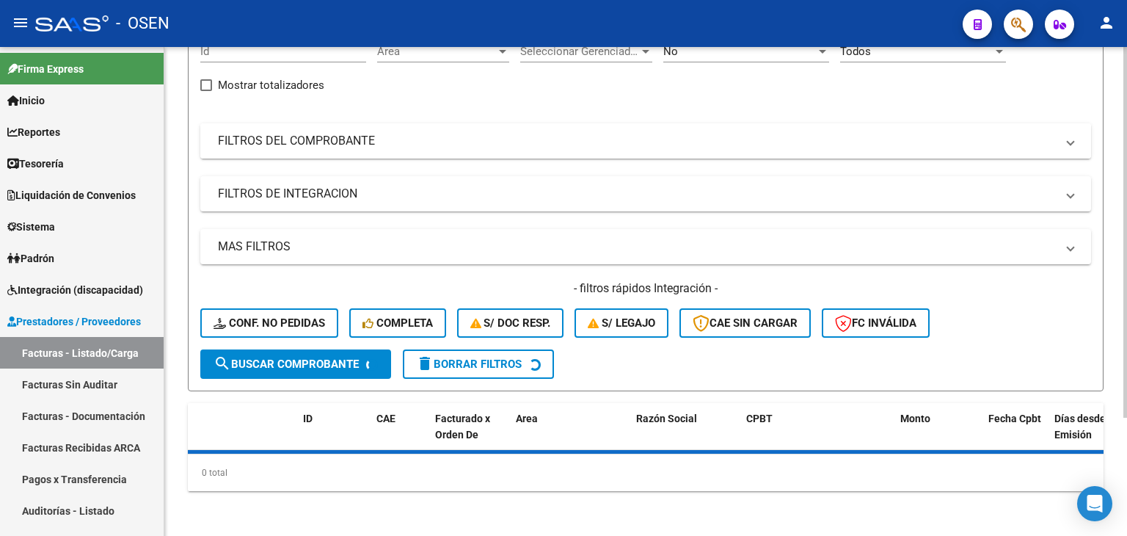
click at [473, 140] on mat-panel-title "FILTROS DEL COMPROBANTE" at bounding box center [637, 141] width 838 height 16
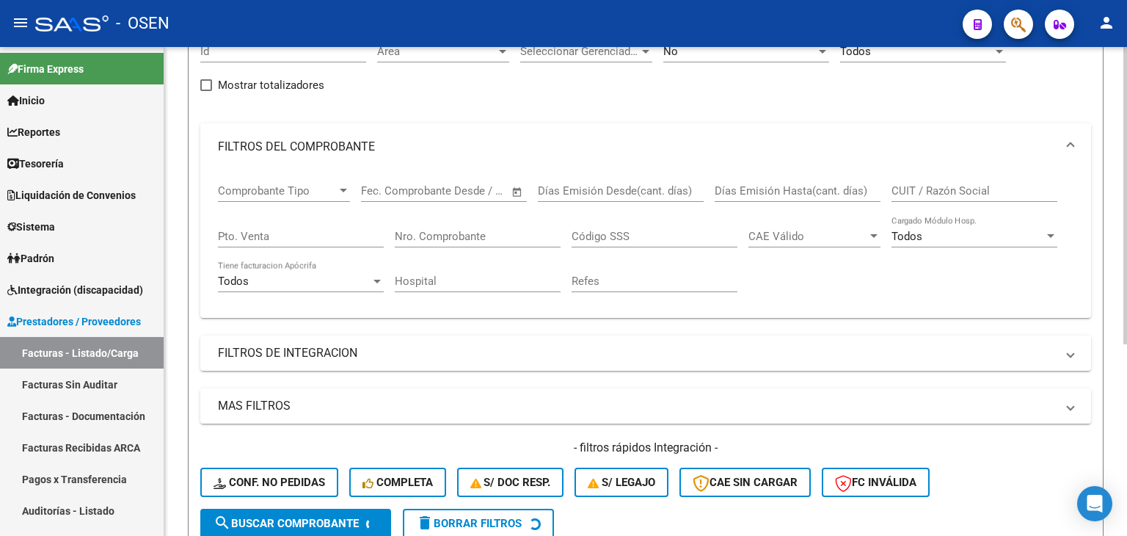
click at [509, 236] on input "Nro. Comprobante" at bounding box center [478, 236] width 166 height 13
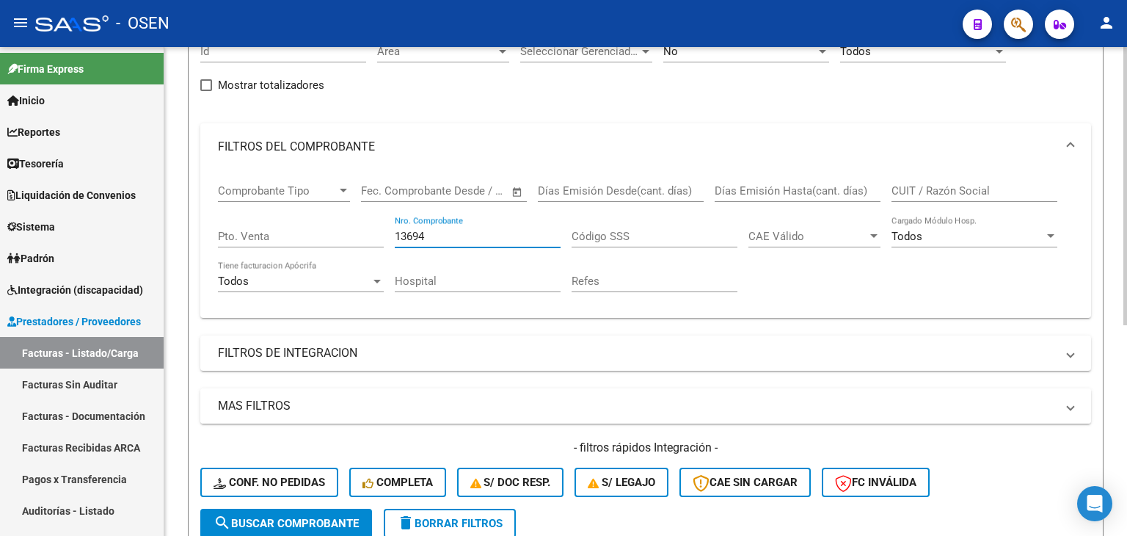
scroll to position [370, 0]
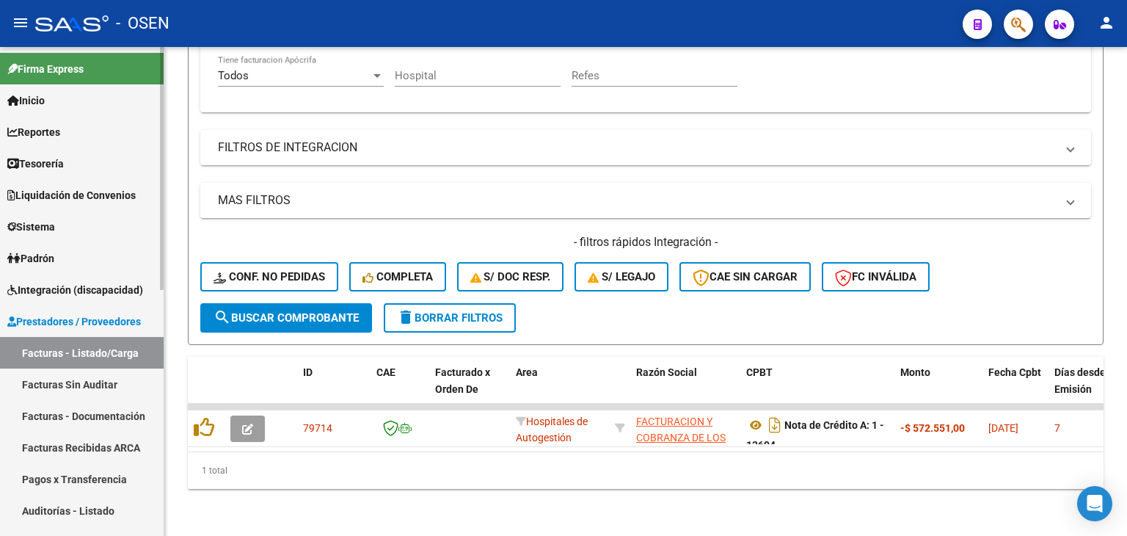
type input "13694"
click at [77, 151] on link "Tesorería" at bounding box center [82, 164] width 164 height 32
click at [100, 162] on link "Tesorería" at bounding box center [82, 164] width 164 height 32
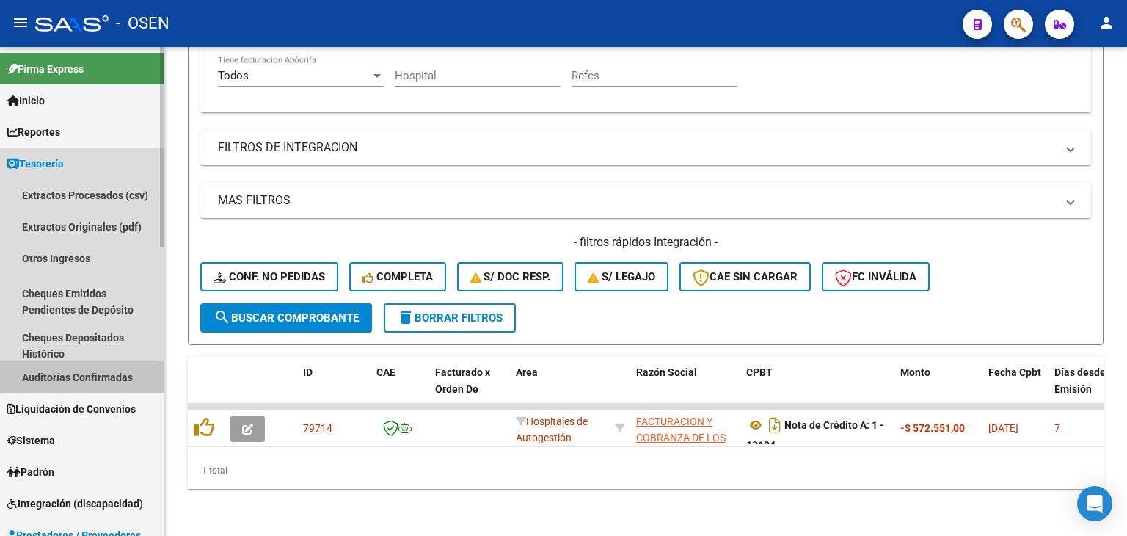
click at [94, 374] on link "Auditorías Confirmadas" at bounding box center [82, 377] width 164 height 32
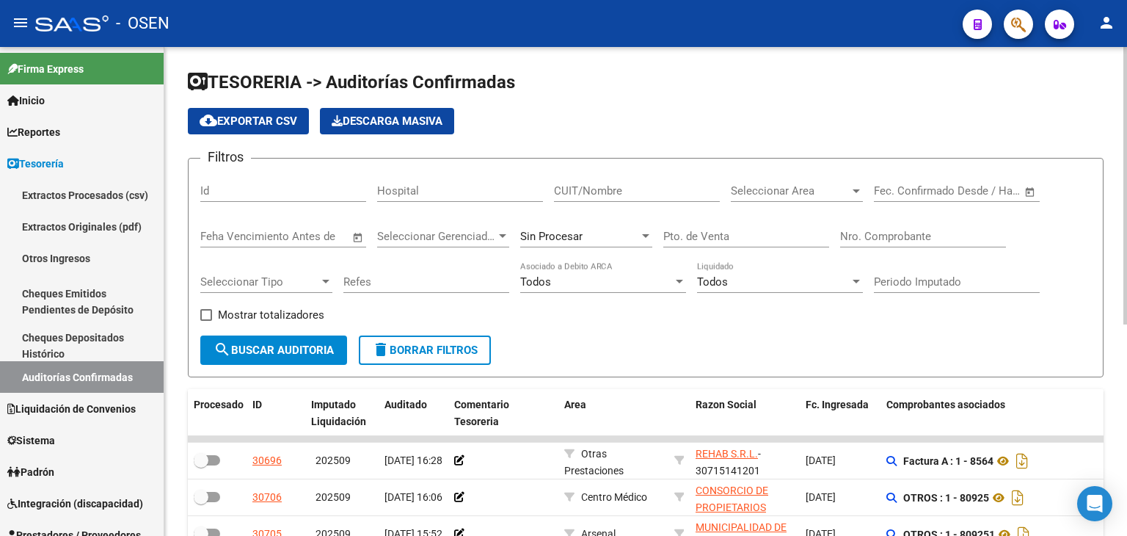
click at [886, 236] on input "Nro. Comprobante" at bounding box center [923, 236] width 166 height 13
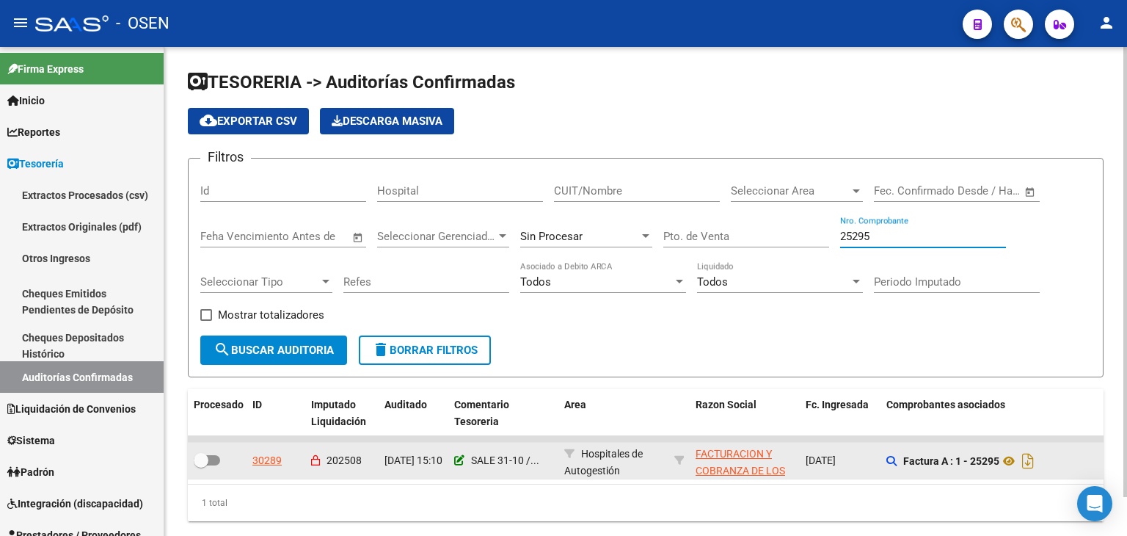
type input "25295"
click at [457, 458] on icon at bounding box center [459, 460] width 10 height 10
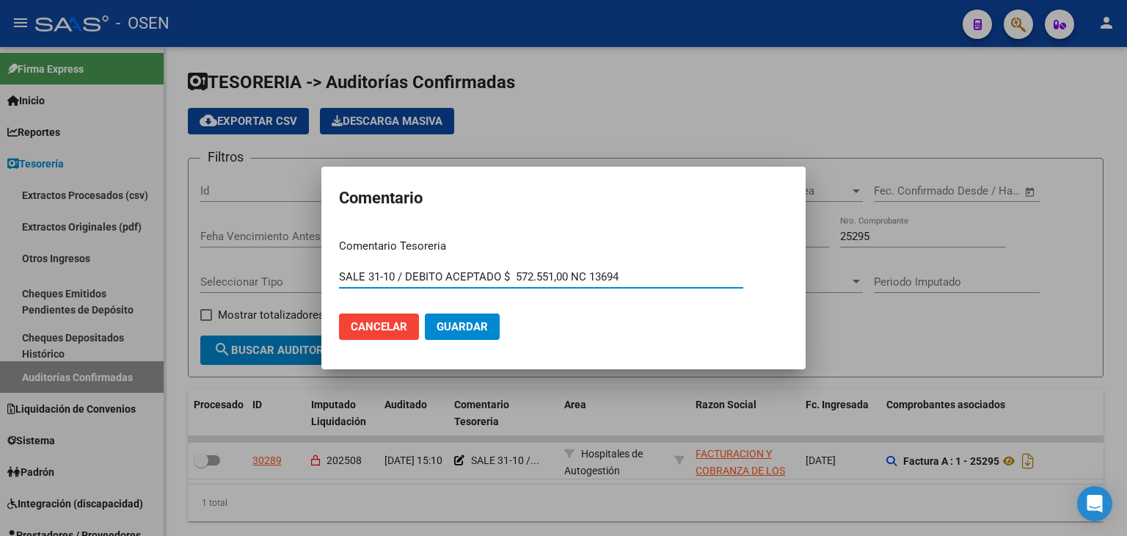
type input "SALE 31-10 / DEBITO ACEPTADO $ 572.551,00 NC 13694"
click at [425, 313] on button "Guardar" at bounding box center [462, 326] width 75 height 26
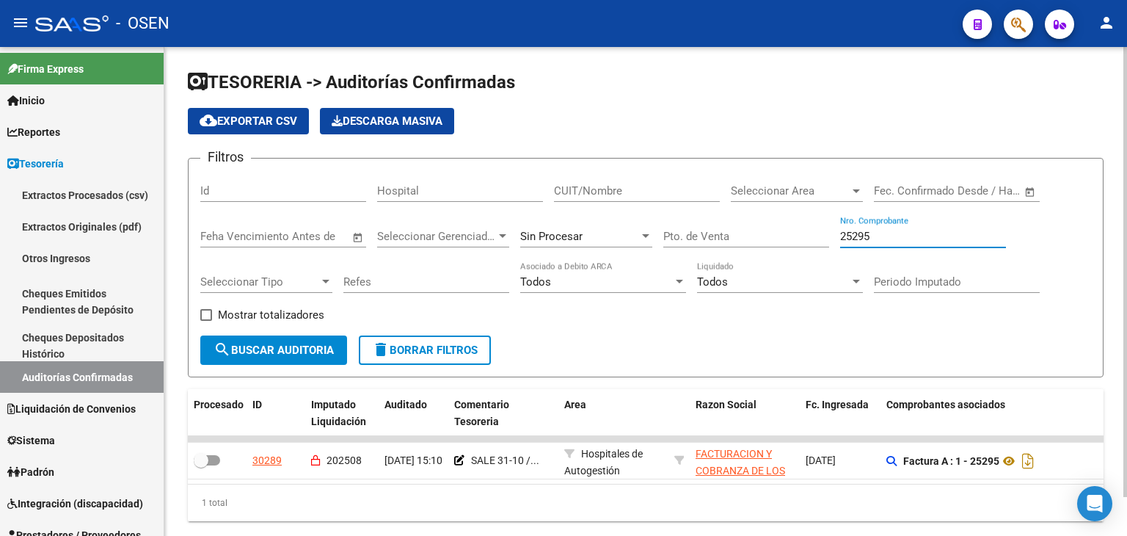
drag, startPoint x: 888, startPoint y: 239, endPoint x: 666, endPoint y: 196, distance: 225.8
click at [666, 196] on div "Filtros Id Hospital CUIT/Nombre Seleccionar Area Seleccionar Area Fecha inicio …" at bounding box center [645, 252] width 891 height 165
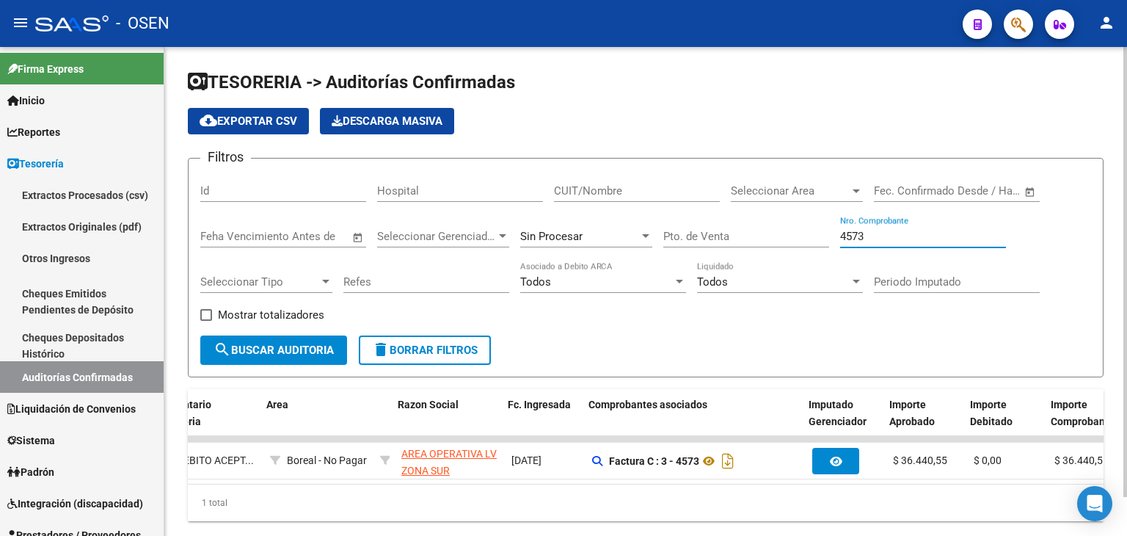
scroll to position [0, 59]
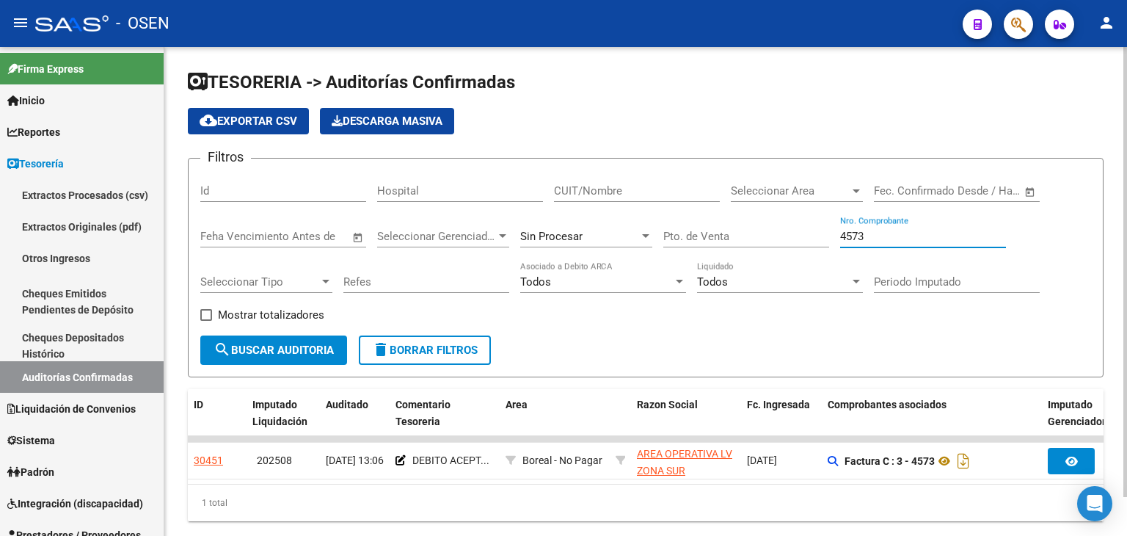
drag, startPoint x: 878, startPoint y: 231, endPoint x: 659, endPoint y: 208, distance: 219.9
click at [666, 215] on div "Filtros Id Hospital CUIT/Nombre Seleccionar Area Seleccionar Area Fecha inicio …" at bounding box center [645, 252] width 891 height 165
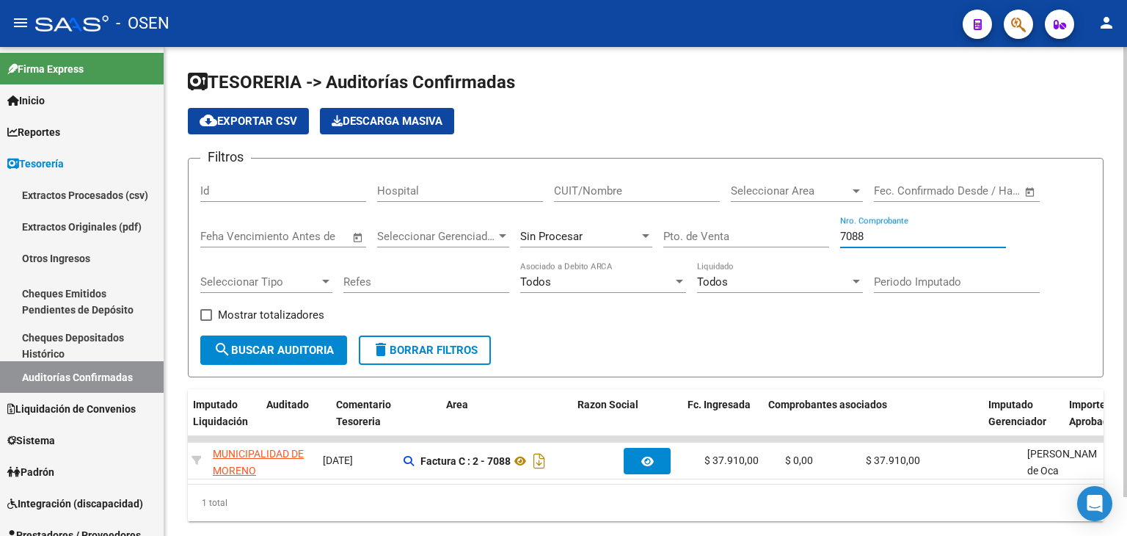
scroll to position [0, 112]
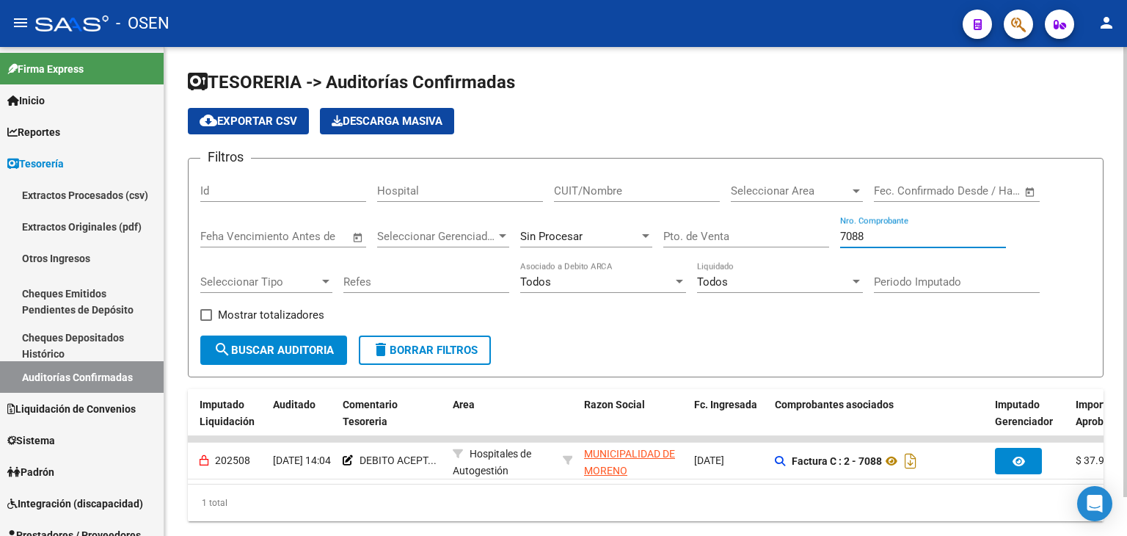
drag, startPoint x: 869, startPoint y: 233, endPoint x: 558, endPoint y: 133, distance: 326.8
click at [564, 140] on app-list-header "TESORERIA -> Auditorías Confirmadas cloud_download Exportar CSV Descarga Masiva…" at bounding box center [646, 223] width 916 height 307
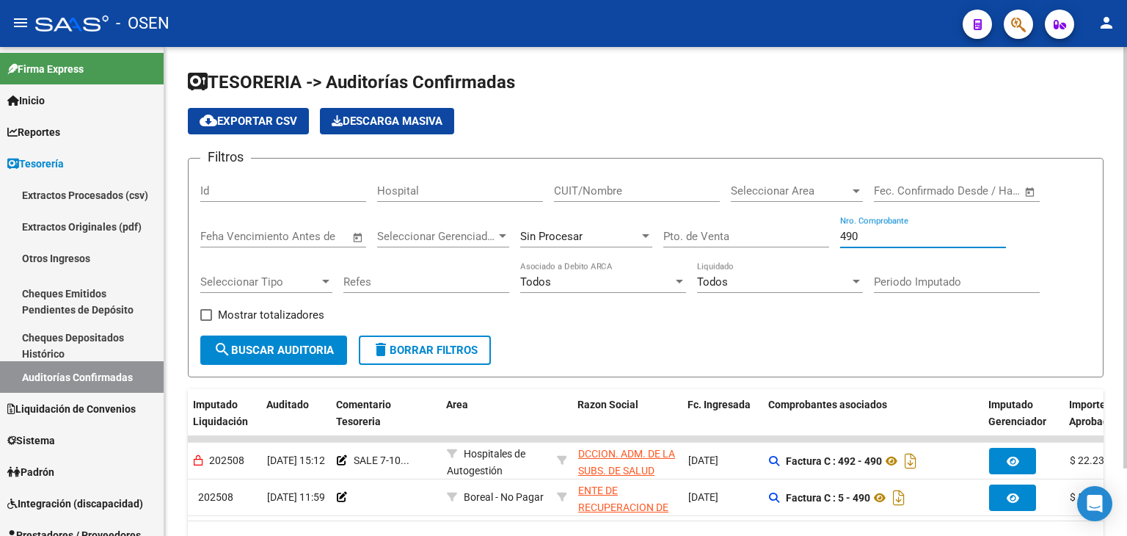
scroll to position [0, 121]
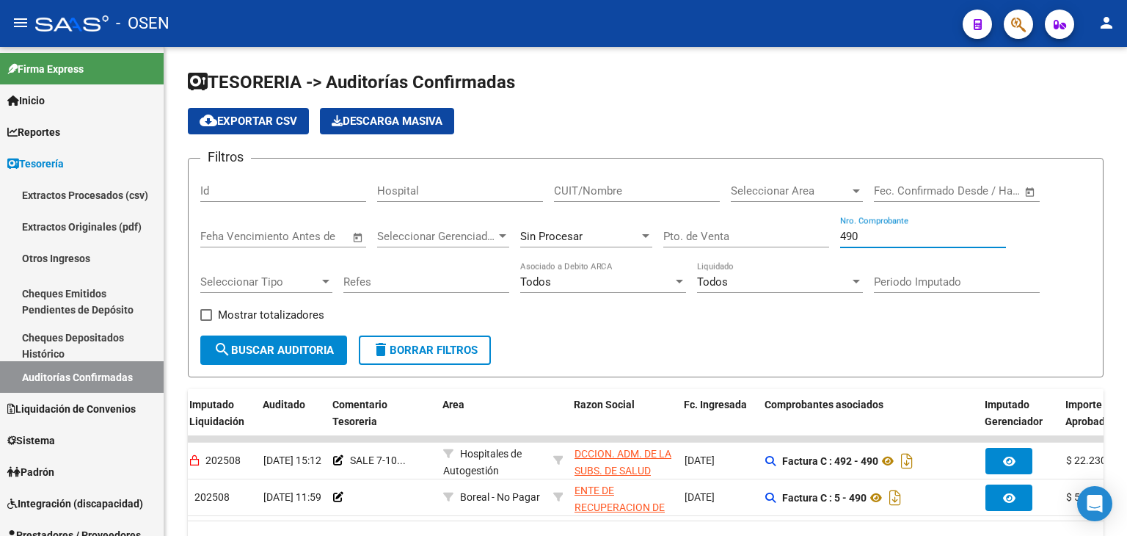
type input "490"
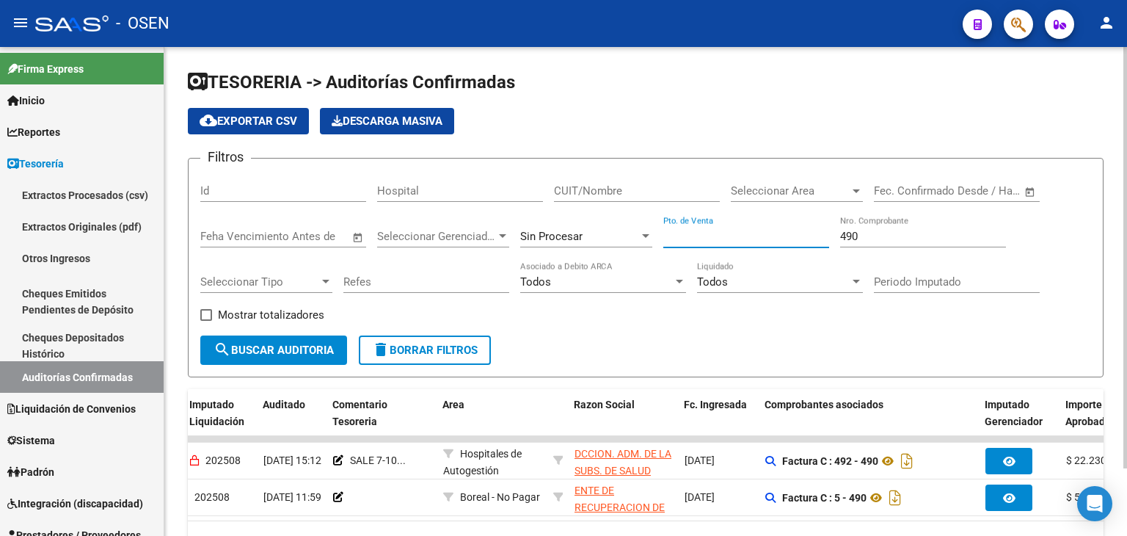
click at [757, 230] on input "Pto. de Venta" at bounding box center [746, 236] width 166 height 13
type input "4"
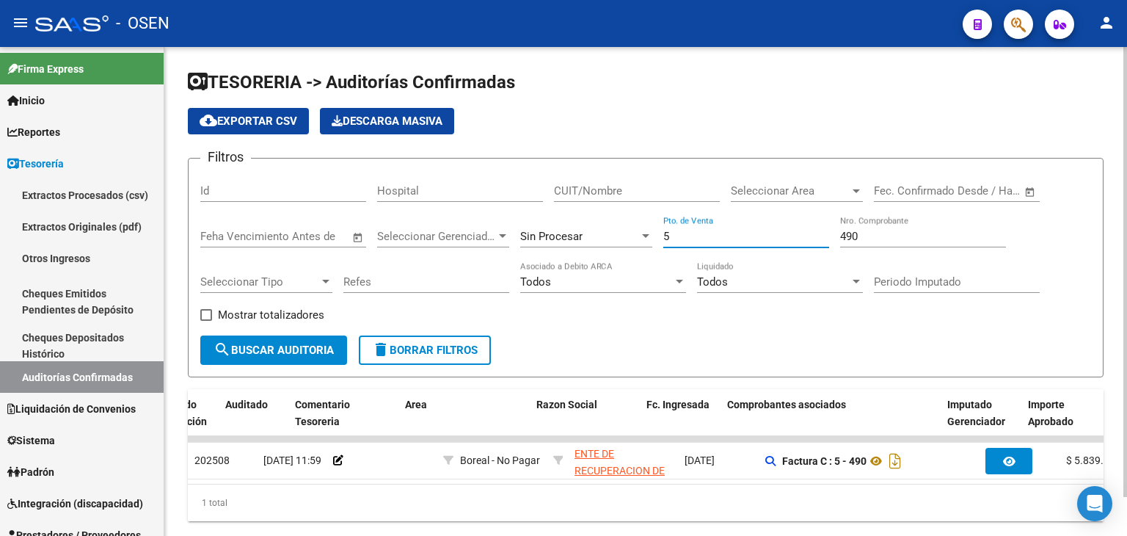
scroll to position [0, 333]
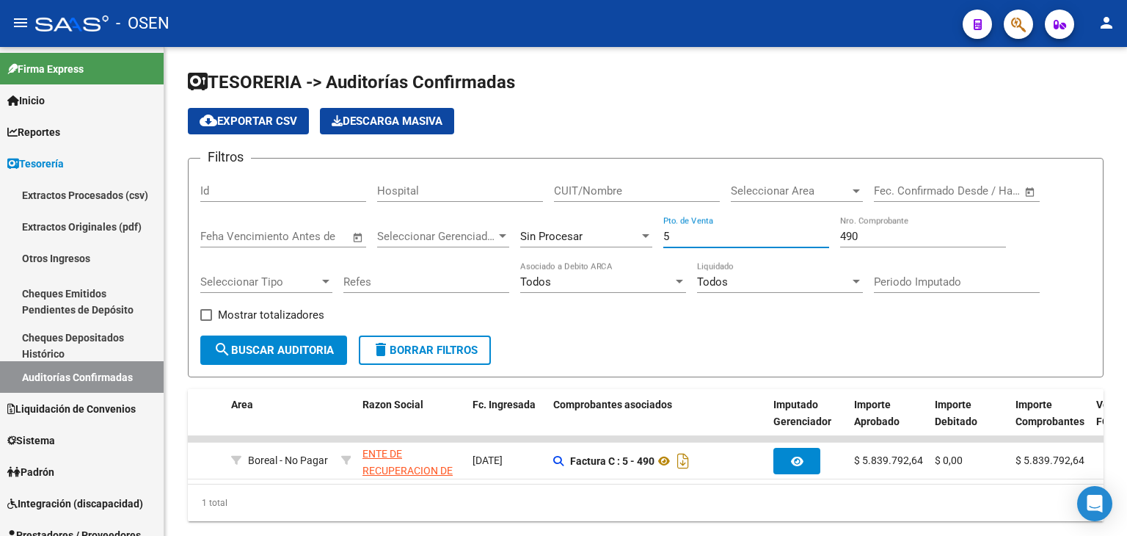
type input "5"
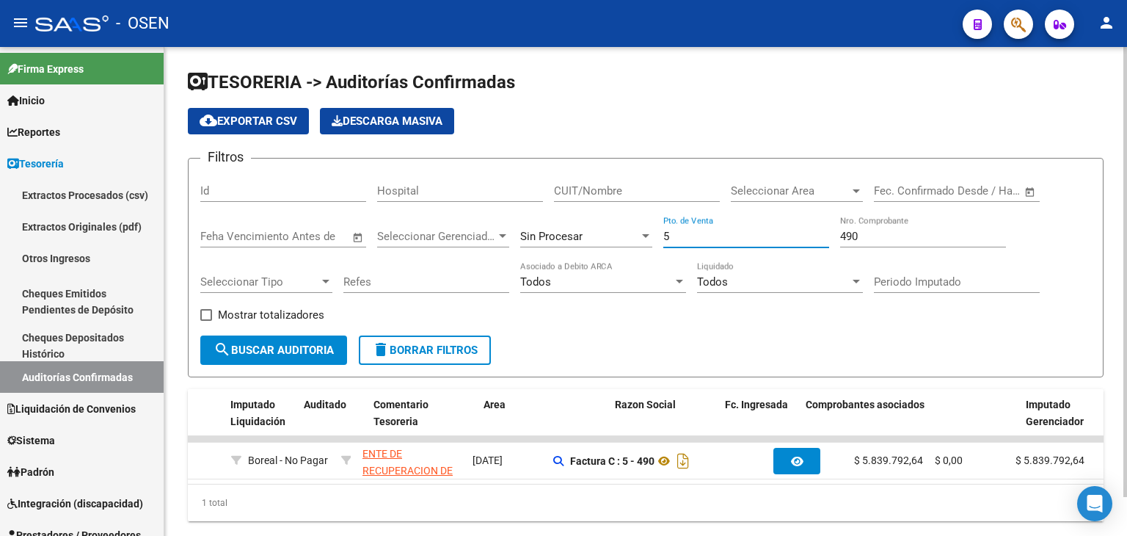
scroll to position [0, 81]
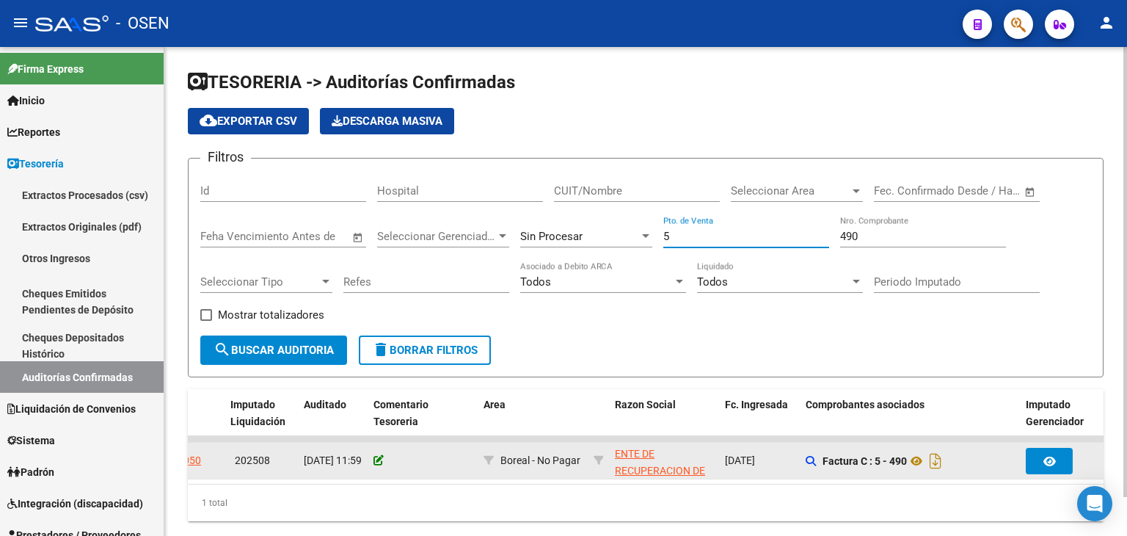
click at [376, 459] on icon at bounding box center [379, 460] width 10 height 10
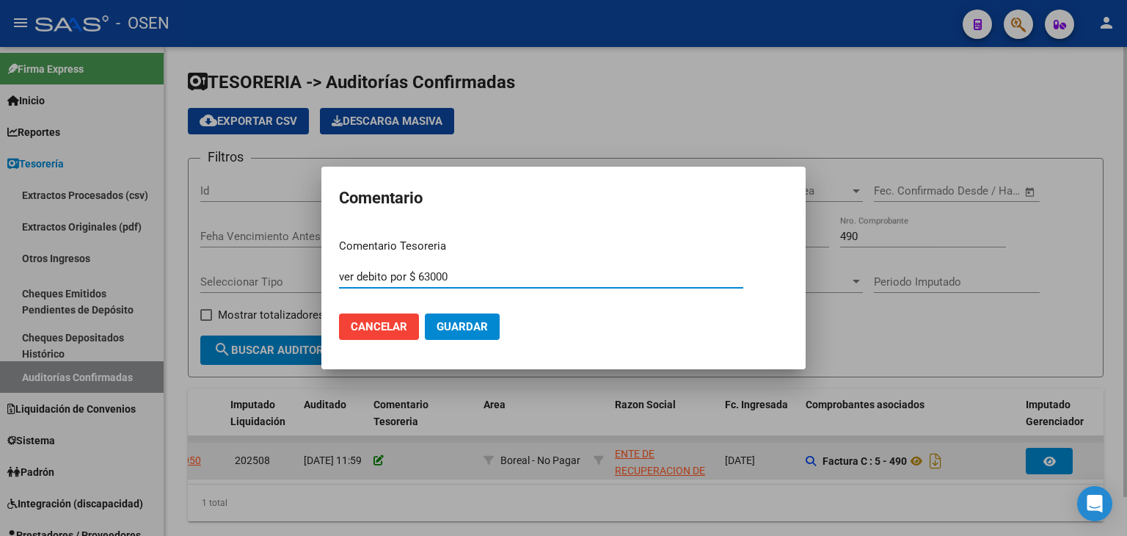
type input "ver debito por $ 63000"
click at [425, 313] on button "Guardar" at bounding box center [462, 326] width 75 height 26
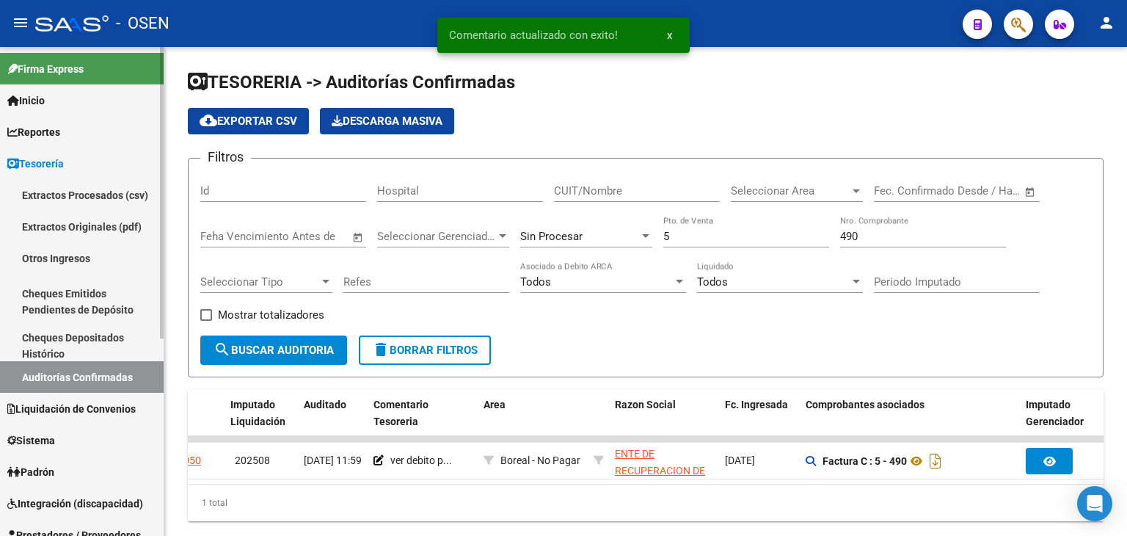
scroll to position [244, 0]
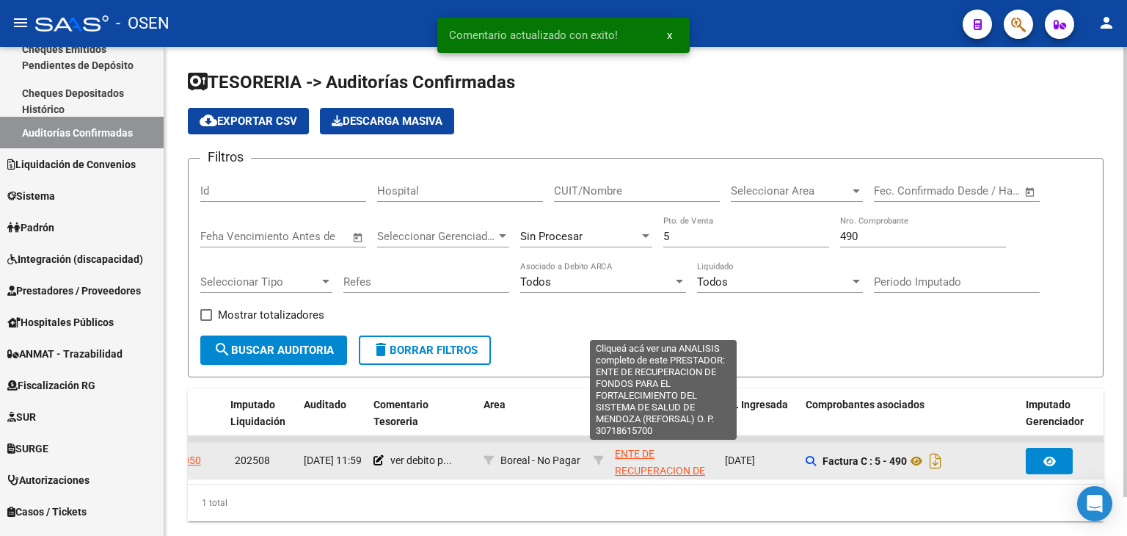
click at [646, 457] on span "ENTE DE RECUPERACION DE FONDOS PARA EL FORTALECIMIENTO DEL SISTEMA DE SALUD DE …" at bounding box center [663, 504] width 97 height 112
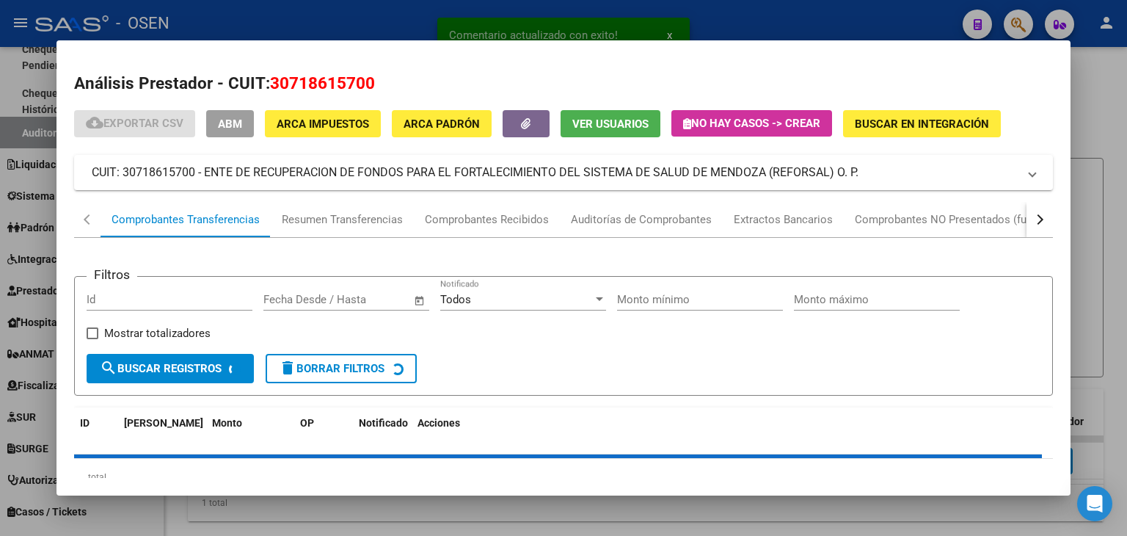
drag, startPoint x: 267, startPoint y: 78, endPoint x: 399, endPoint y: 92, distance: 132.9
click at [399, 92] on h2 "Análisis Prestador - CUIT: 30718615700" at bounding box center [563, 83] width 979 height 25
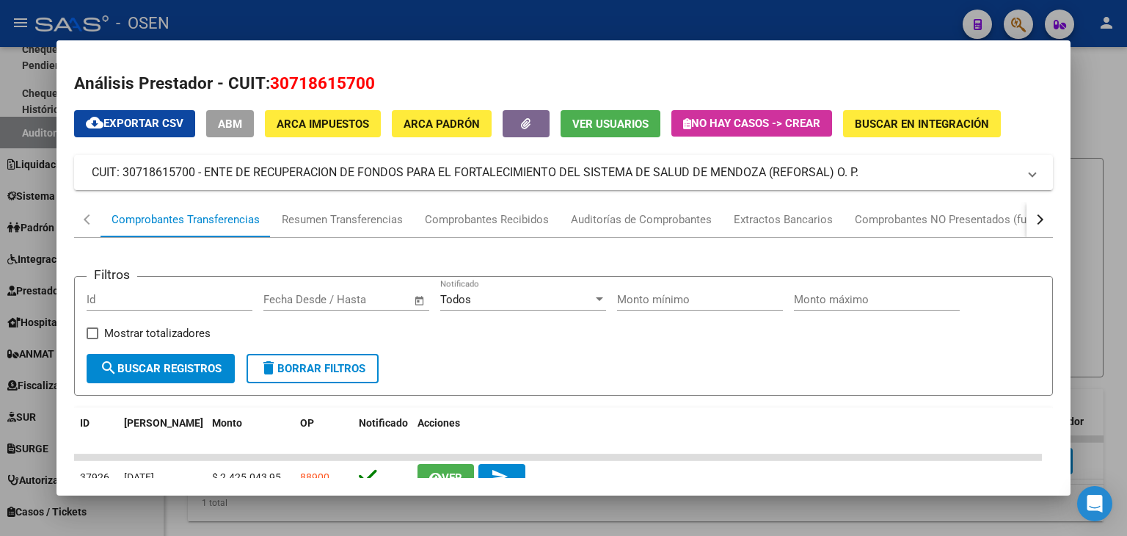
click at [46, 284] on div at bounding box center [563, 268] width 1127 height 536
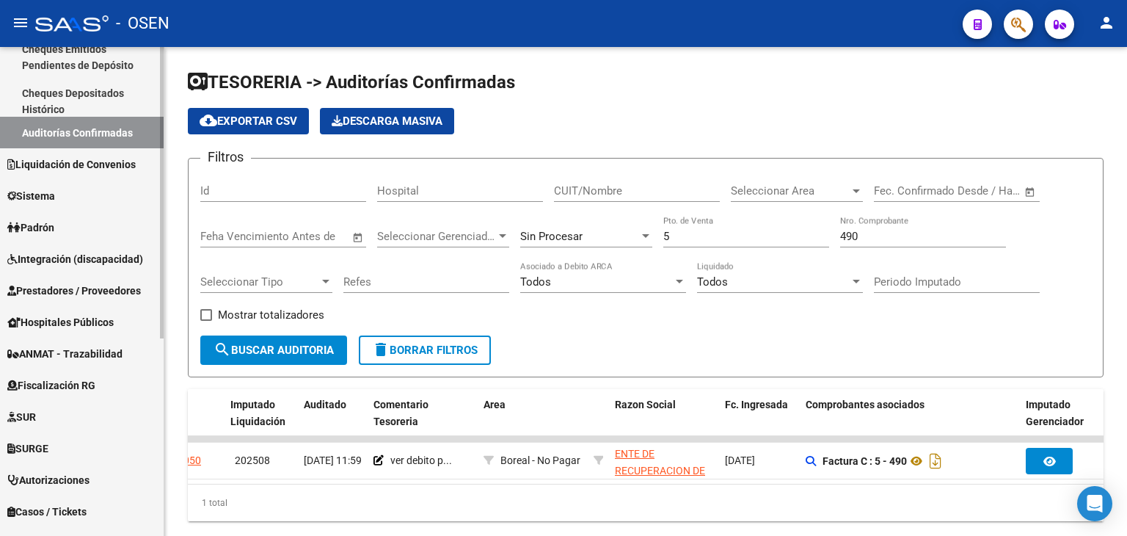
click at [48, 290] on span "Prestadores / Proveedores" at bounding box center [74, 291] width 134 height 16
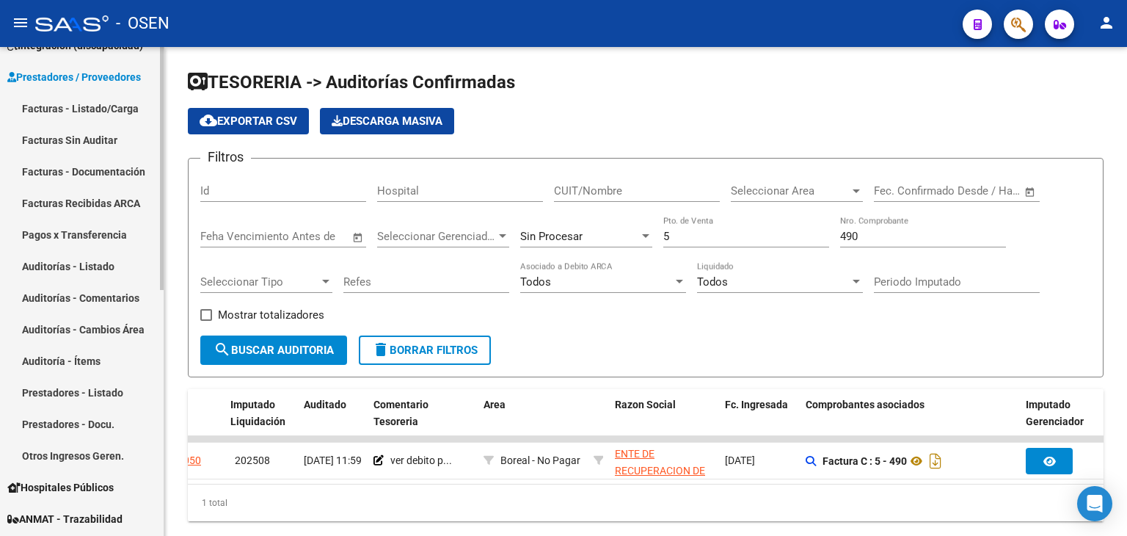
click at [114, 103] on link "Facturas - Listado/Carga" at bounding box center [82, 108] width 164 height 32
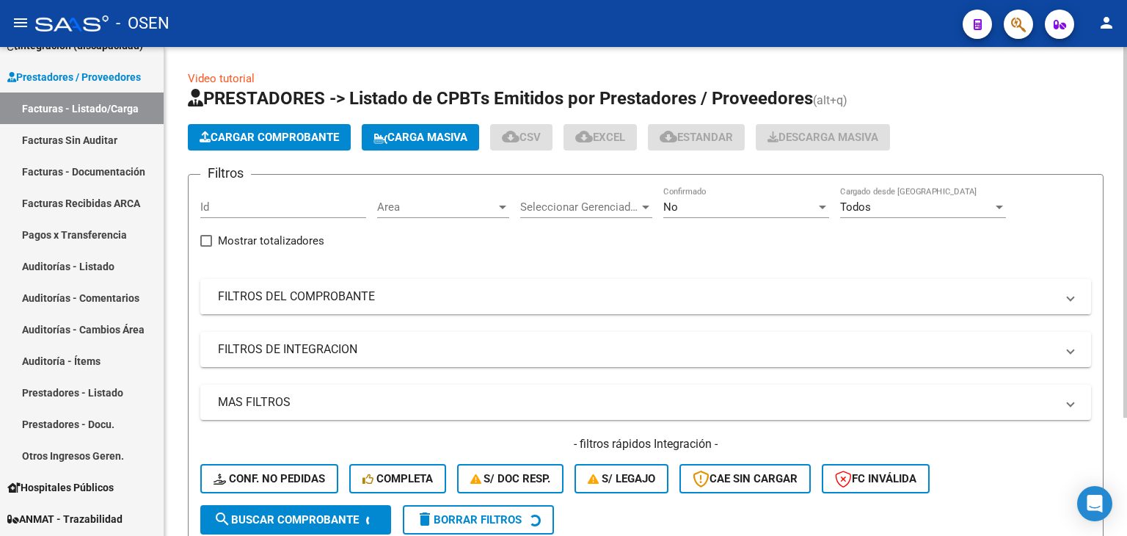
click at [354, 296] on mat-panel-title "FILTROS DEL COMPROBANTE" at bounding box center [637, 296] width 838 height 16
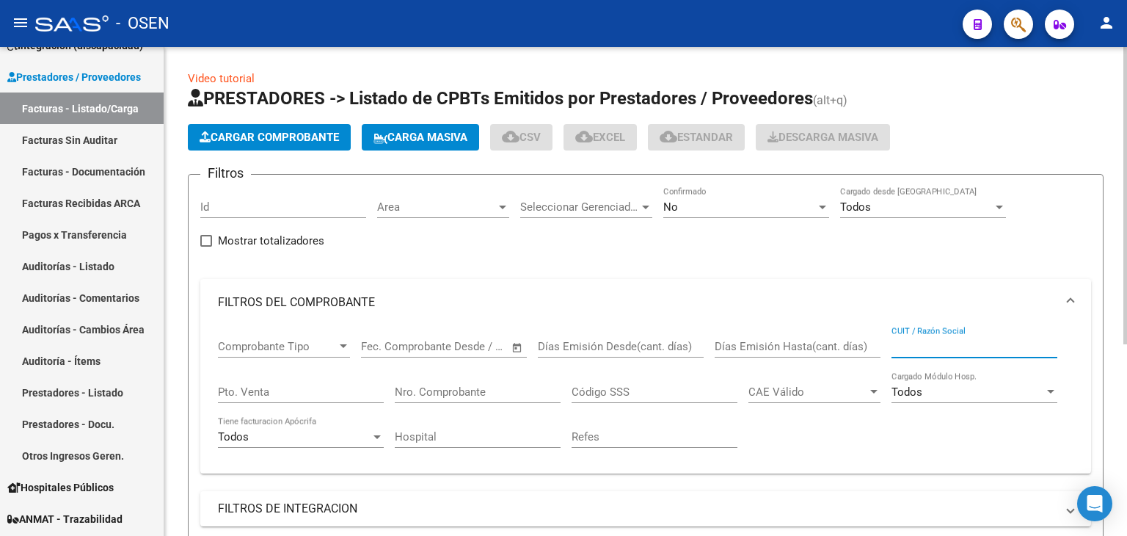
click at [903, 342] on input "CUIT / Razón Social" at bounding box center [975, 346] width 166 height 13
paste input "30718615700"
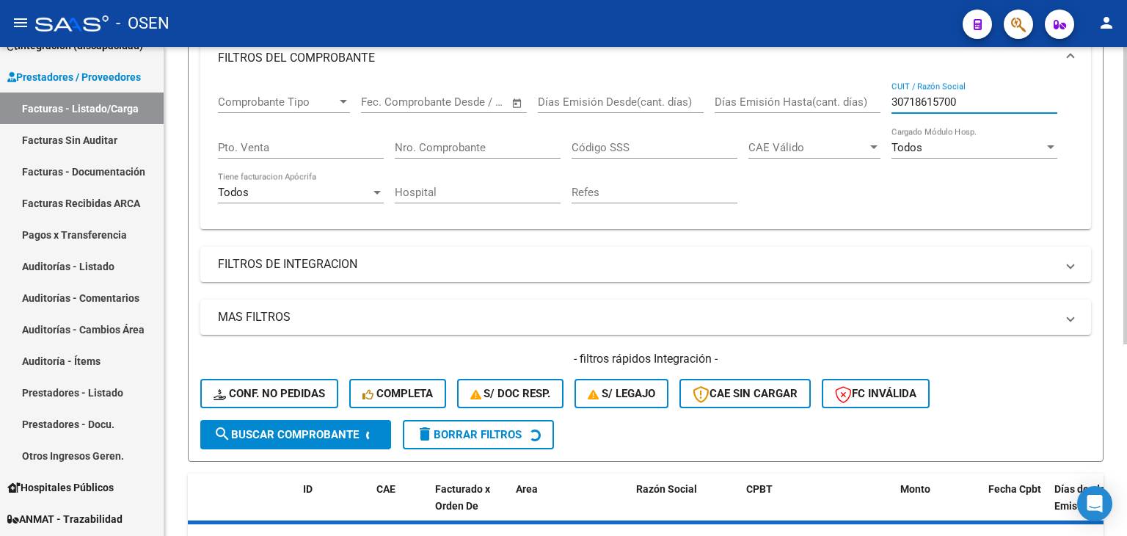
click at [306, 442] on button "search Buscar Comprobante" at bounding box center [295, 434] width 191 height 29
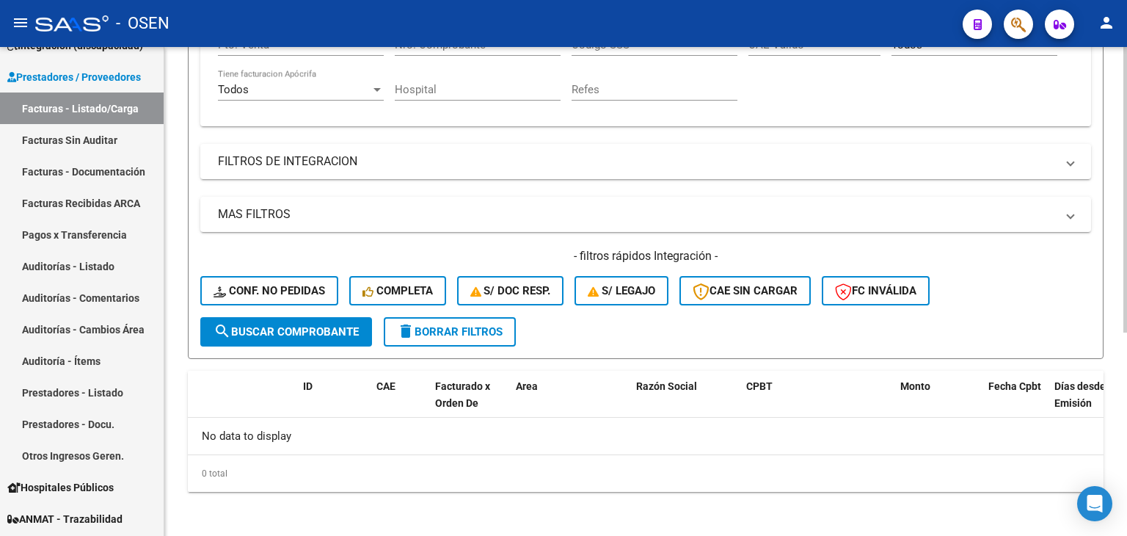
scroll to position [0, 0]
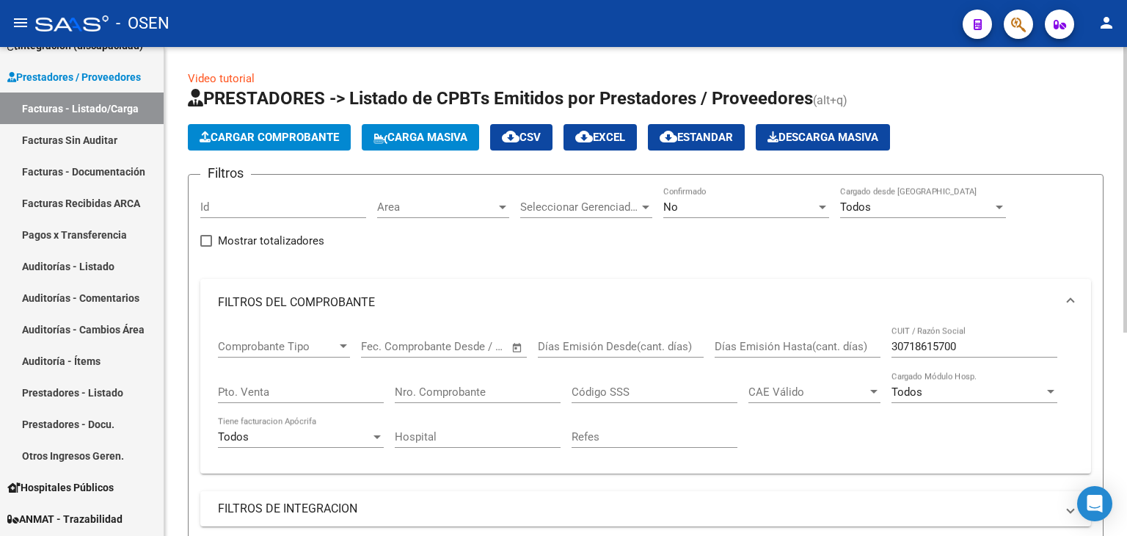
click at [734, 214] on div "No Confirmado" at bounding box center [746, 202] width 166 height 32
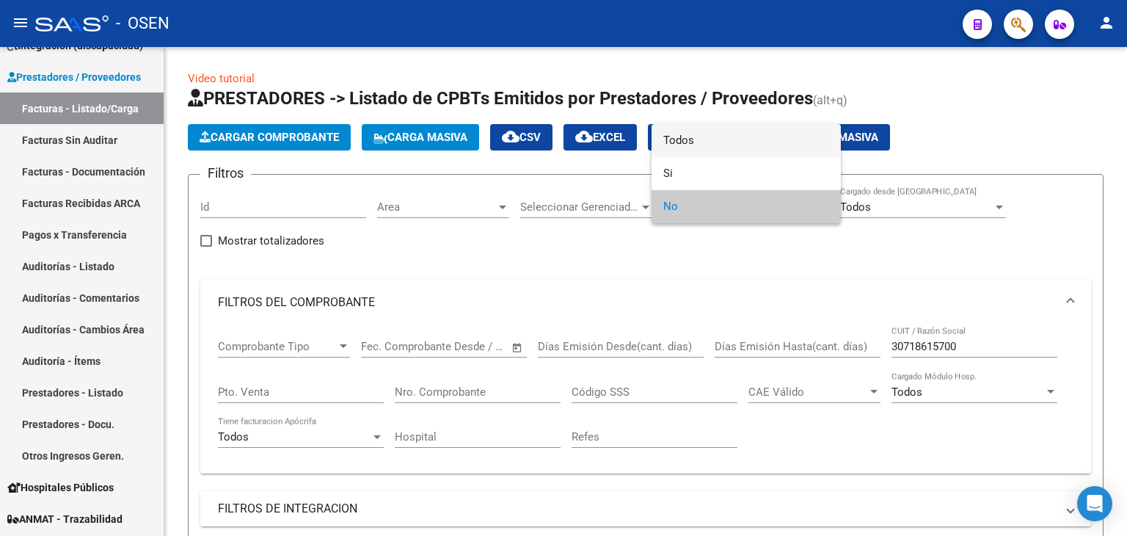
click at [738, 142] on span "Todos" at bounding box center [746, 140] width 166 height 33
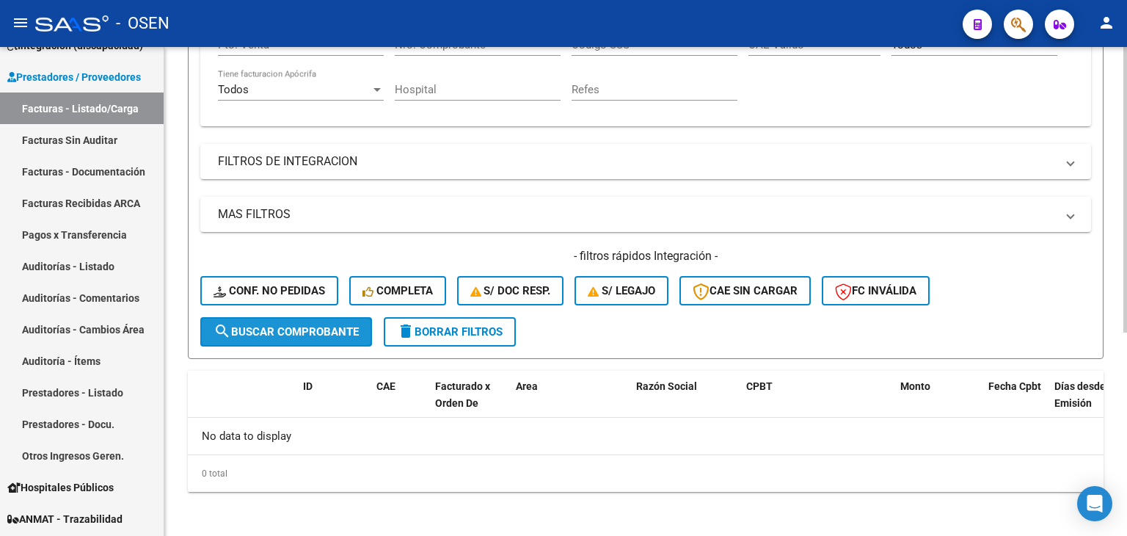
click at [316, 321] on button "search Buscar Comprobante" at bounding box center [286, 331] width 172 height 29
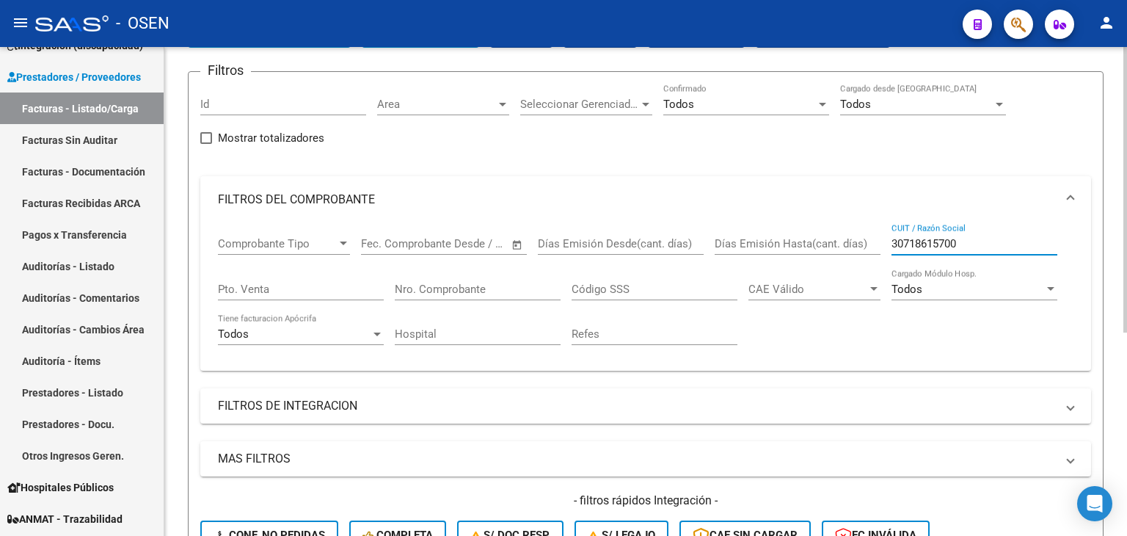
drag, startPoint x: 972, startPoint y: 247, endPoint x: 878, endPoint y: 236, distance: 94.6
click at [878, 236] on div "Comprobante Tipo Comprobante Tipo Fecha inicio – Fecha fin Fec. Comprobante Des…" at bounding box center [646, 291] width 856 height 136
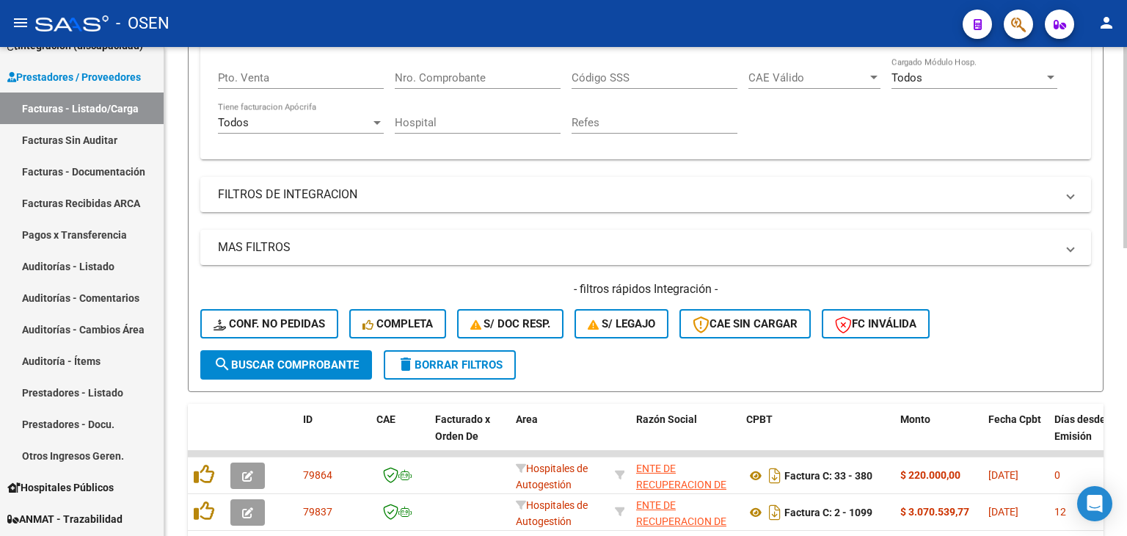
scroll to position [70, 0]
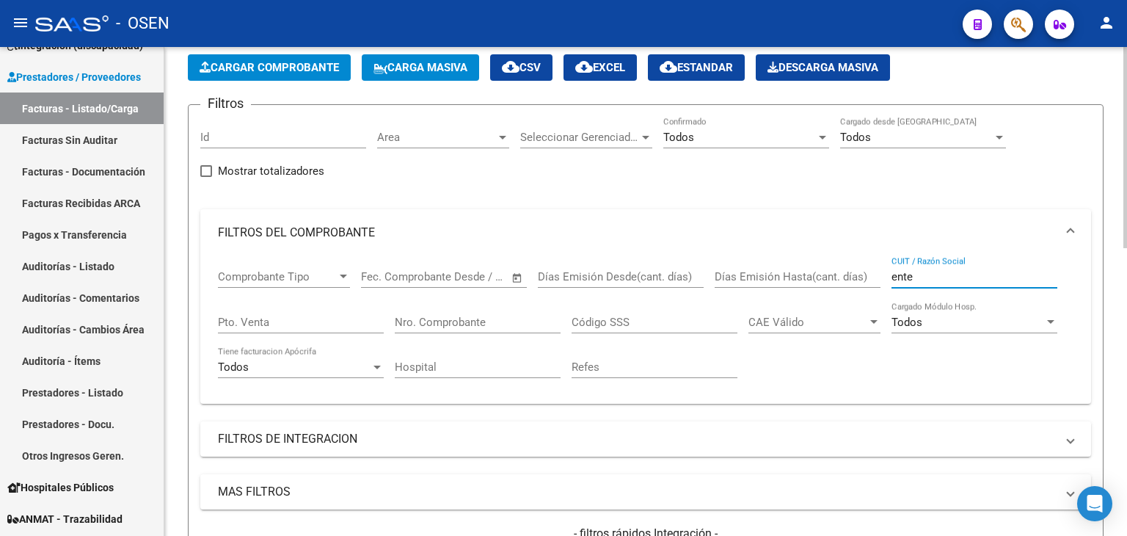
type input "ente"
click at [719, 132] on div "Todos" at bounding box center [739, 137] width 153 height 13
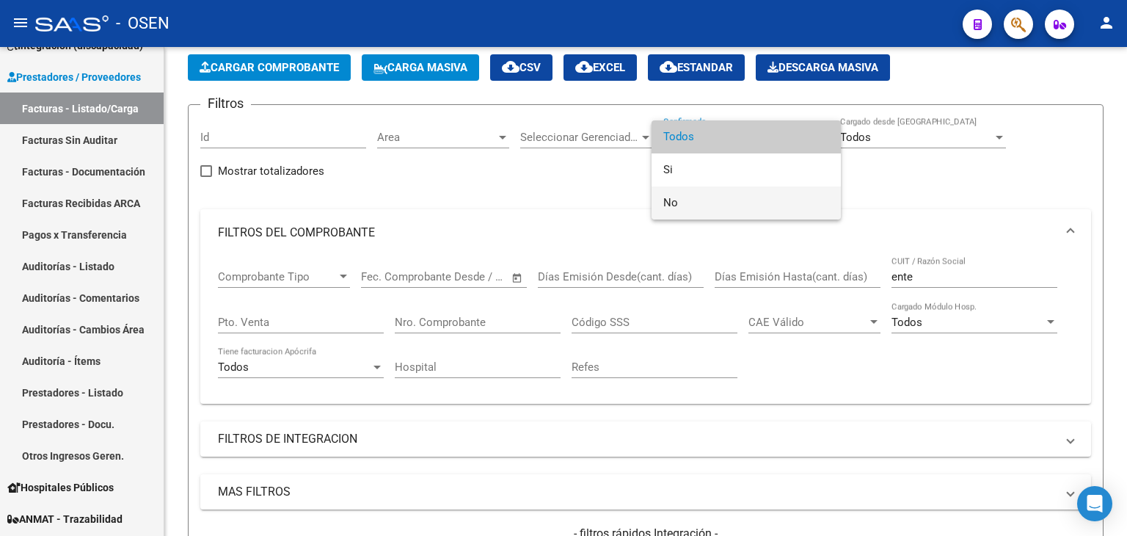
click at [717, 204] on span "No" at bounding box center [746, 202] width 166 height 33
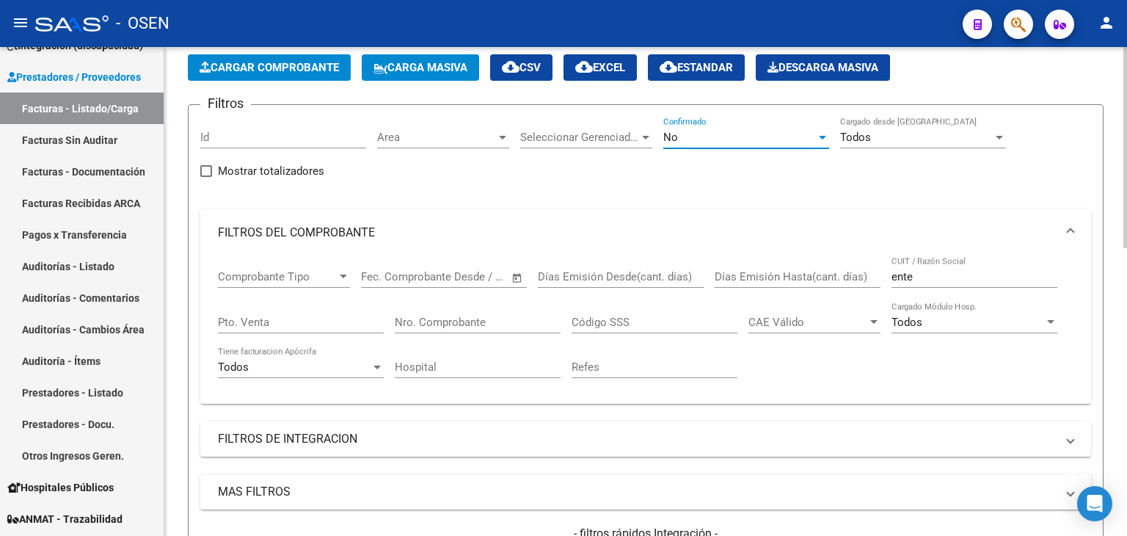
scroll to position [314, 0]
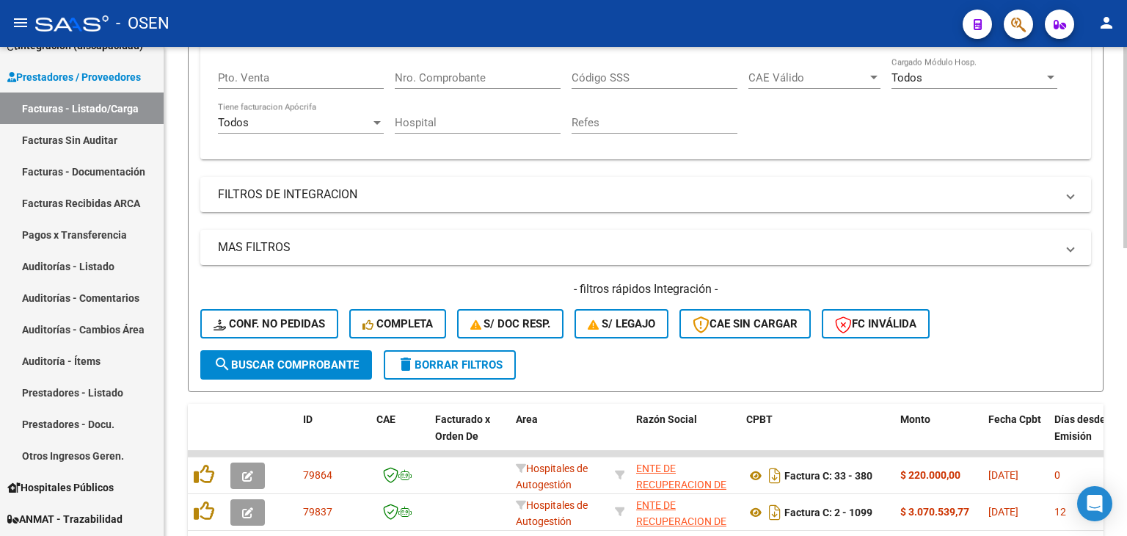
click at [354, 368] on span "search Buscar Comprobante" at bounding box center [286, 364] width 145 height 13
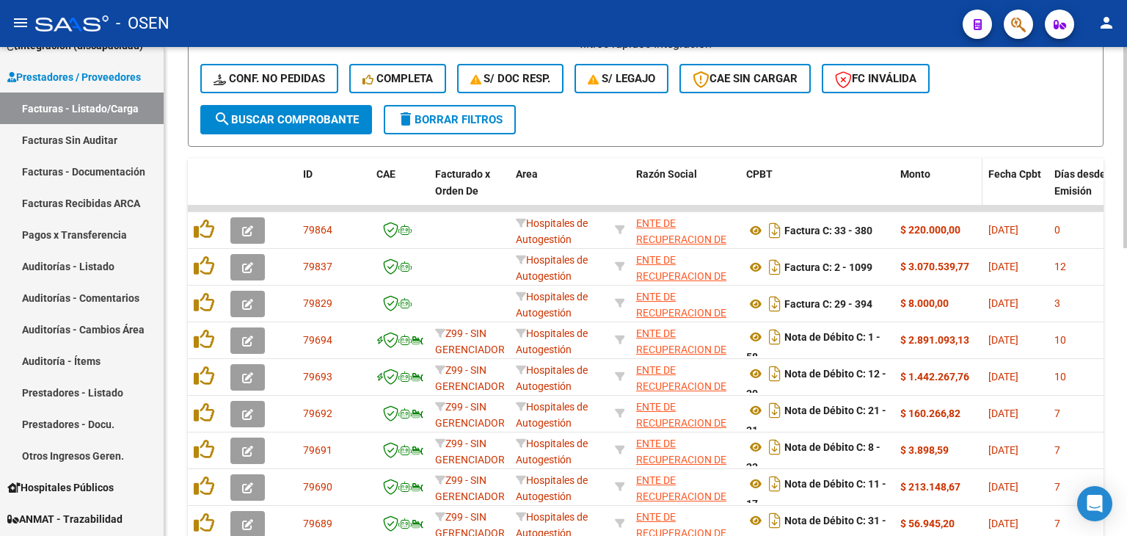
click at [928, 177] on span "Monto" at bounding box center [915, 174] width 30 height 12
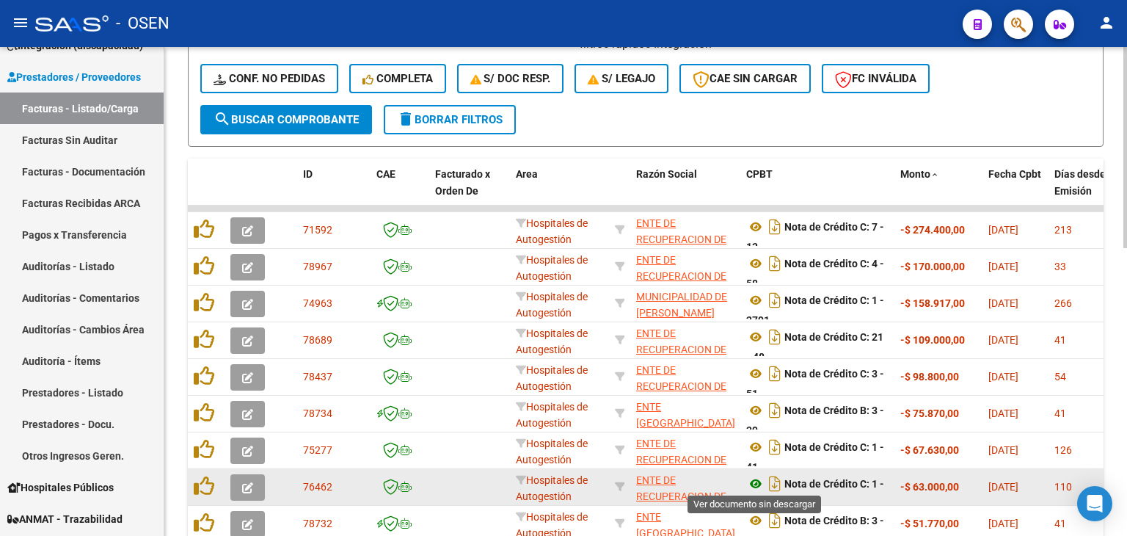
click at [757, 478] on icon at bounding box center [755, 484] width 19 height 18
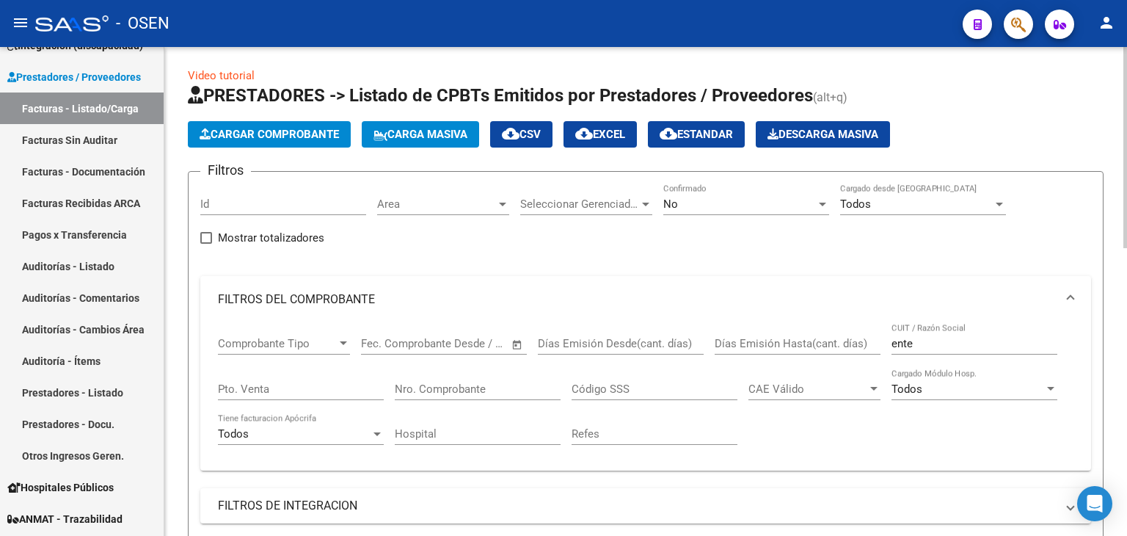
scroll to position [0, 0]
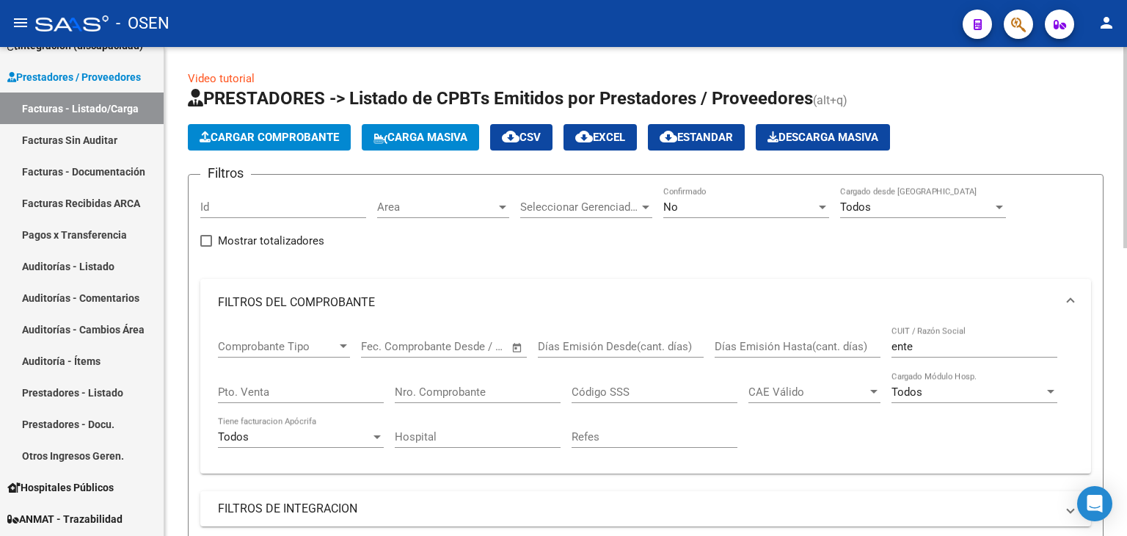
click at [704, 192] on div "No Confirmado" at bounding box center [746, 202] width 166 height 32
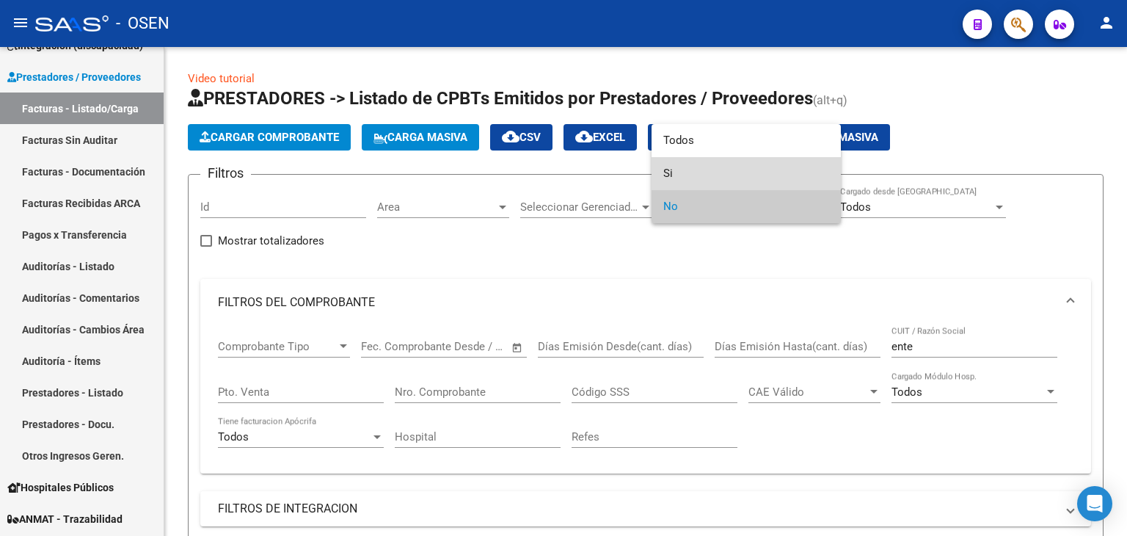
click at [704, 170] on span "Si" at bounding box center [746, 173] width 166 height 33
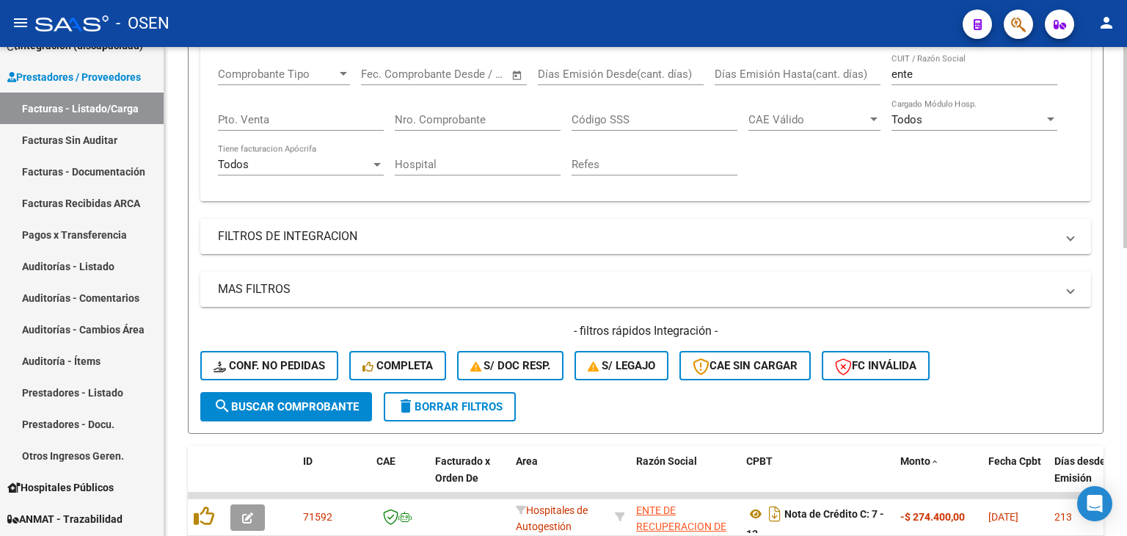
scroll to position [489, 0]
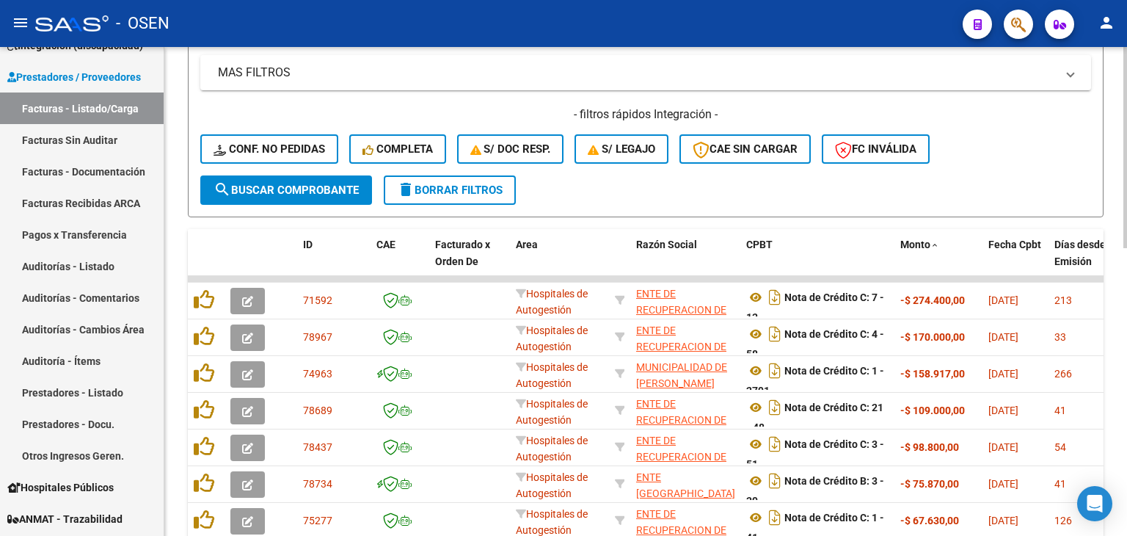
click at [340, 170] on div "- filtros rápidos Integración - Conf. no pedidas Completa S/ Doc Resp. S/ legaj…" at bounding box center [645, 140] width 891 height 69
click at [338, 183] on span "search Buscar Comprobante" at bounding box center [286, 189] width 145 height 13
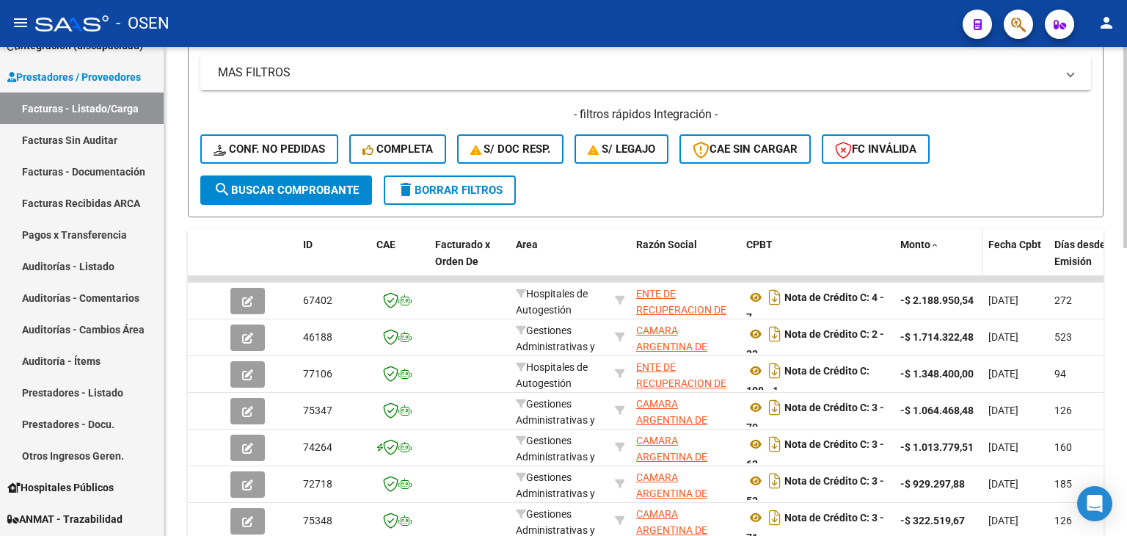
click at [920, 244] on span "Monto" at bounding box center [915, 244] width 30 height 12
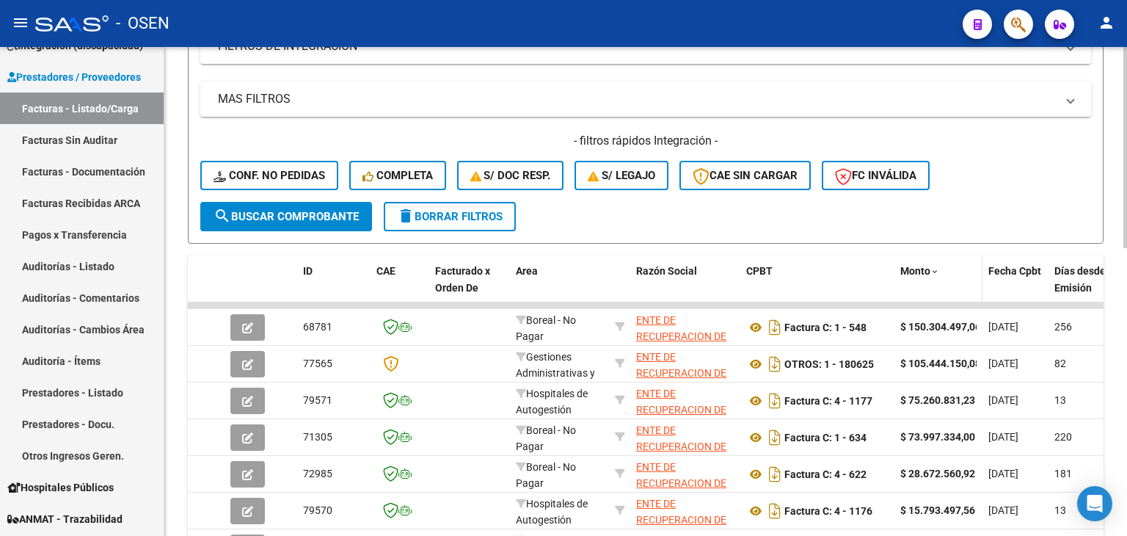
scroll to position [455, 0]
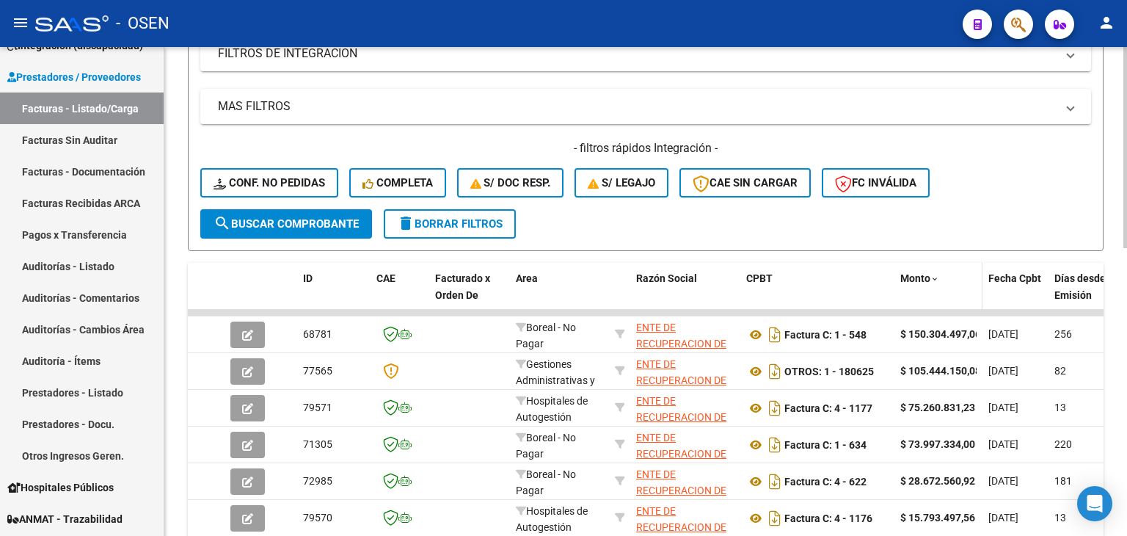
click at [924, 274] on span "Monto" at bounding box center [915, 278] width 30 height 12
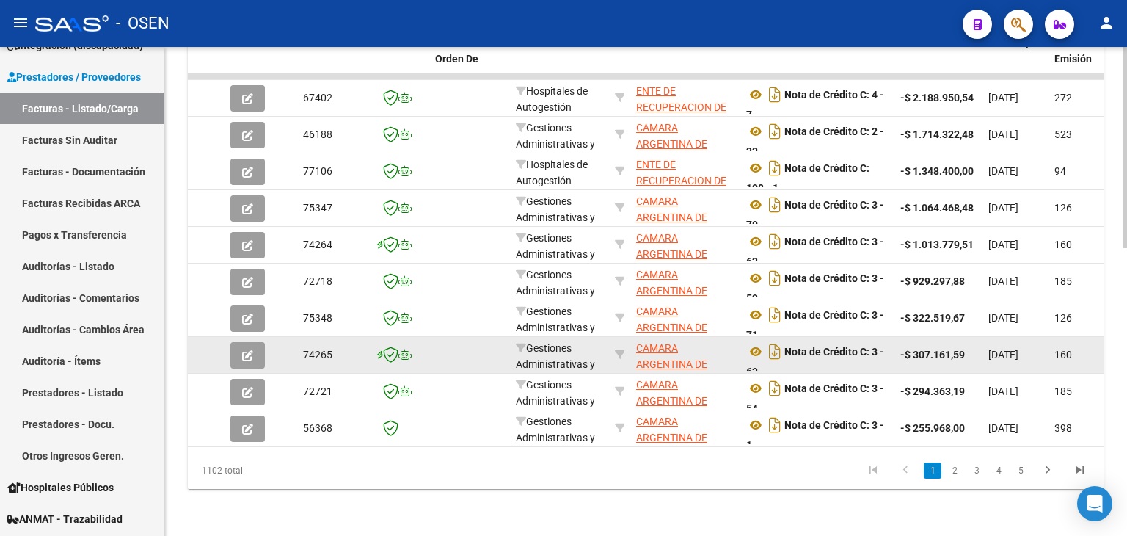
scroll to position [699, 0]
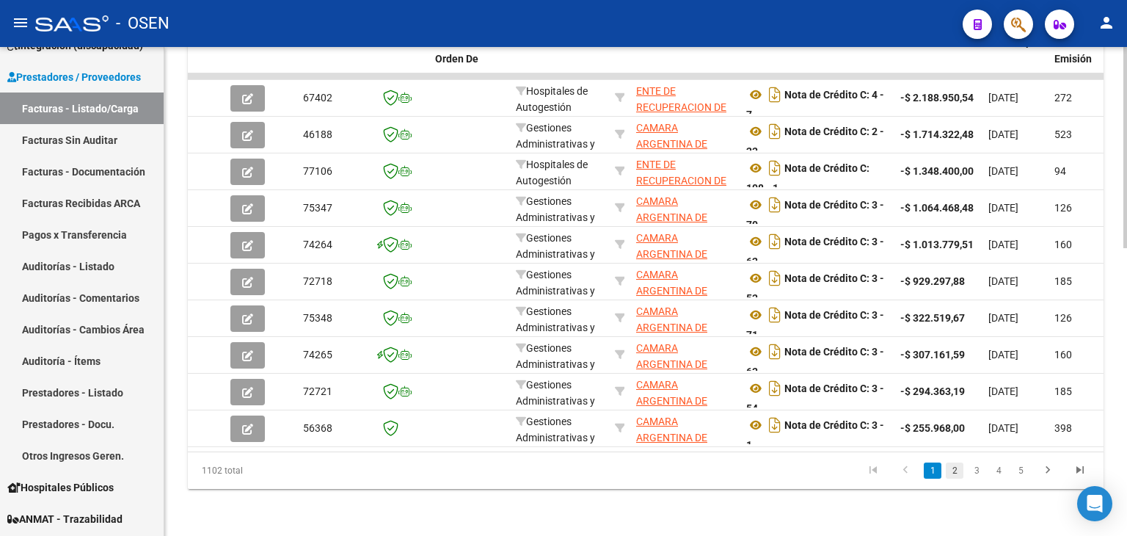
click at [955, 467] on link "2" at bounding box center [955, 470] width 18 height 16
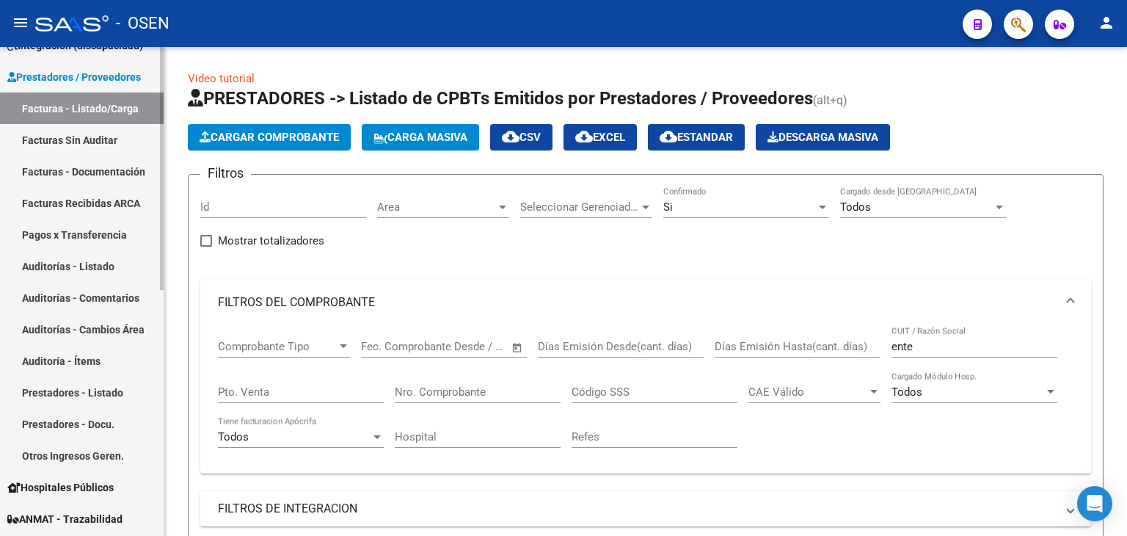
scroll to position [0, 0]
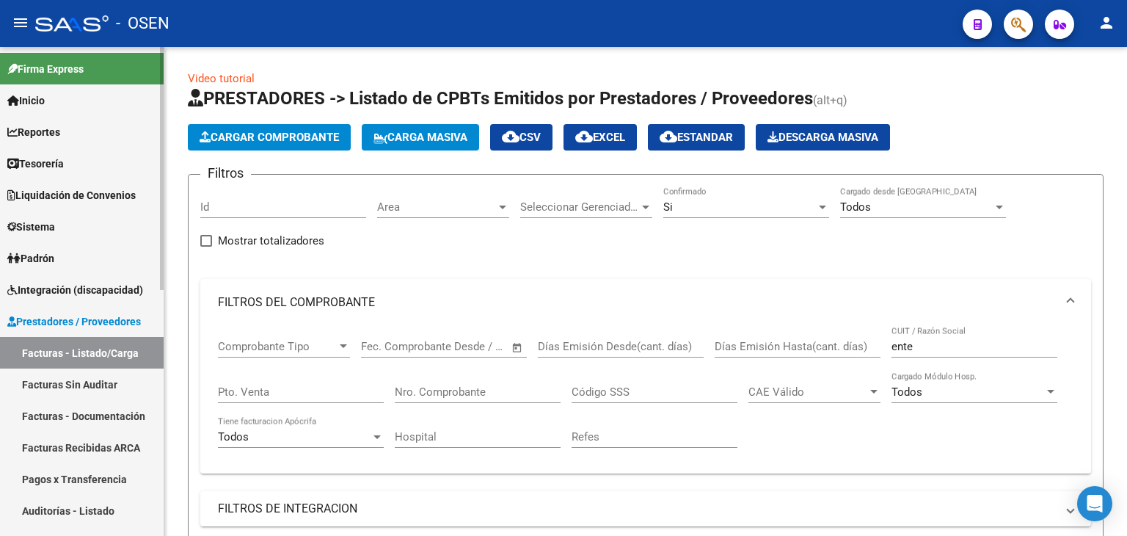
click at [54, 140] on link "Reportes" at bounding box center [82, 132] width 164 height 32
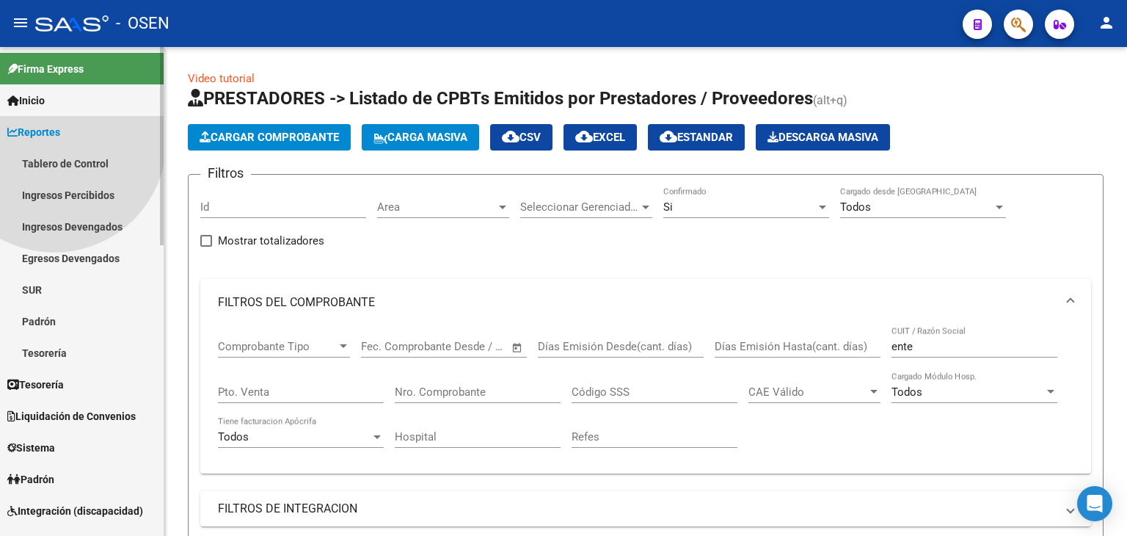
click at [57, 164] on link "Tablero de Control" at bounding box center [82, 164] width 164 height 32
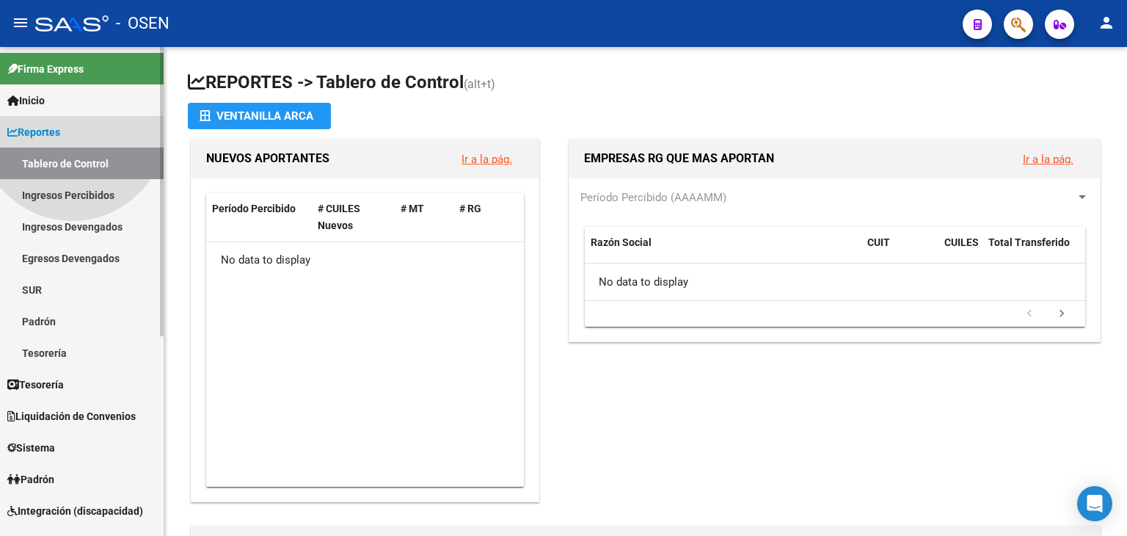
click at [72, 126] on link "Reportes" at bounding box center [82, 132] width 164 height 32
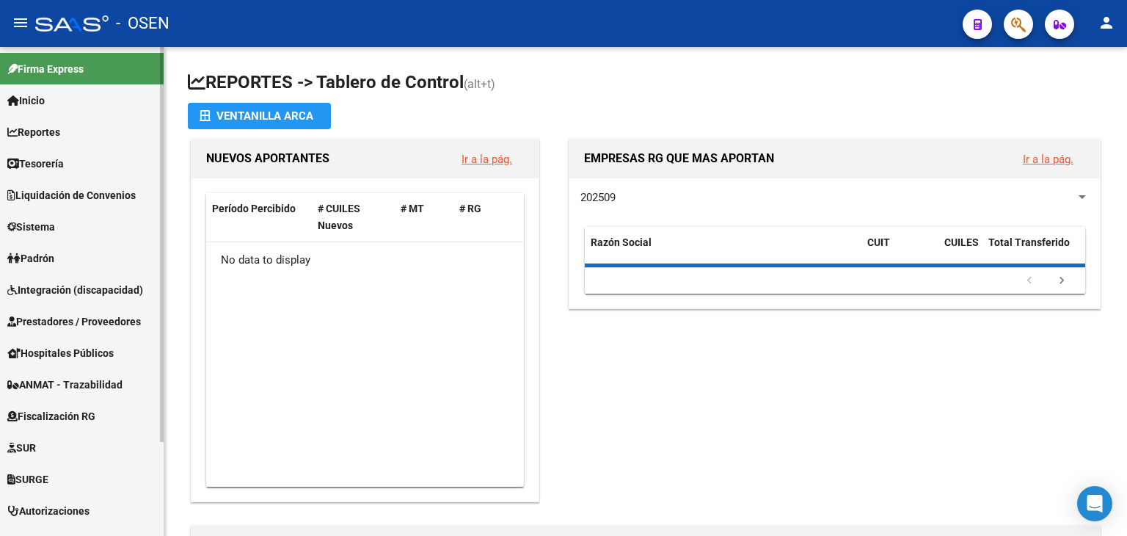
click at [65, 172] on link "Tesorería" at bounding box center [82, 164] width 164 height 32
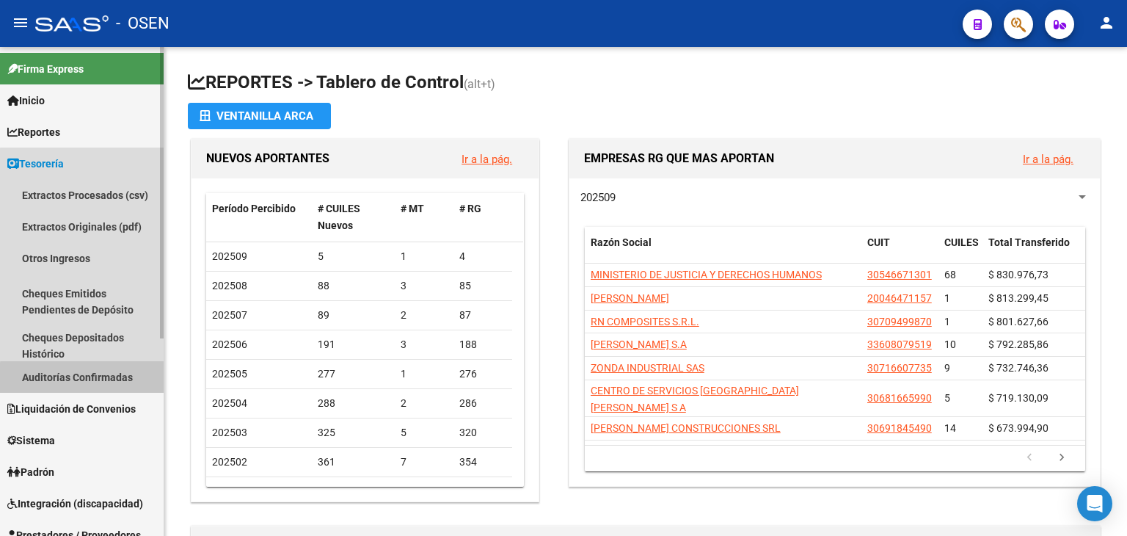
click at [90, 379] on link "Auditorías Confirmadas" at bounding box center [82, 377] width 164 height 32
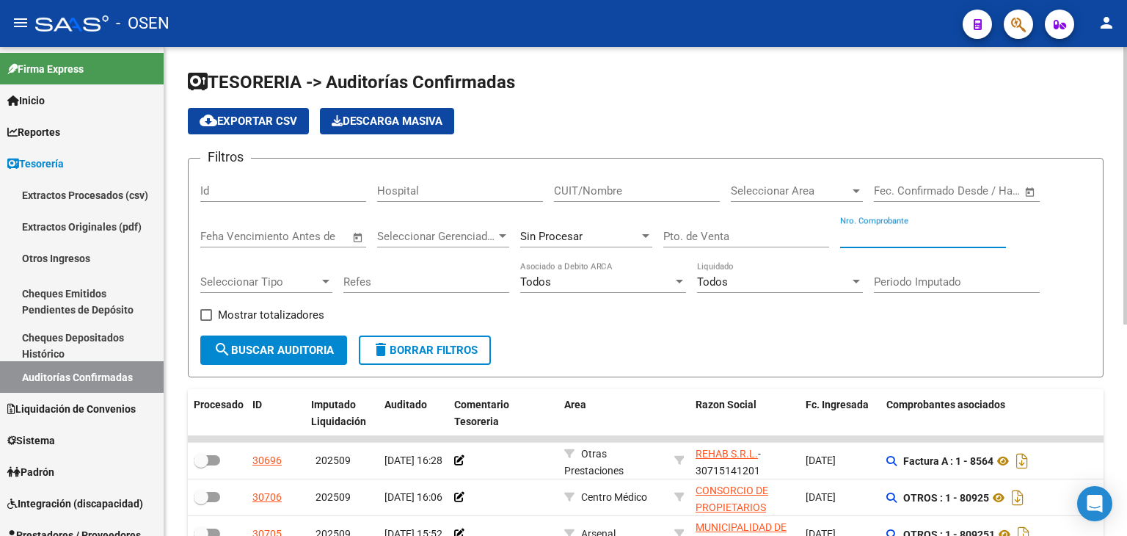
click at [875, 235] on input "Nro. Comprobante" at bounding box center [923, 236] width 166 height 13
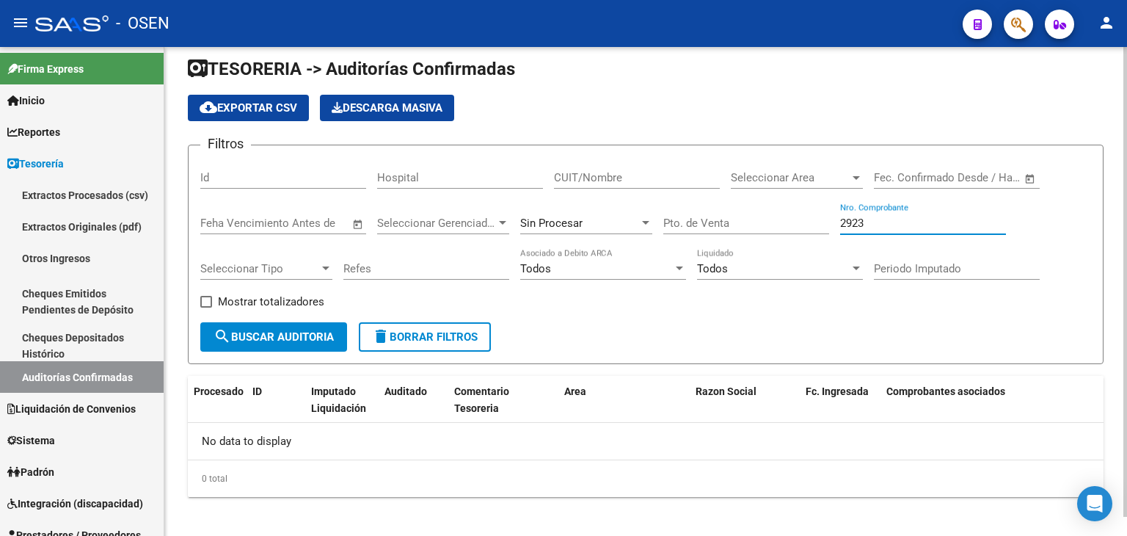
scroll to position [20, 0]
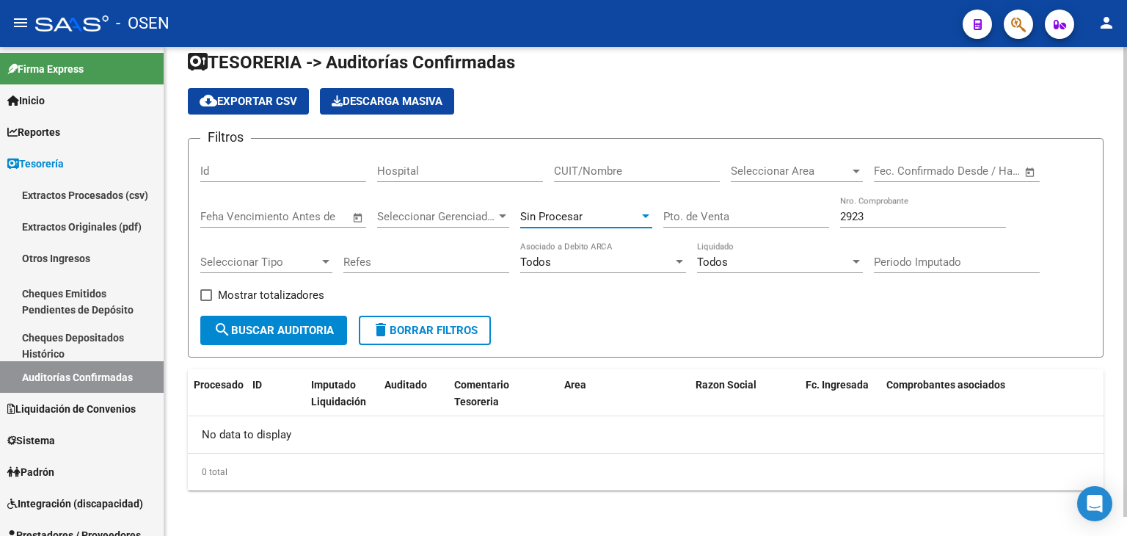
click at [619, 212] on div "Sin Procesar" at bounding box center [579, 216] width 119 height 13
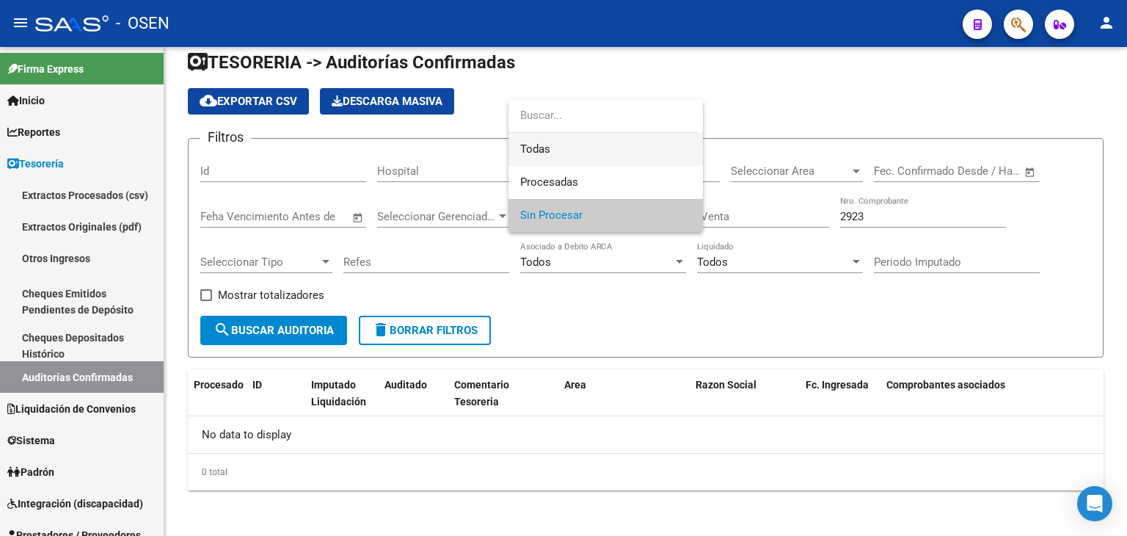
click at [617, 161] on span "Todas" at bounding box center [605, 149] width 171 height 33
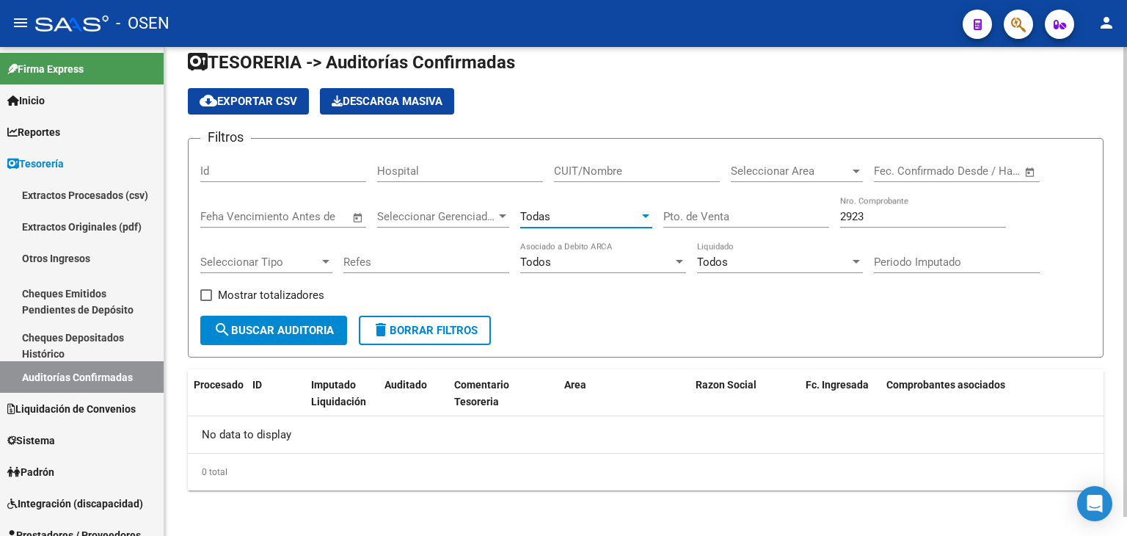
click at [283, 334] on span "search Buscar Auditoria" at bounding box center [274, 330] width 120 height 13
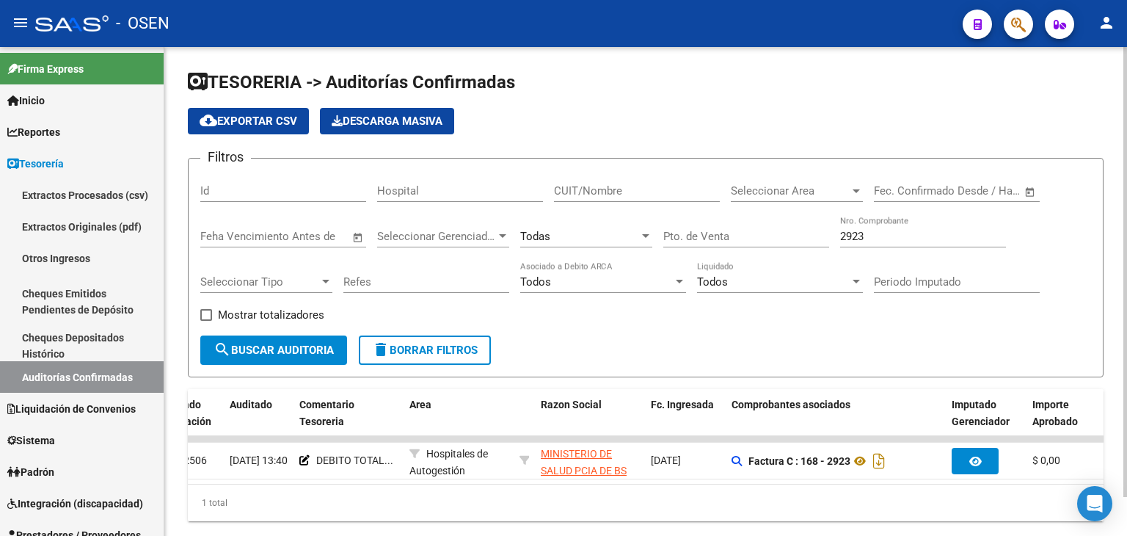
scroll to position [0, 165]
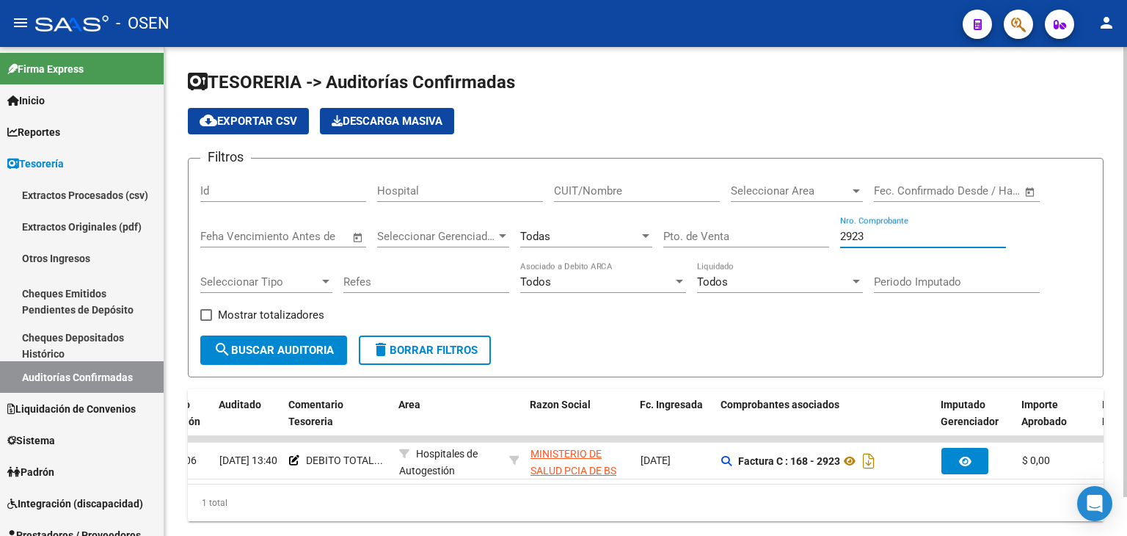
drag, startPoint x: 872, startPoint y: 236, endPoint x: 615, endPoint y: 233, distance: 256.9
click at [616, 233] on div "Filtros Id Hospital CUIT/Nombre Seleccionar Area Seleccionar Area Fecha inicio …" at bounding box center [645, 252] width 891 height 165
type input "160543"
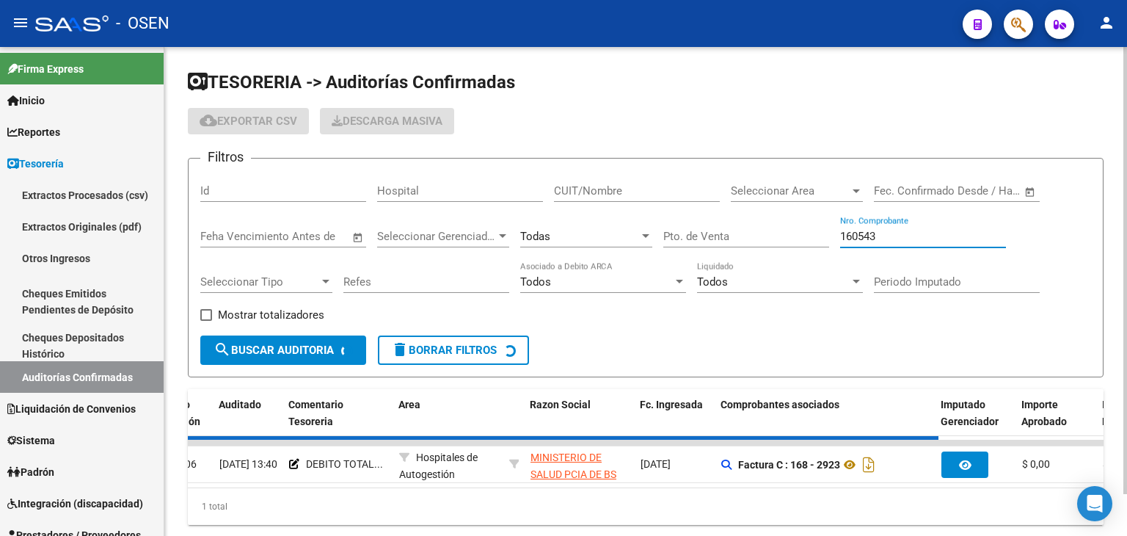
checkbox input "false"
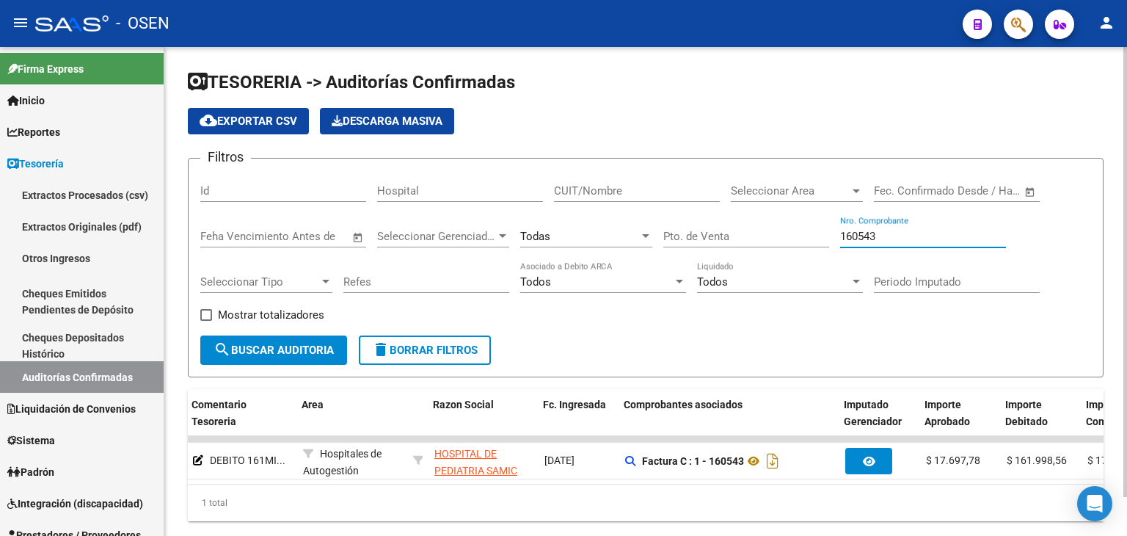
scroll to position [0, 153]
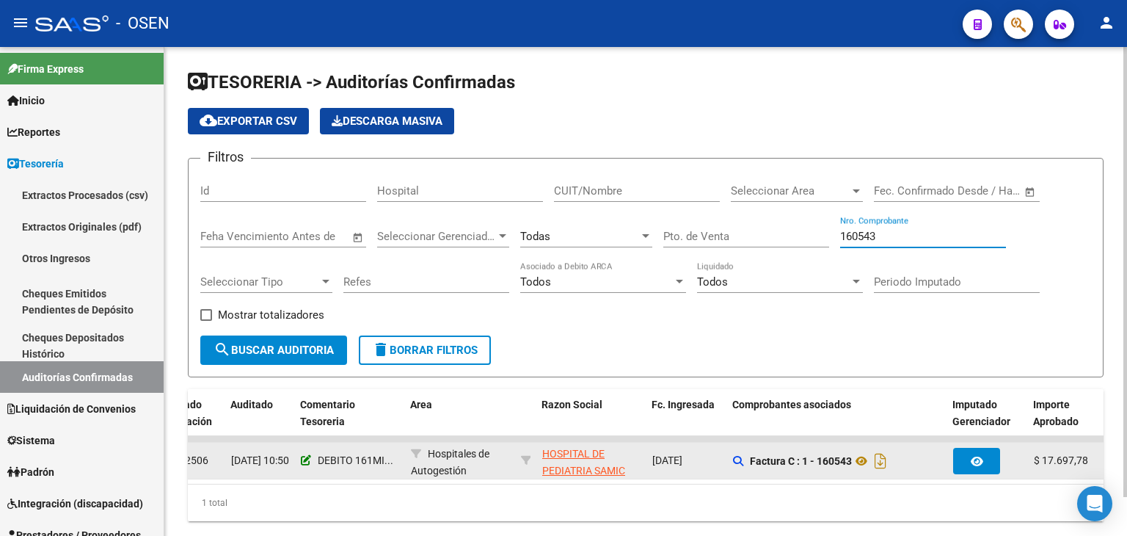
type input "160543"
click at [302, 456] on icon at bounding box center [306, 460] width 10 height 10
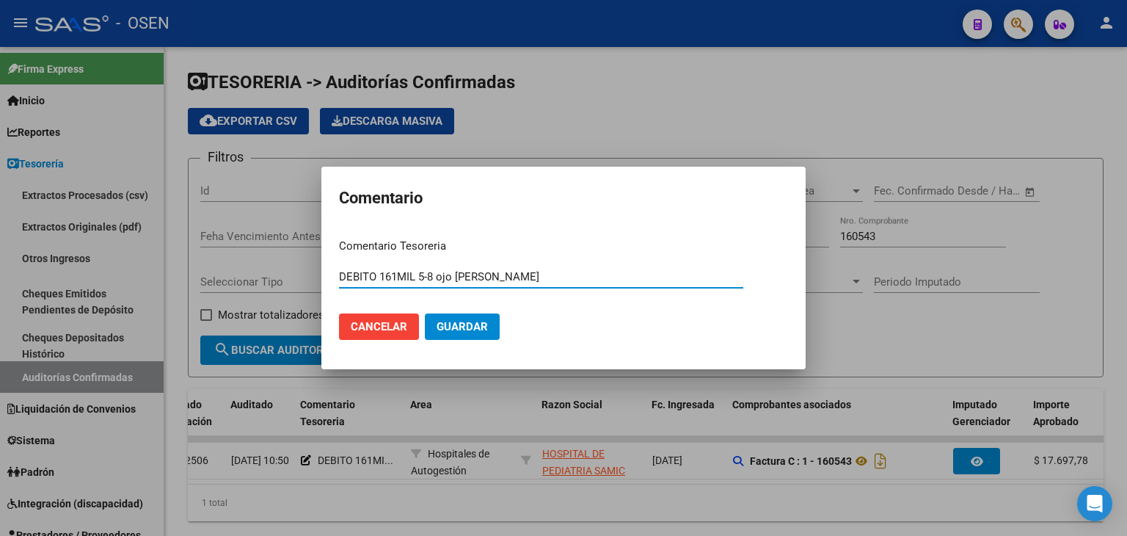
type input "DEBITO 161MIL 5-8 ojo [PERSON_NAME]"
click at [425, 313] on button "Guardar" at bounding box center [462, 326] width 75 height 26
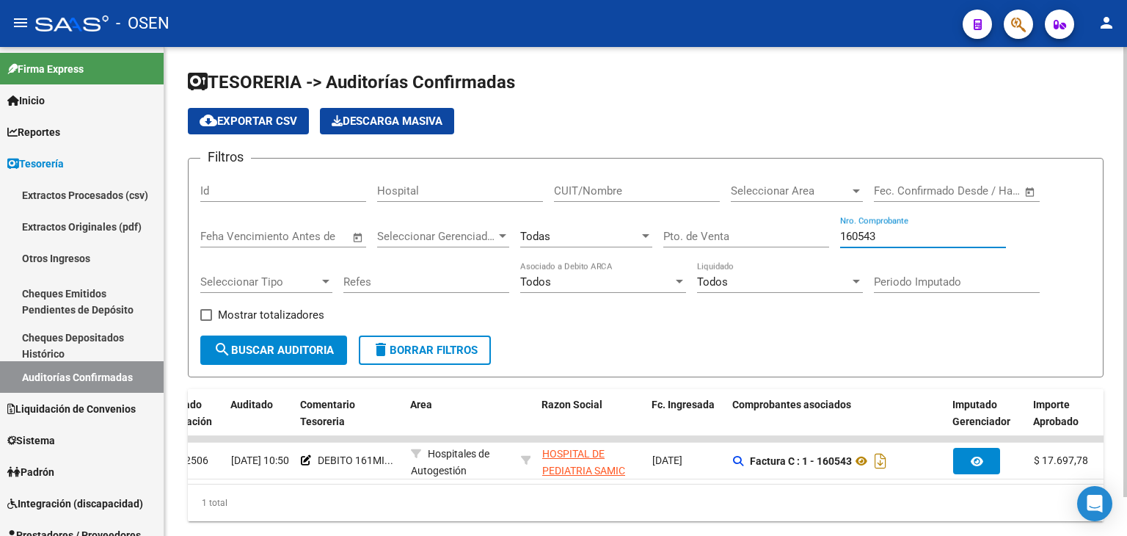
click at [889, 232] on input "160543" at bounding box center [923, 236] width 166 height 13
type input "160544"
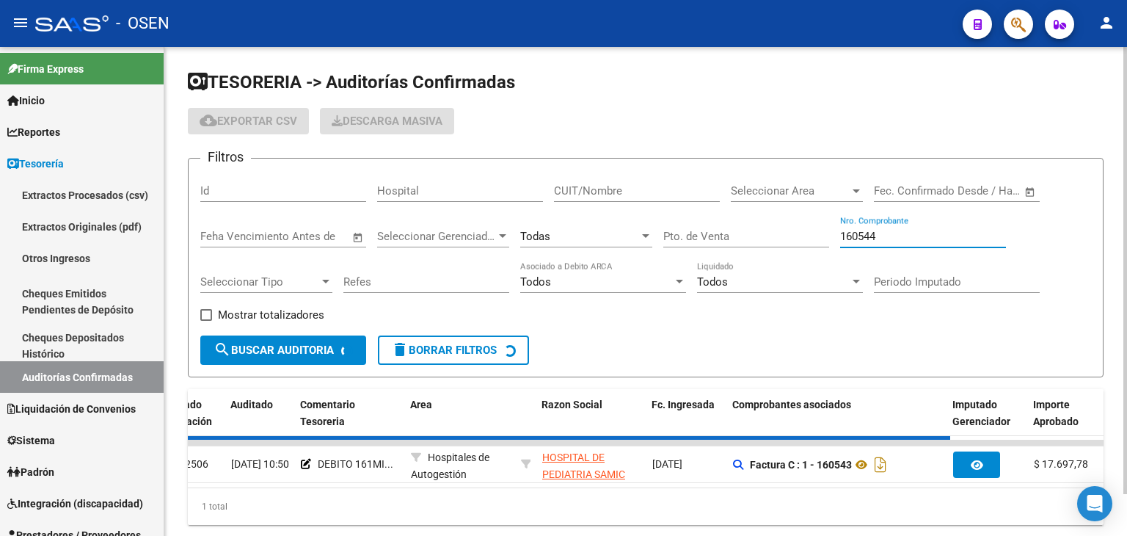
checkbox input "true"
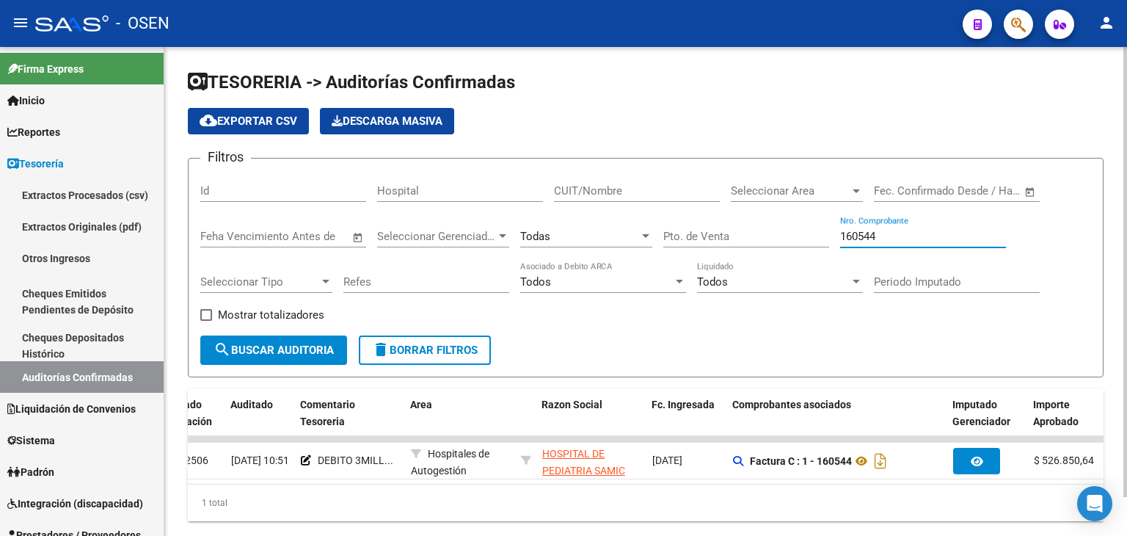
drag, startPoint x: 454, startPoint y: 480, endPoint x: 461, endPoint y: 484, distance: 7.6
click at [459, 483] on datatable-body "29070 202506 [DATE] 10:51 DEBITO 3MILL... Hospitales de Autogestión HOSPITAL DE…" at bounding box center [646, 460] width 916 height 48
click at [880, 230] on input "160544" at bounding box center [923, 236] width 166 height 13
type input "160543"
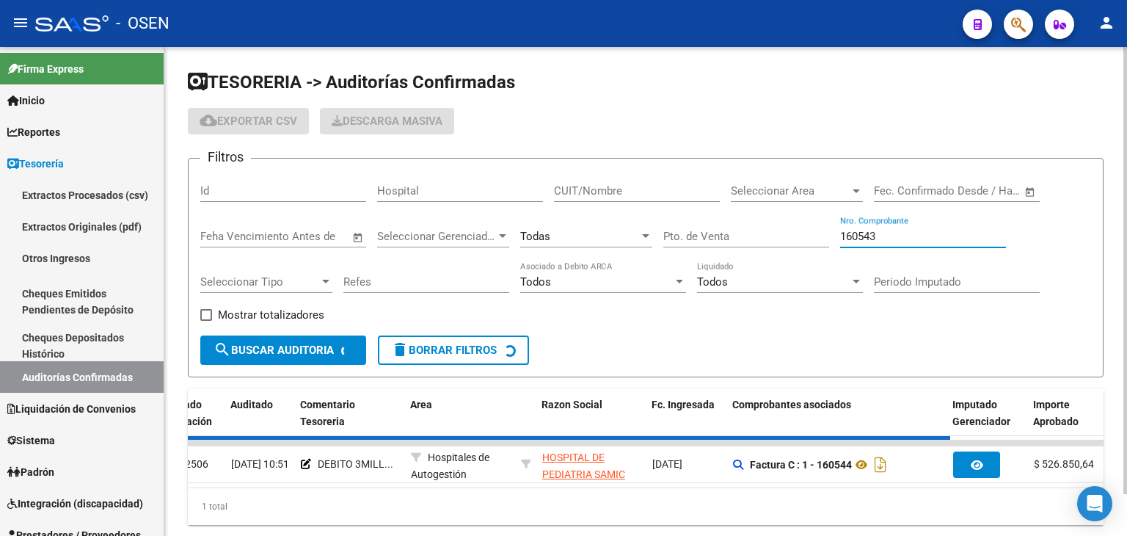
checkbox input "false"
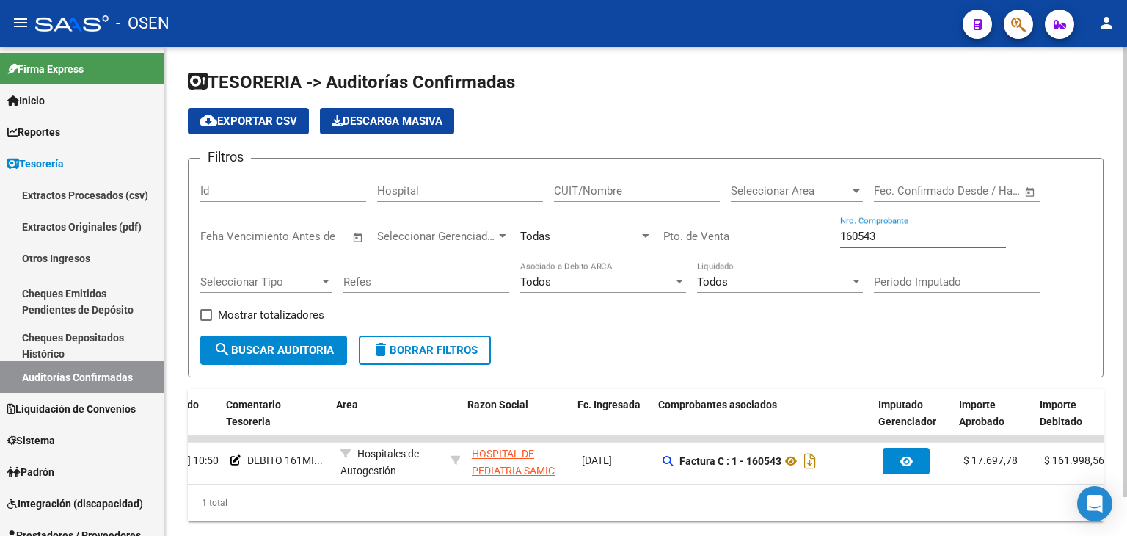
scroll to position [0, 228]
type input "160544"
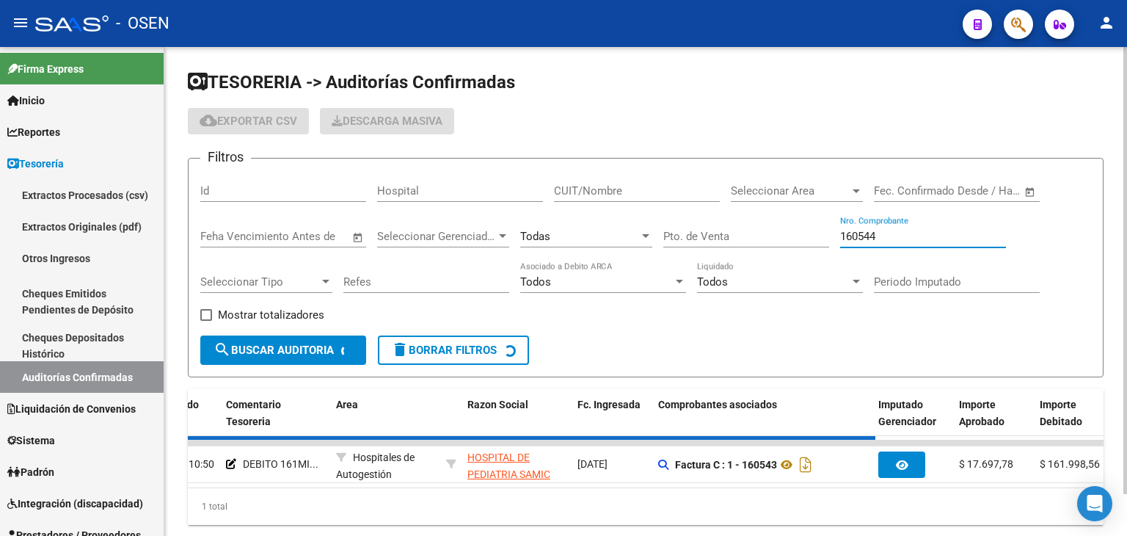
checkbox input "true"
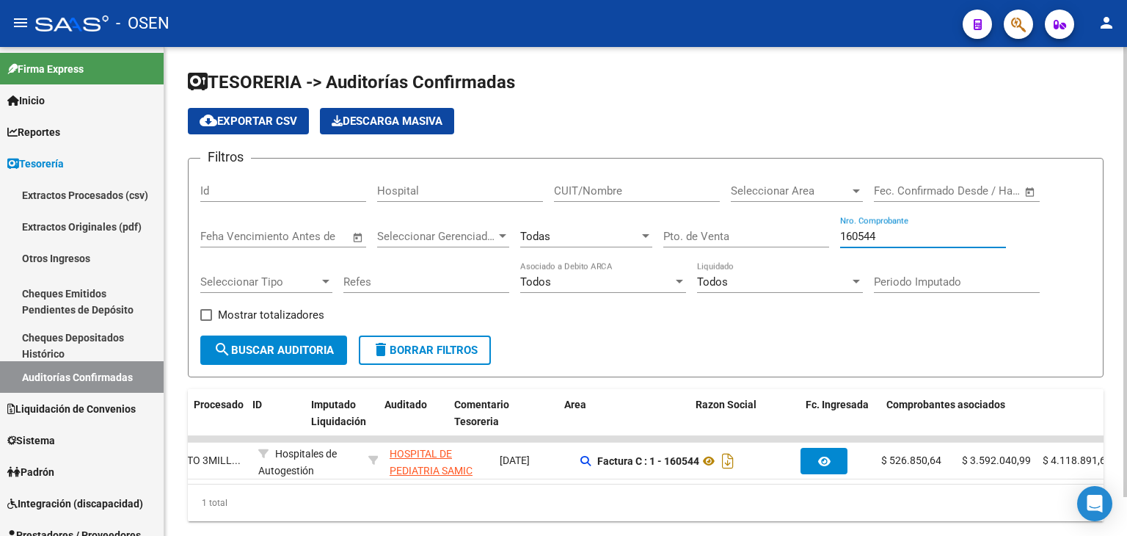
scroll to position [0, 0]
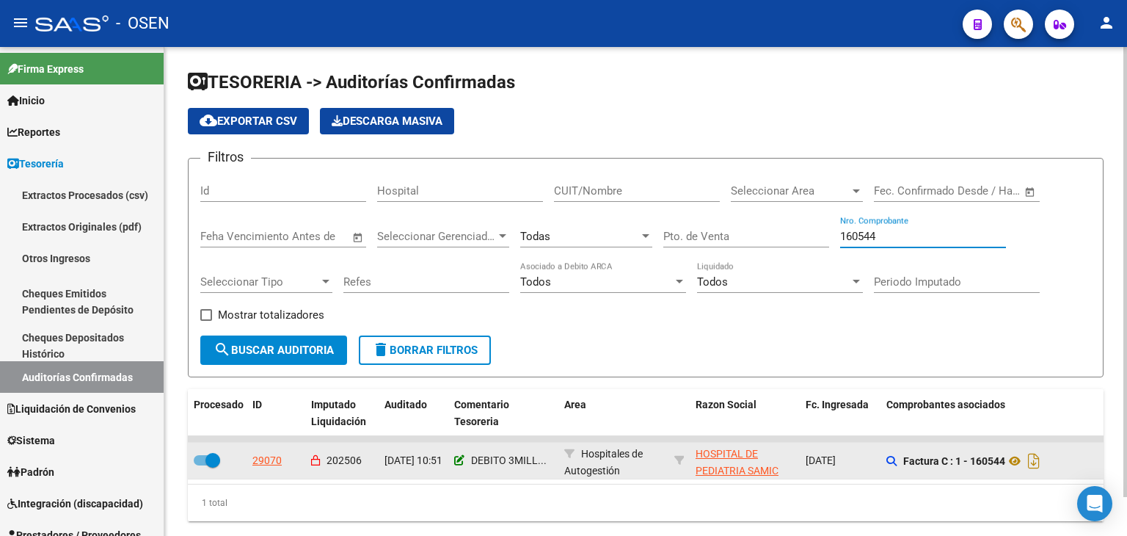
type input "160544"
click at [459, 464] on icon at bounding box center [459, 460] width 10 height 10
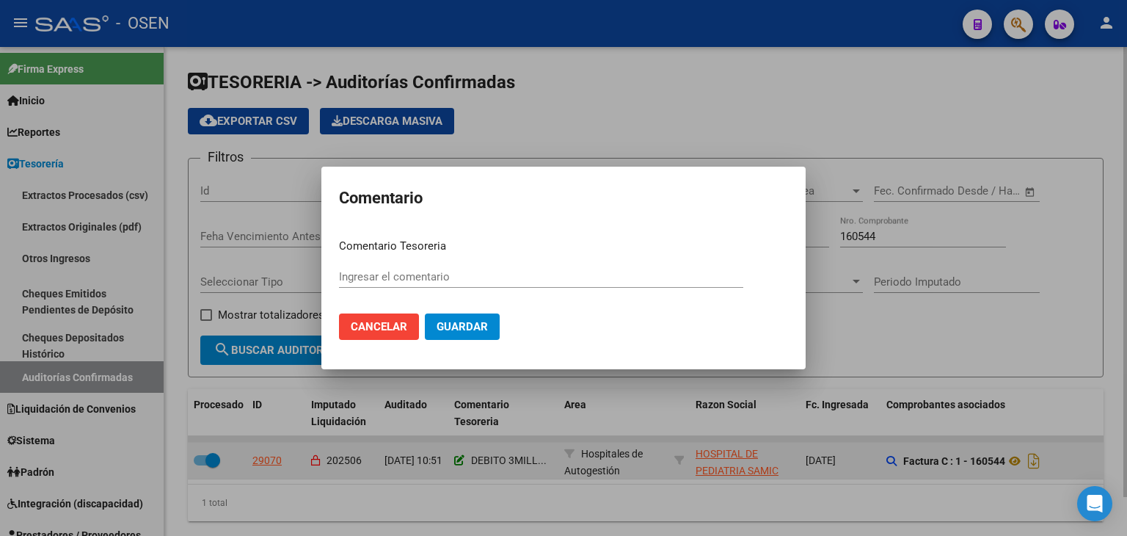
type input "DEBITO 3MILLONES 5-8"
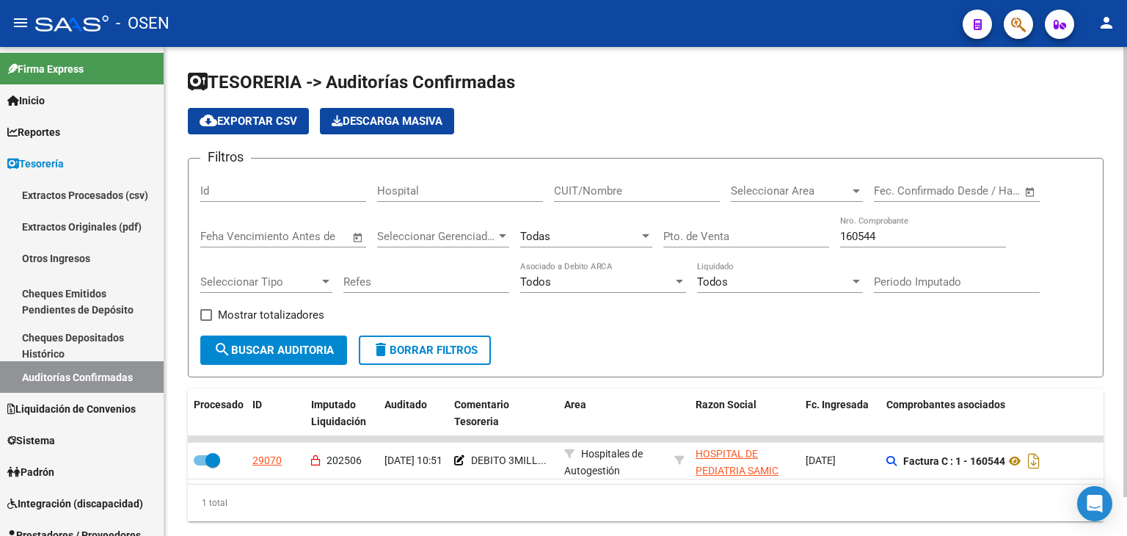
click at [904, 233] on input "160544" at bounding box center [923, 236] width 166 height 13
type input "160543"
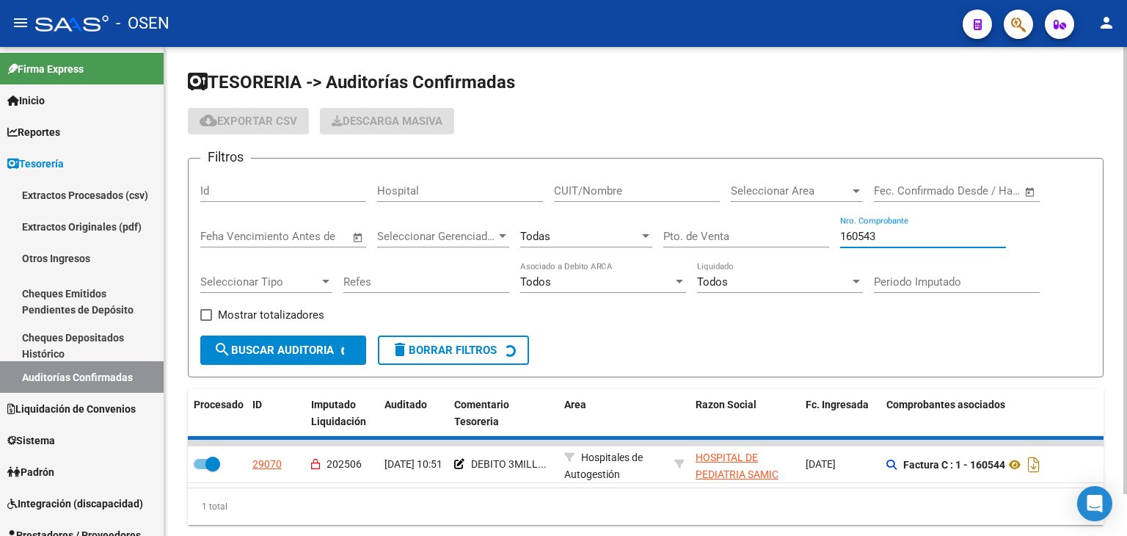
checkbox input "false"
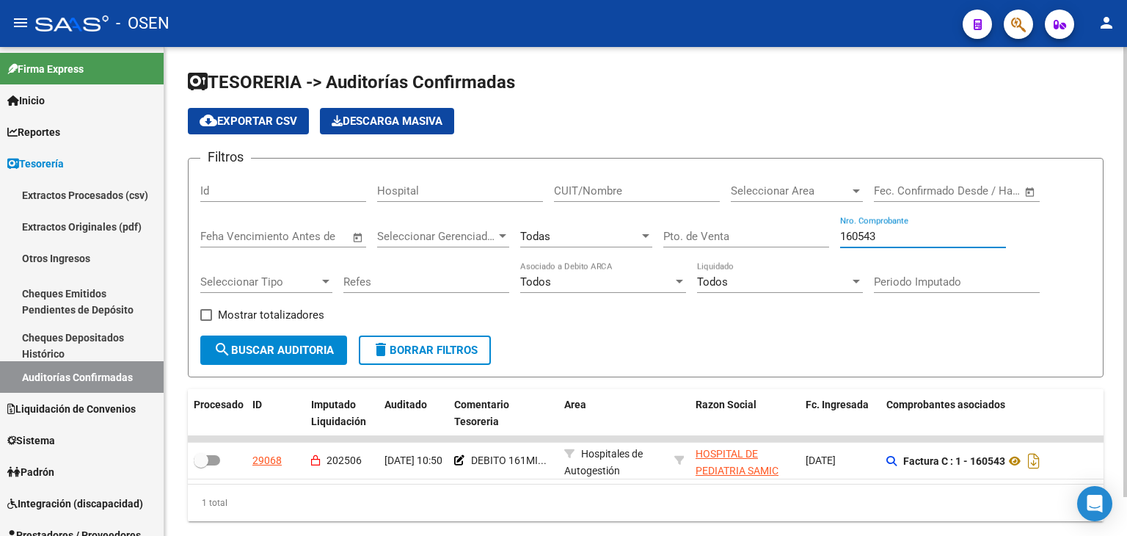
drag, startPoint x: 892, startPoint y: 234, endPoint x: 707, endPoint y: 186, distance: 191.2
click at [715, 201] on div "Filtros Id Hospital CUIT/Nombre Seleccionar Area Seleccionar Area Fecha inicio …" at bounding box center [645, 252] width 891 height 165
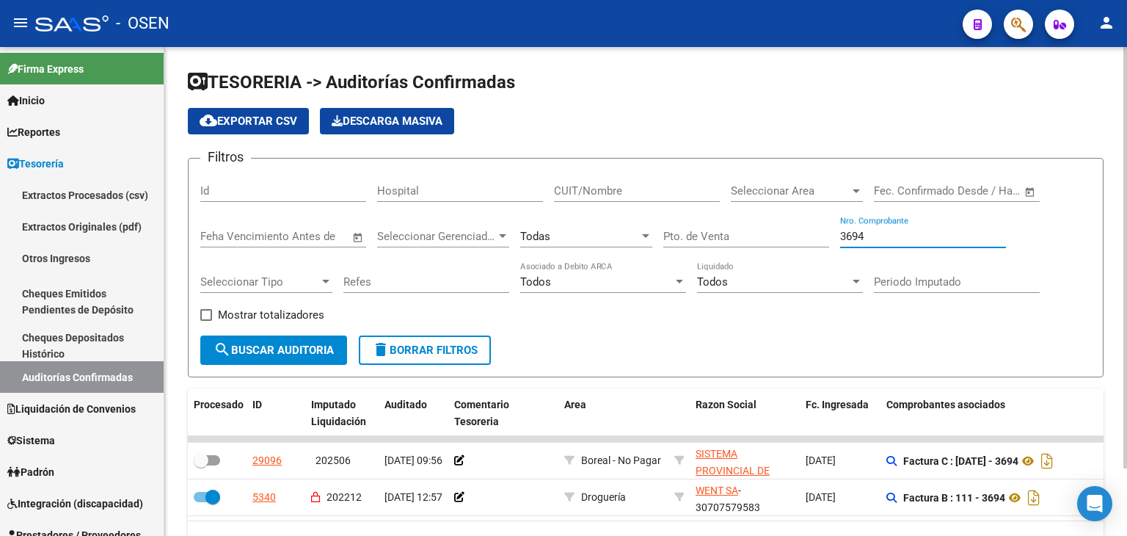
scroll to position [0, 85]
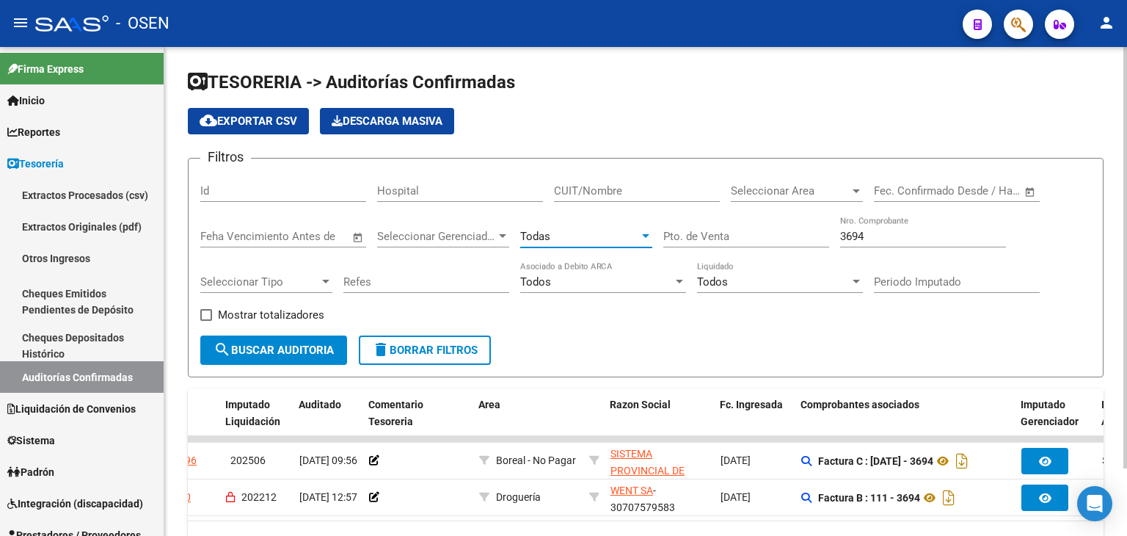
click at [606, 230] on div "Todas" at bounding box center [579, 236] width 119 height 13
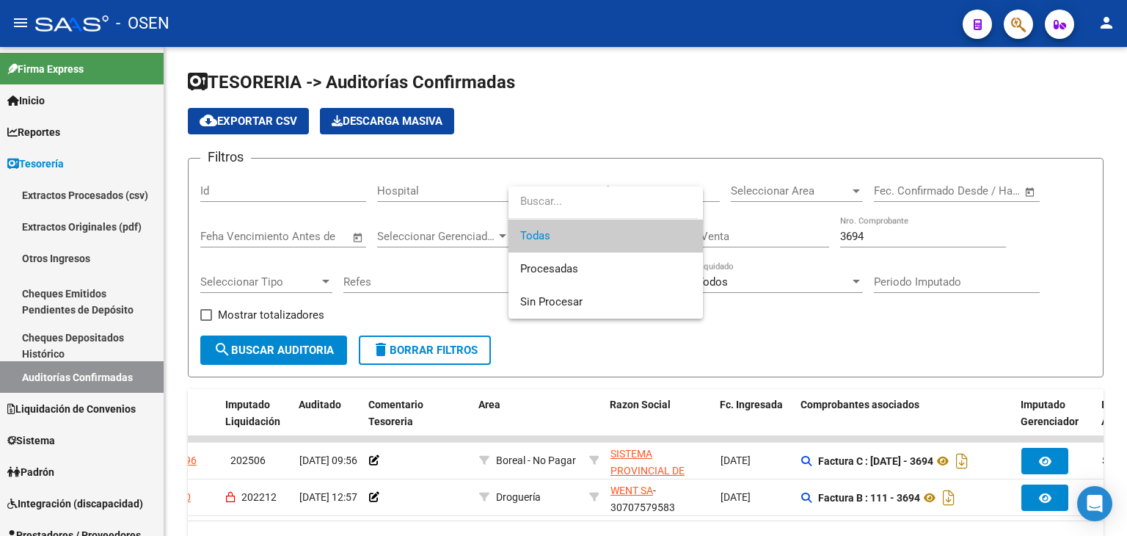
click at [589, 240] on span "Todas" at bounding box center [605, 235] width 171 height 33
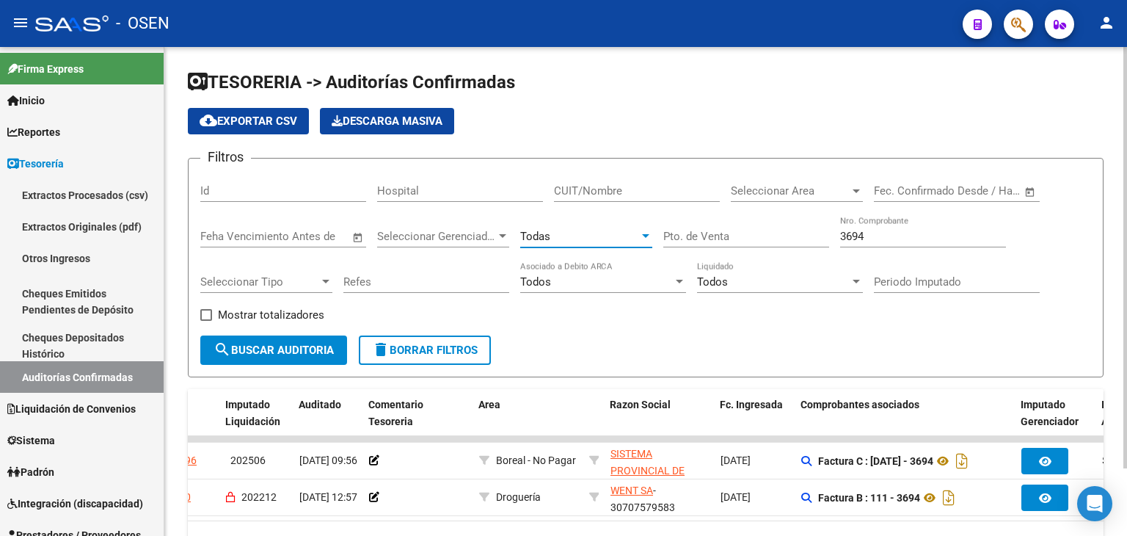
click at [313, 362] on button "search Buscar Auditoria" at bounding box center [273, 349] width 147 height 29
drag, startPoint x: 886, startPoint y: 232, endPoint x: 543, endPoint y: 227, distance: 343.5
click at [576, 230] on div "Filtros Id Hospital CUIT/Nombre Seleccionar Area Seleccionar Area Fecha inicio …" at bounding box center [645, 252] width 891 height 165
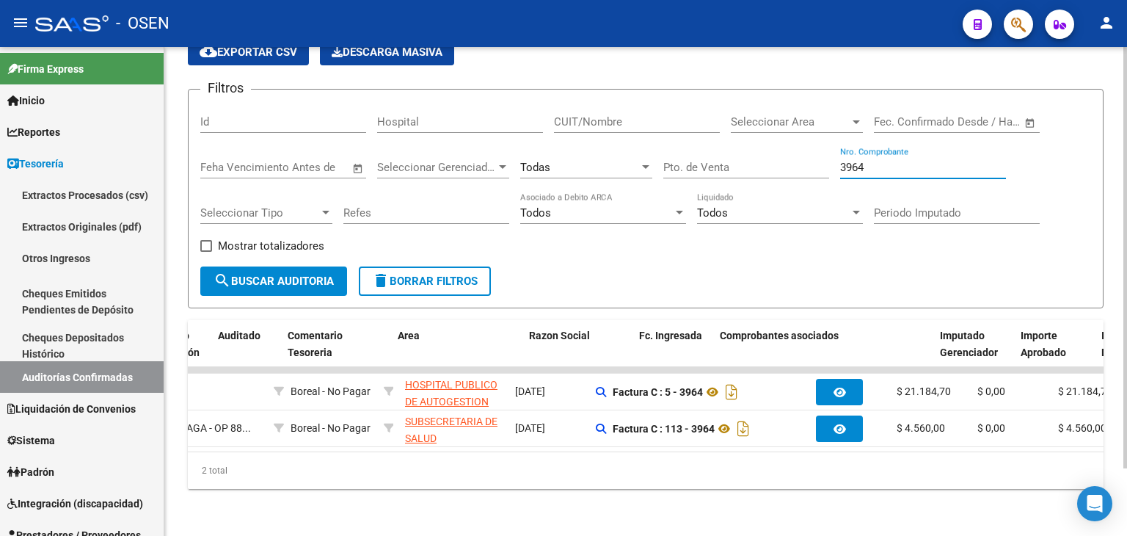
scroll to position [0, 0]
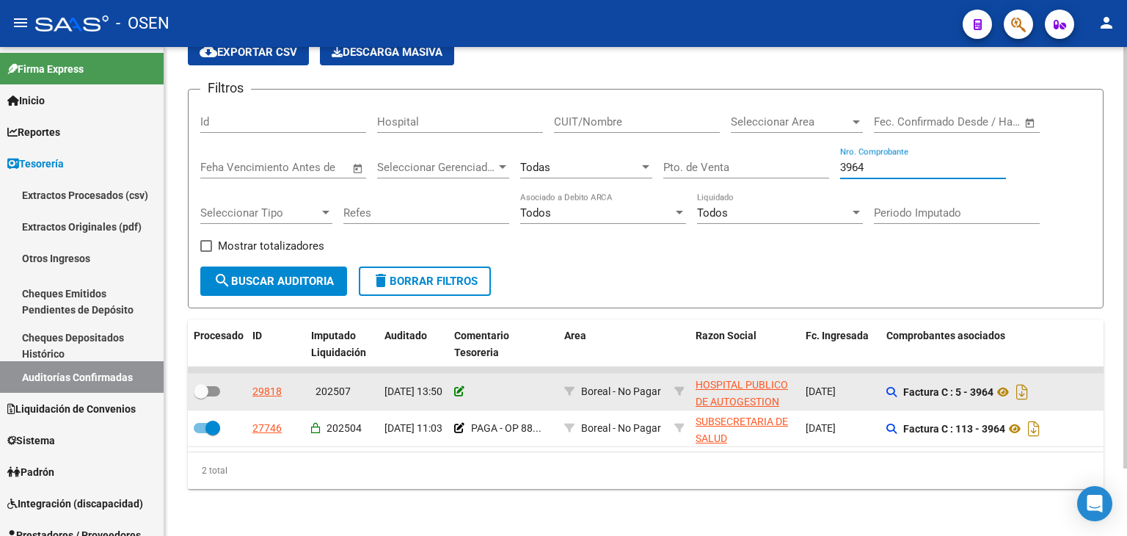
type input "3964"
click at [458, 386] on icon at bounding box center [459, 391] width 10 height 10
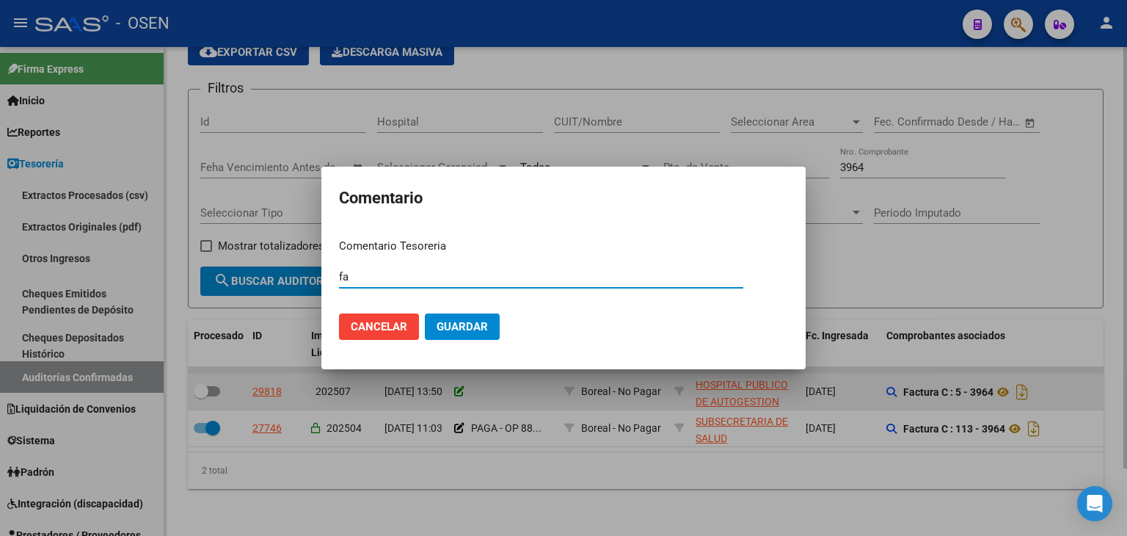
type input "f"
type input "G"
type input "FALTA ACEPTAR DEBITO POR EL TOTAL"
click at [425, 313] on button "Guardar" at bounding box center [462, 326] width 75 height 26
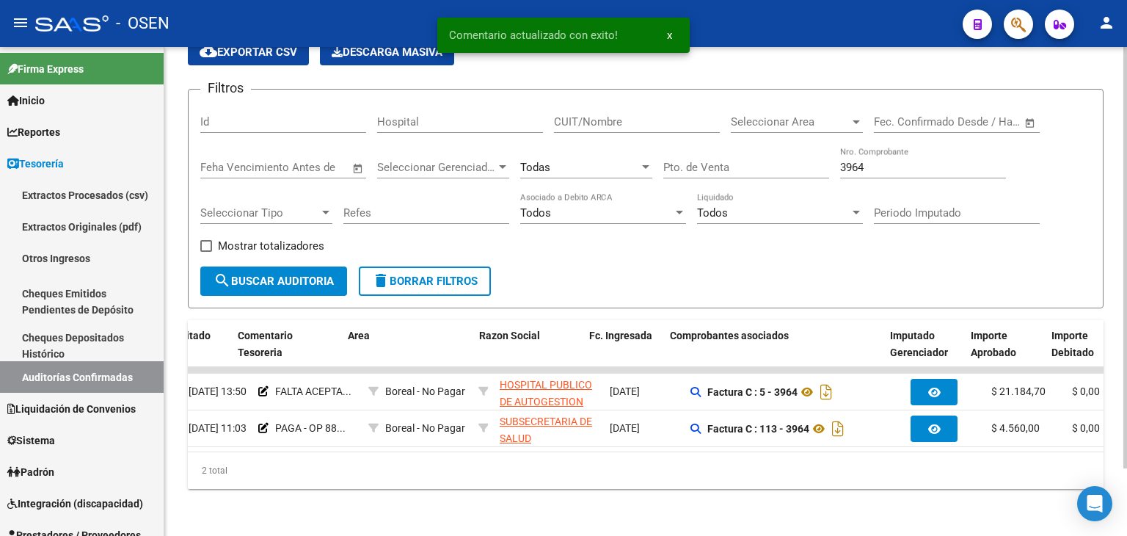
scroll to position [0, 216]
